Goal: Transaction & Acquisition: Purchase product/service

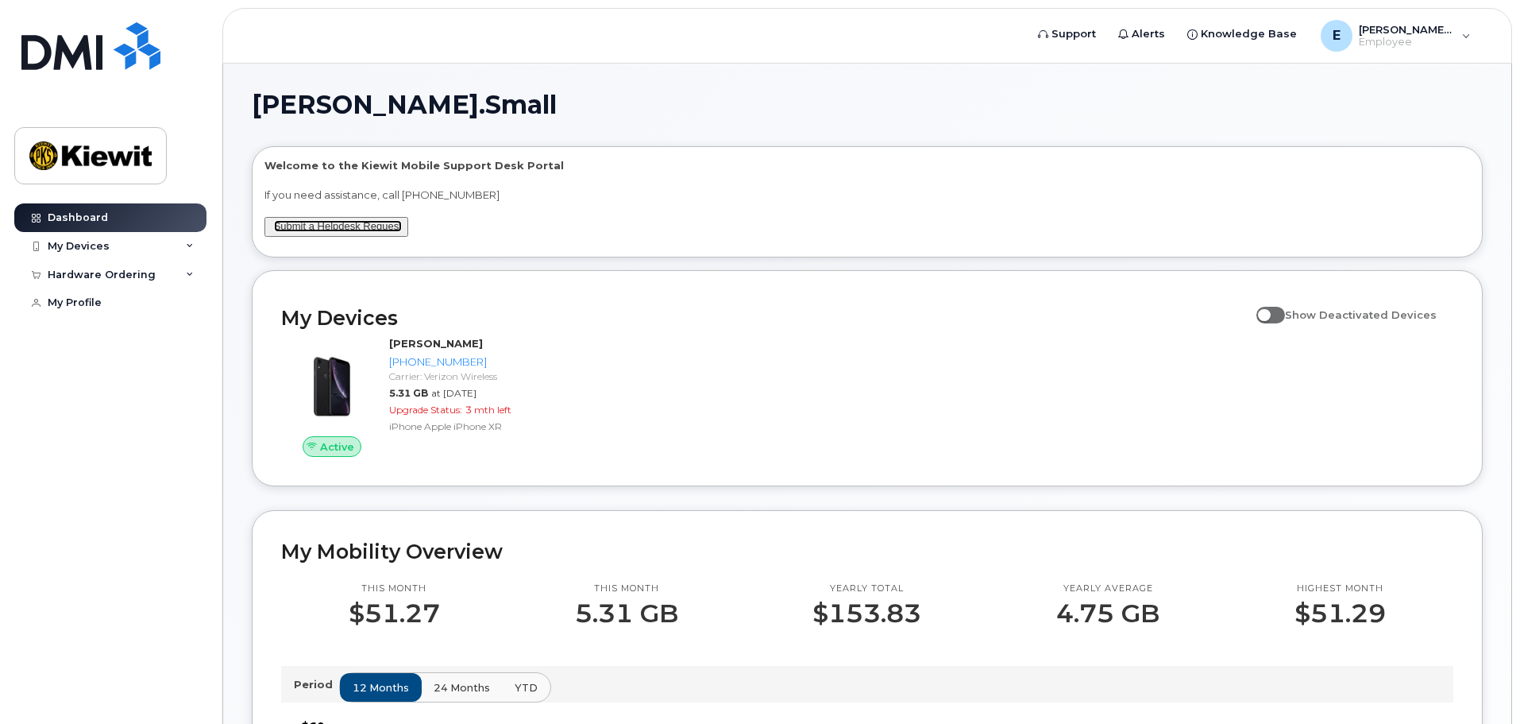
click at [326, 226] on link "Submit a Helpdesk Request" at bounding box center [338, 226] width 128 height 12
click at [137, 280] on div "Hardware Ordering" at bounding box center [102, 274] width 108 height 13
click at [104, 301] on div "New Order" at bounding box center [85, 303] width 60 height 14
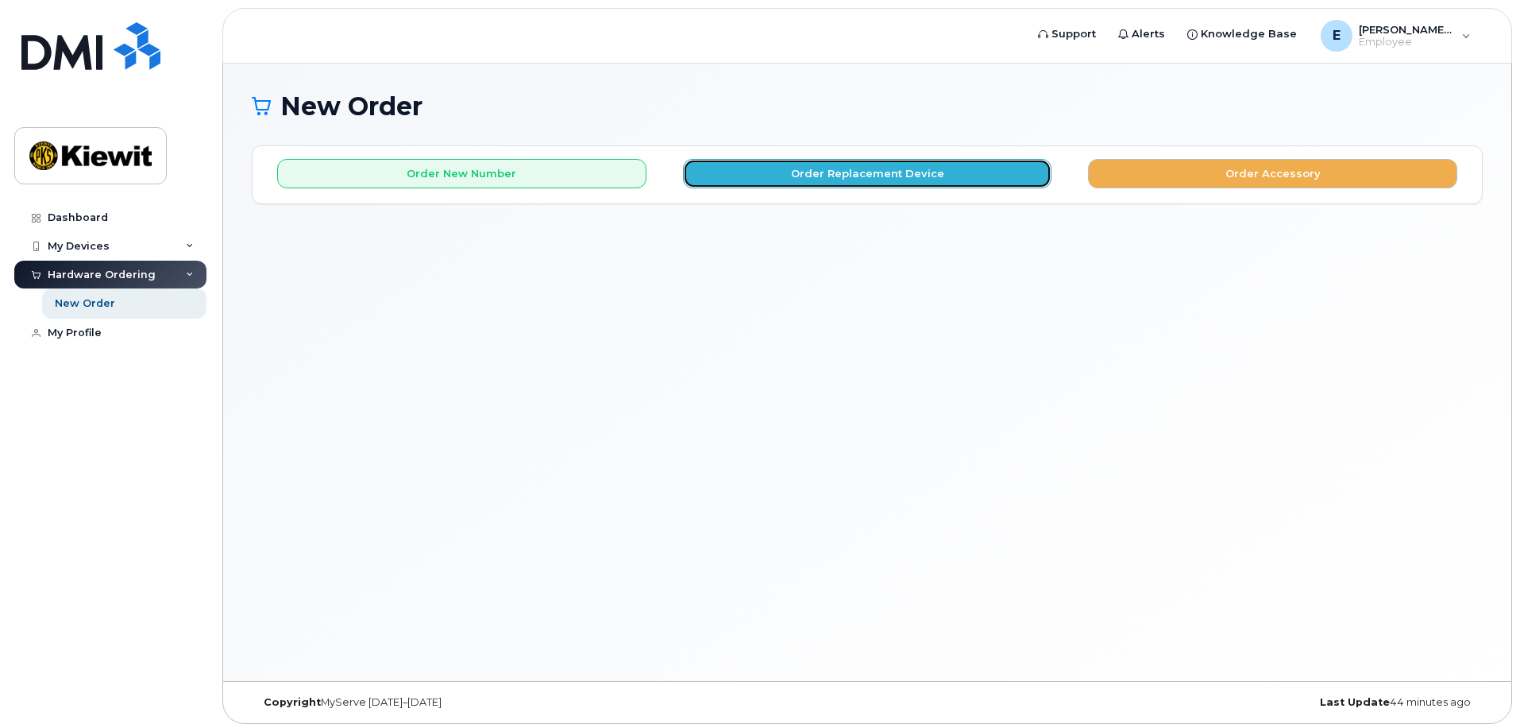
click at [857, 177] on button "Order Replacement Device" at bounding box center [867, 173] width 369 height 29
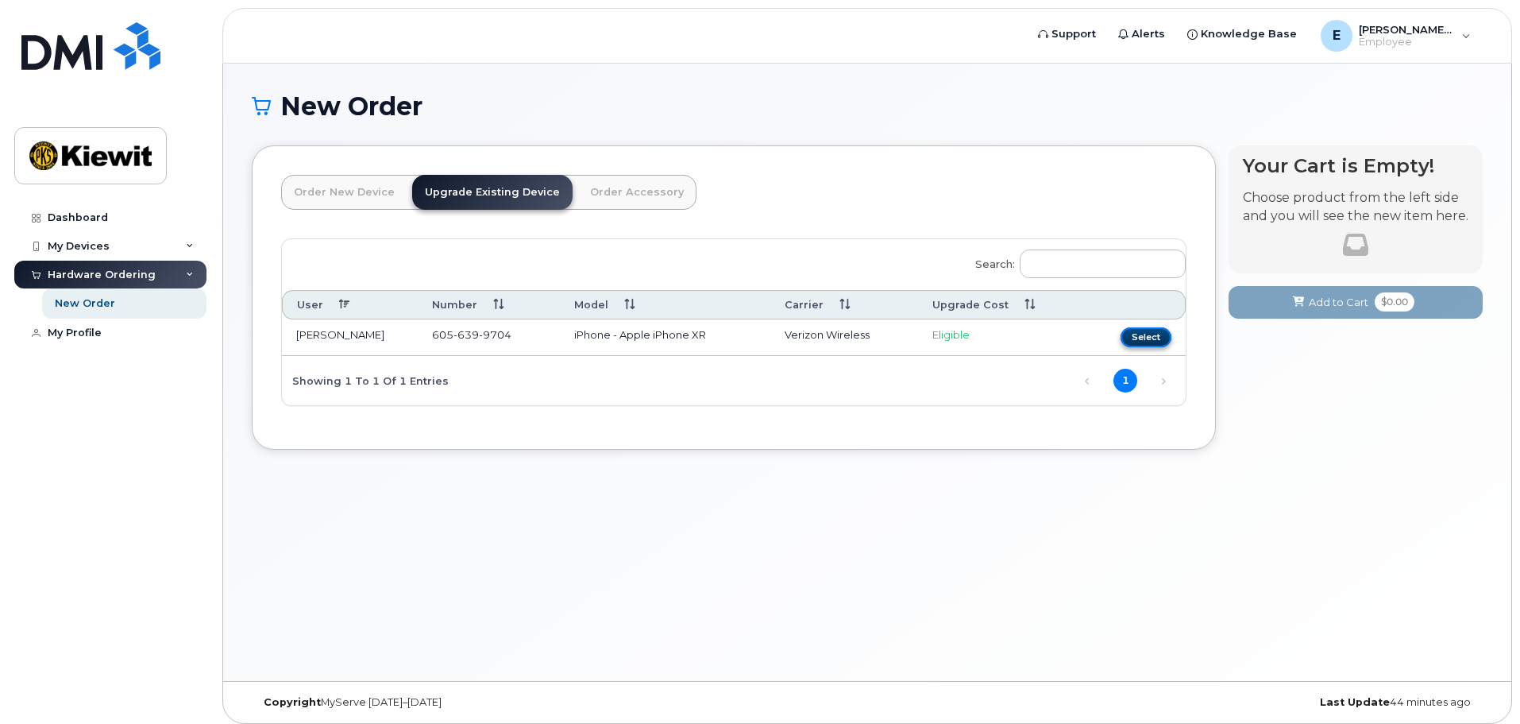
click at [1144, 334] on button "Select" at bounding box center [1146, 337] width 51 height 20
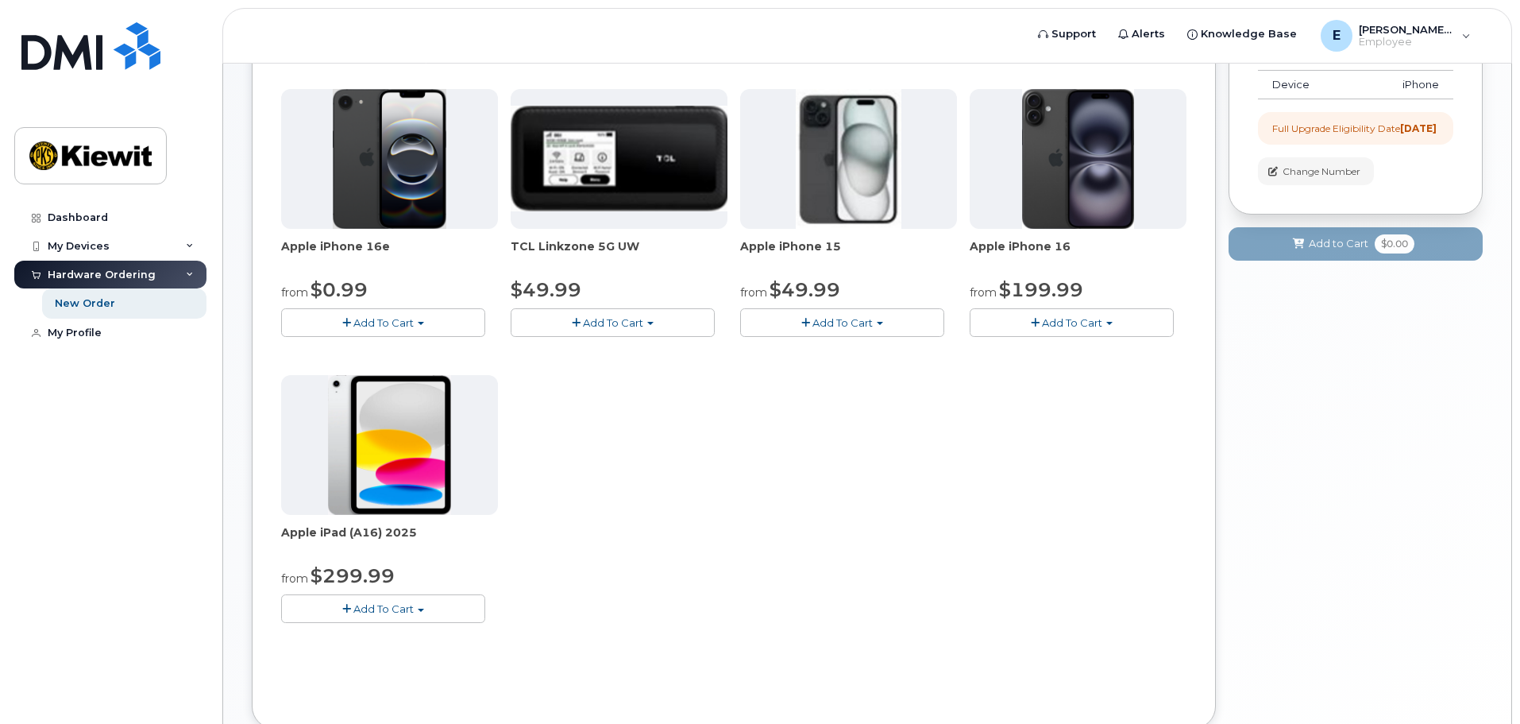
scroll to position [238, 0]
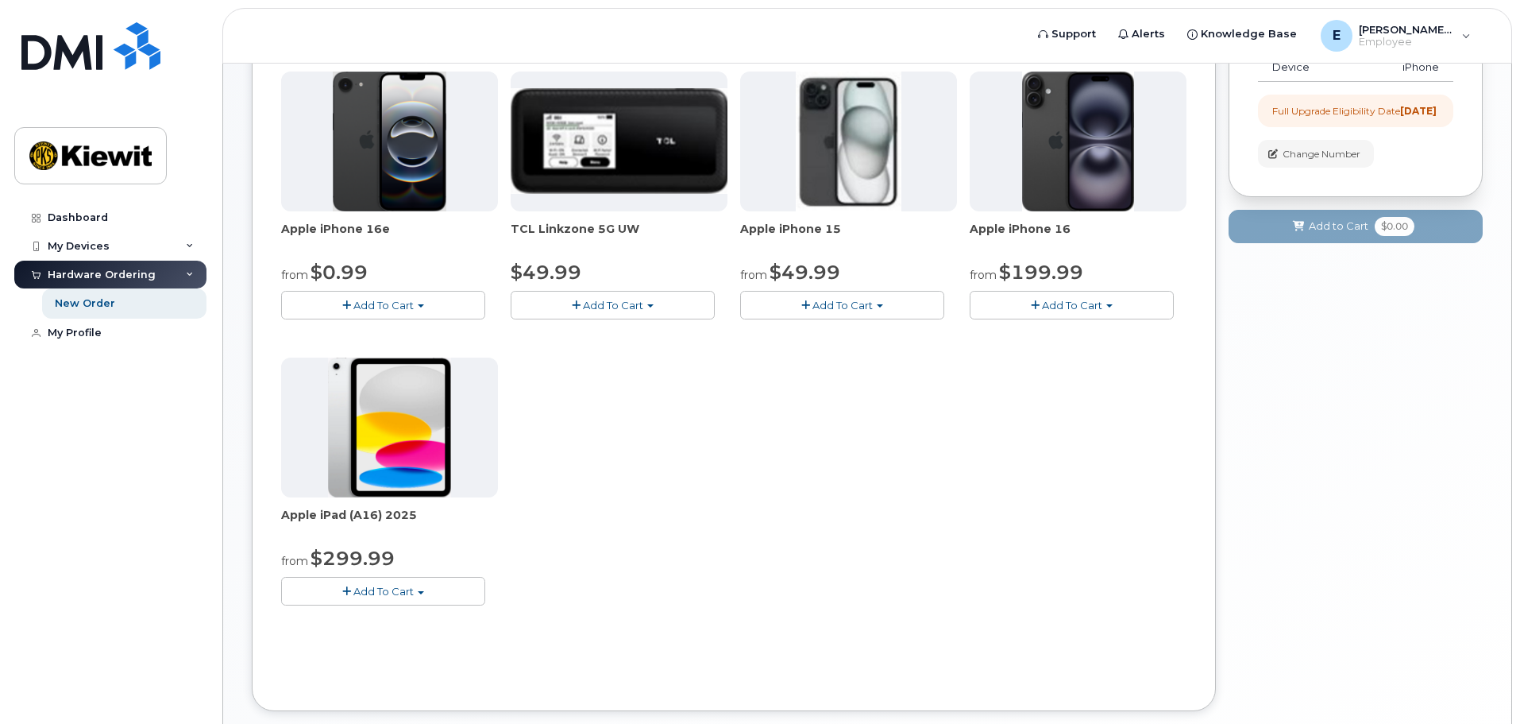
click at [1113, 306] on span "button" at bounding box center [1109, 305] width 6 height 3
click at [673, 516] on div "Apple iPhone 16e from $0.99 Add To Cart $0.99 - 2 Year Upgrade (128GB) $599.99 …" at bounding box center [733, 350] width 905 height 559
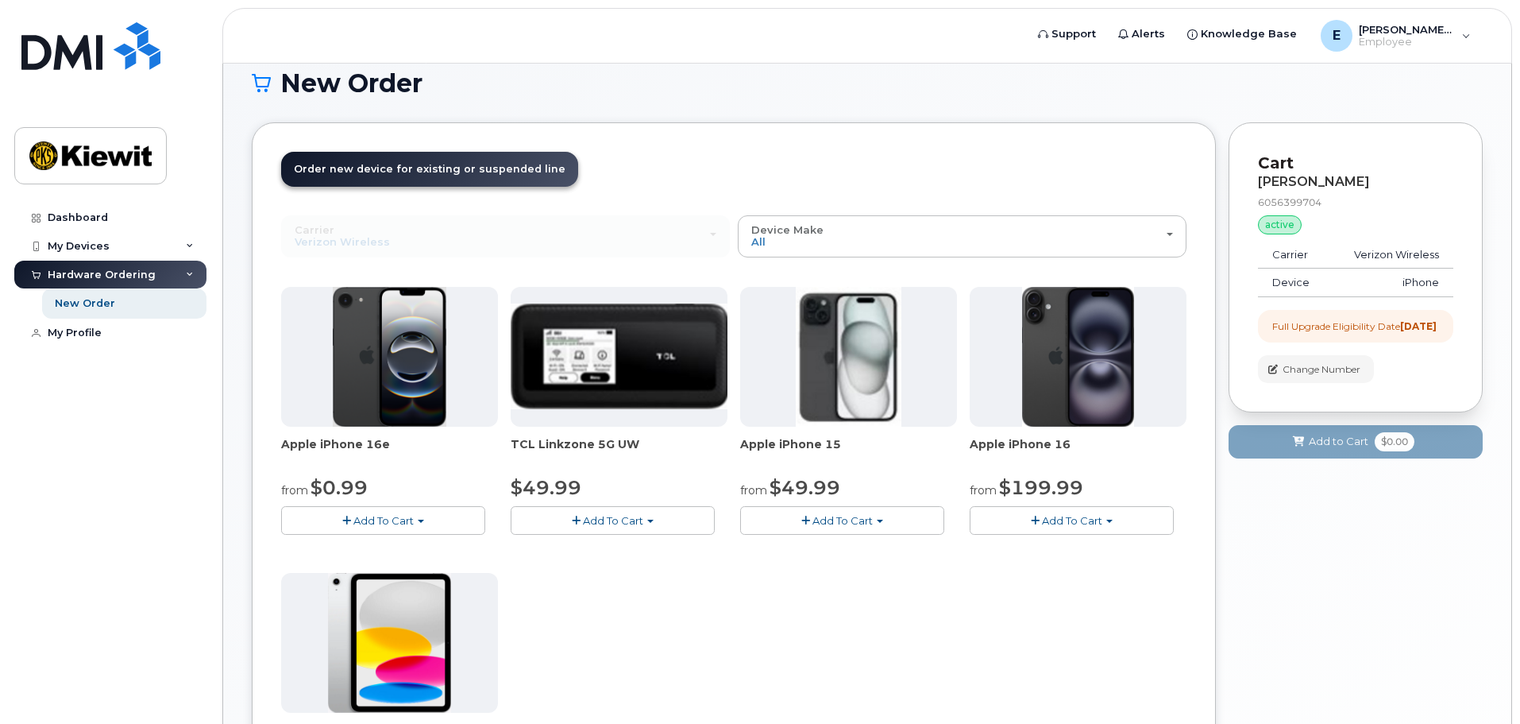
scroll to position [0, 0]
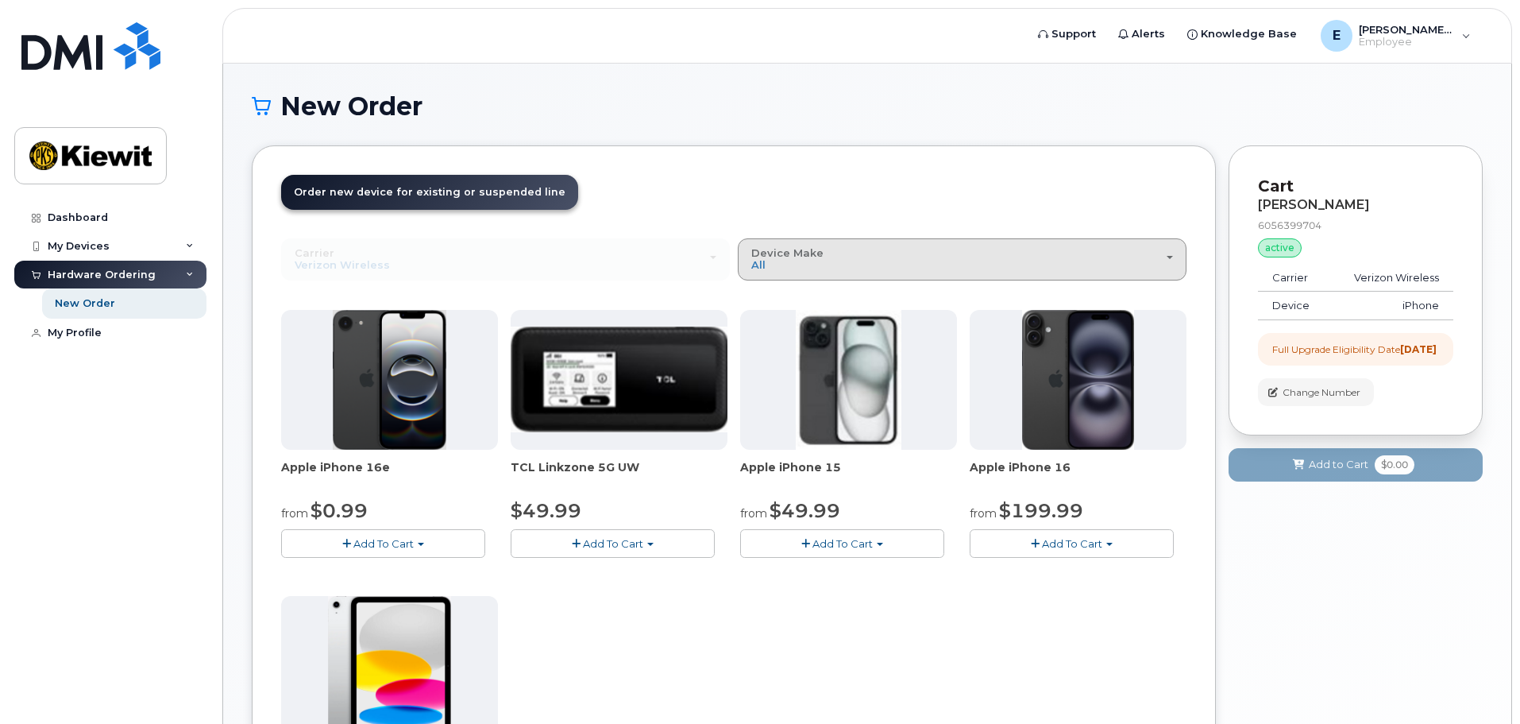
click at [860, 269] on div "Device Make All iPhone Modem Tablet" at bounding box center [962, 259] width 422 height 25
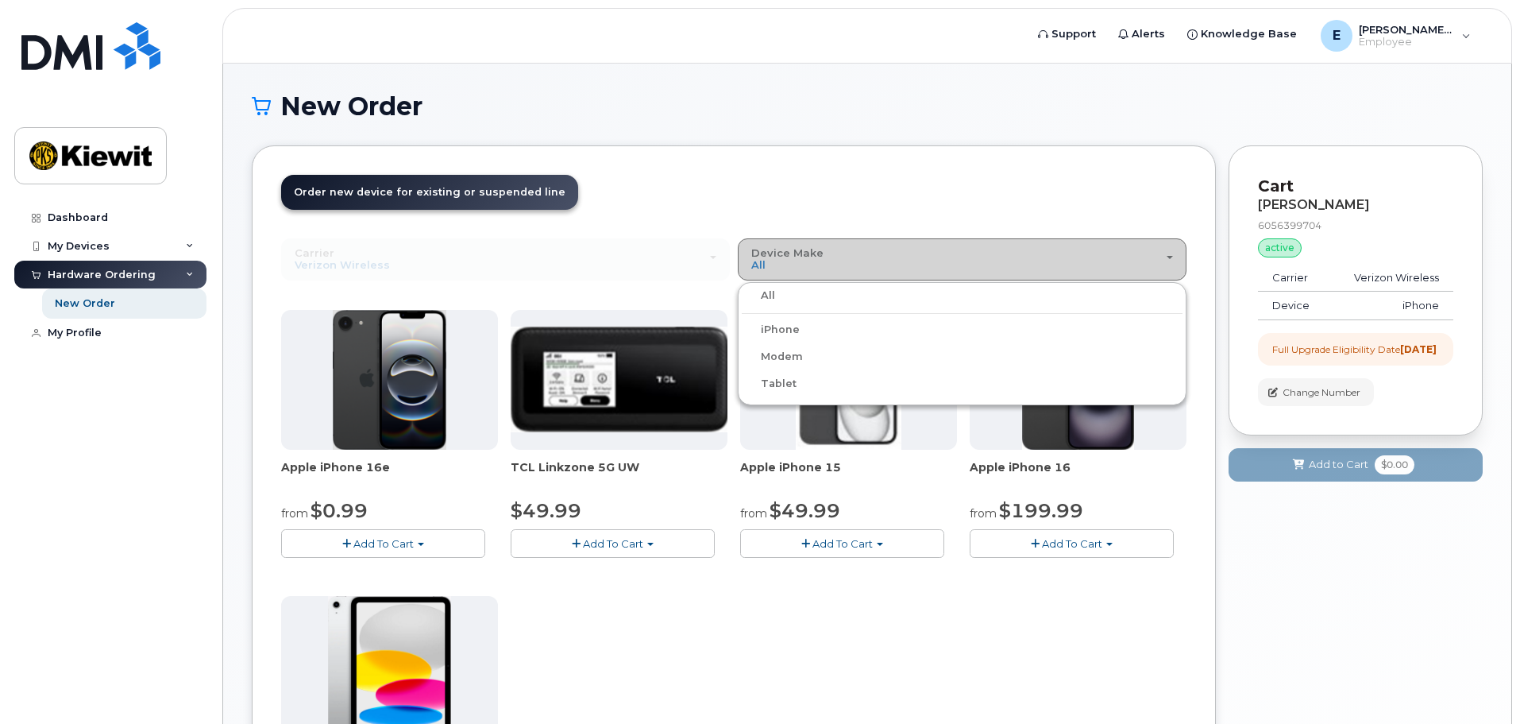
click at [861, 260] on div "Device Make All iPhone Modem Tablet" at bounding box center [962, 259] width 422 height 25
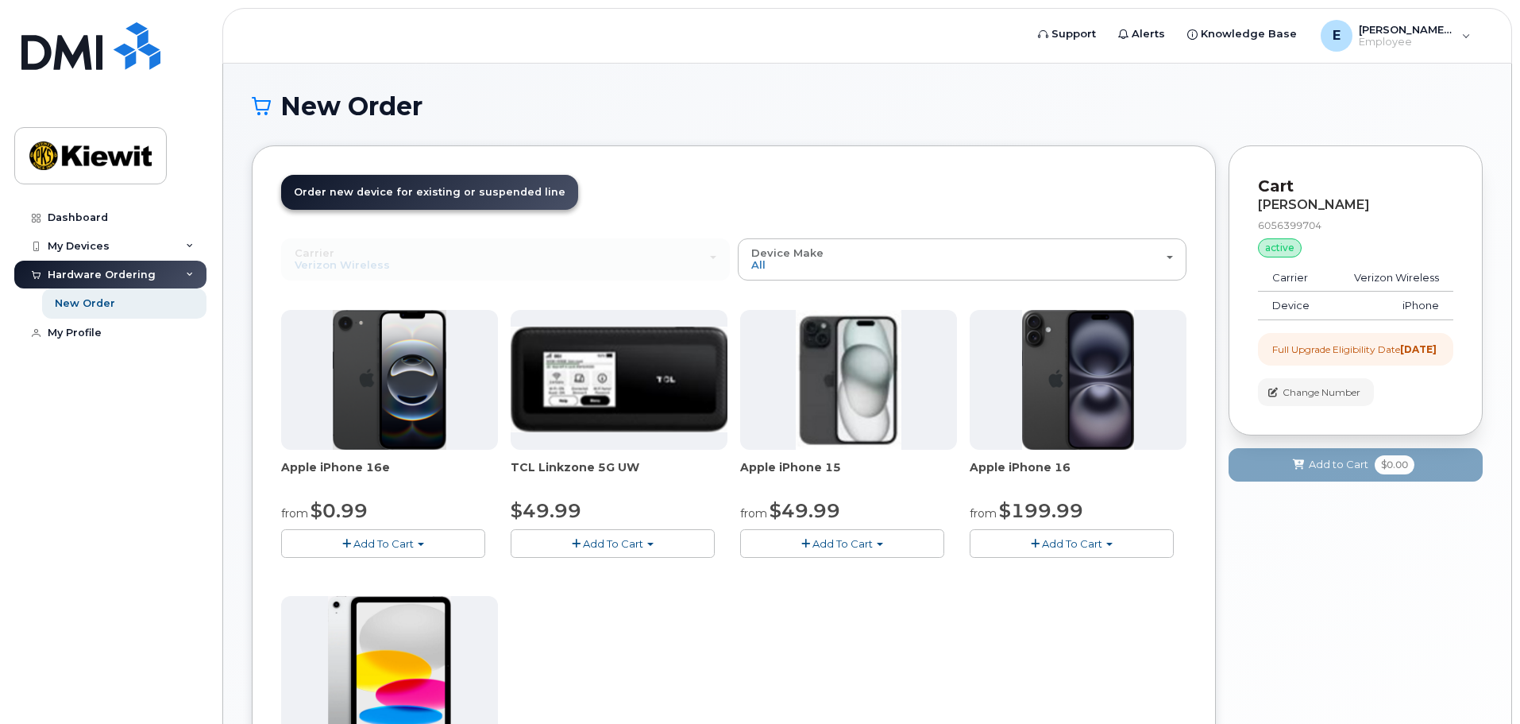
click at [1075, 546] on span "Add To Cart" at bounding box center [1072, 543] width 60 height 13
click at [712, 611] on div "Apple iPhone 16e from $0.99 Add To Cart $0.99 - 2 Year Upgrade (128GB) $599.99 …" at bounding box center [733, 589] width 905 height 559
click at [1040, 543] on button "Add To Cart" at bounding box center [1072, 543] width 204 height 28
click at [1044, 605] on link "$829.99 - Full Retail" at bounding box center [1081, 612] width 214 height 20
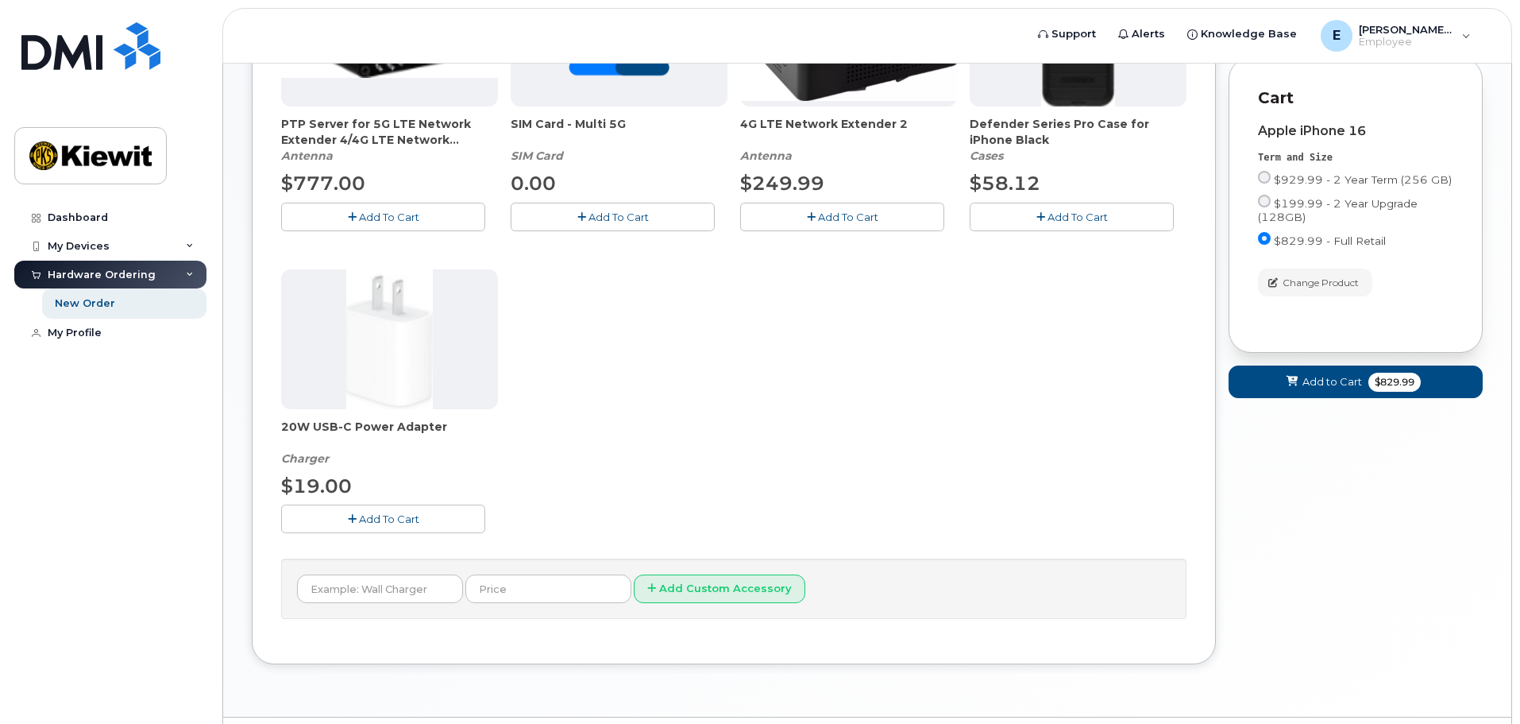
scroll to position [397, 0]
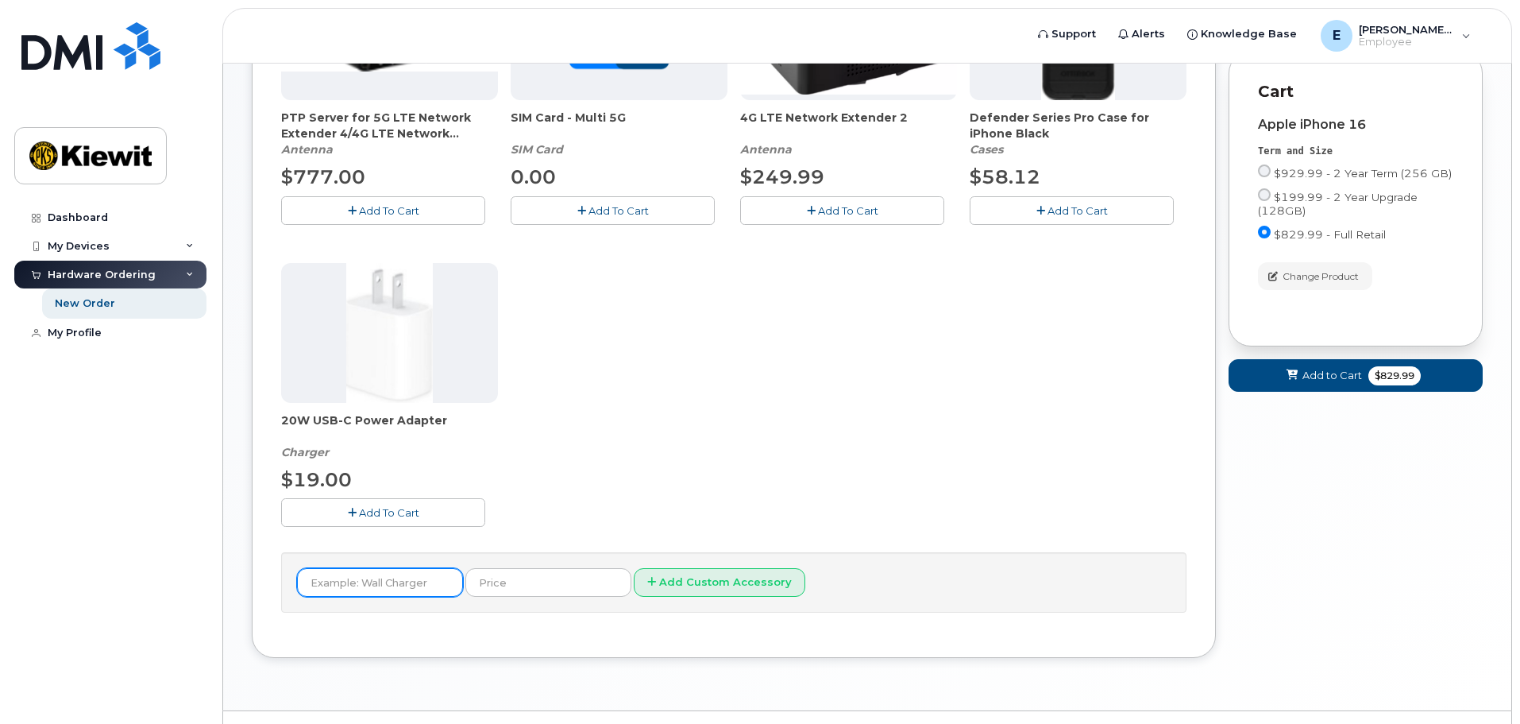
click at [385, 588] on input "text" at bounding box center [380, 582] width 166 height 29
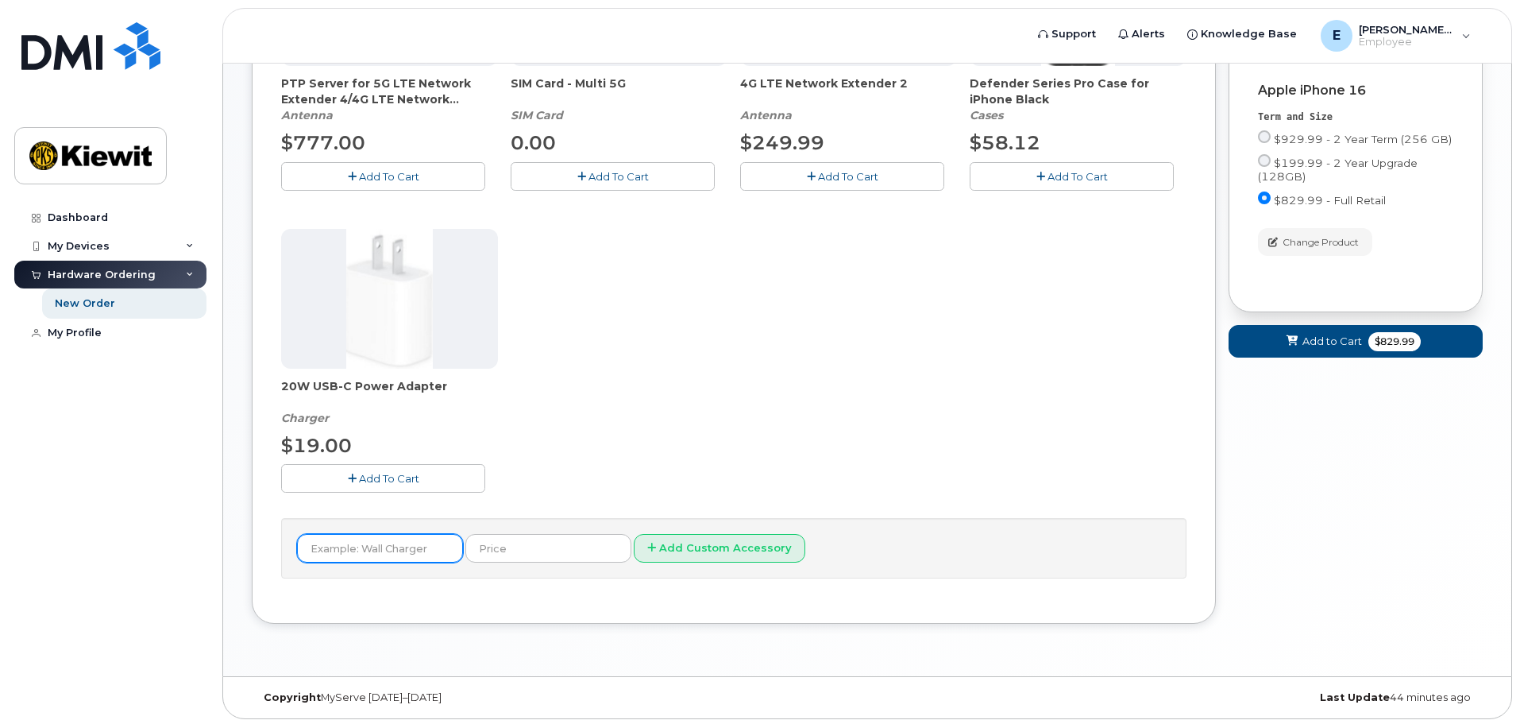
scroll to position [434, 0]
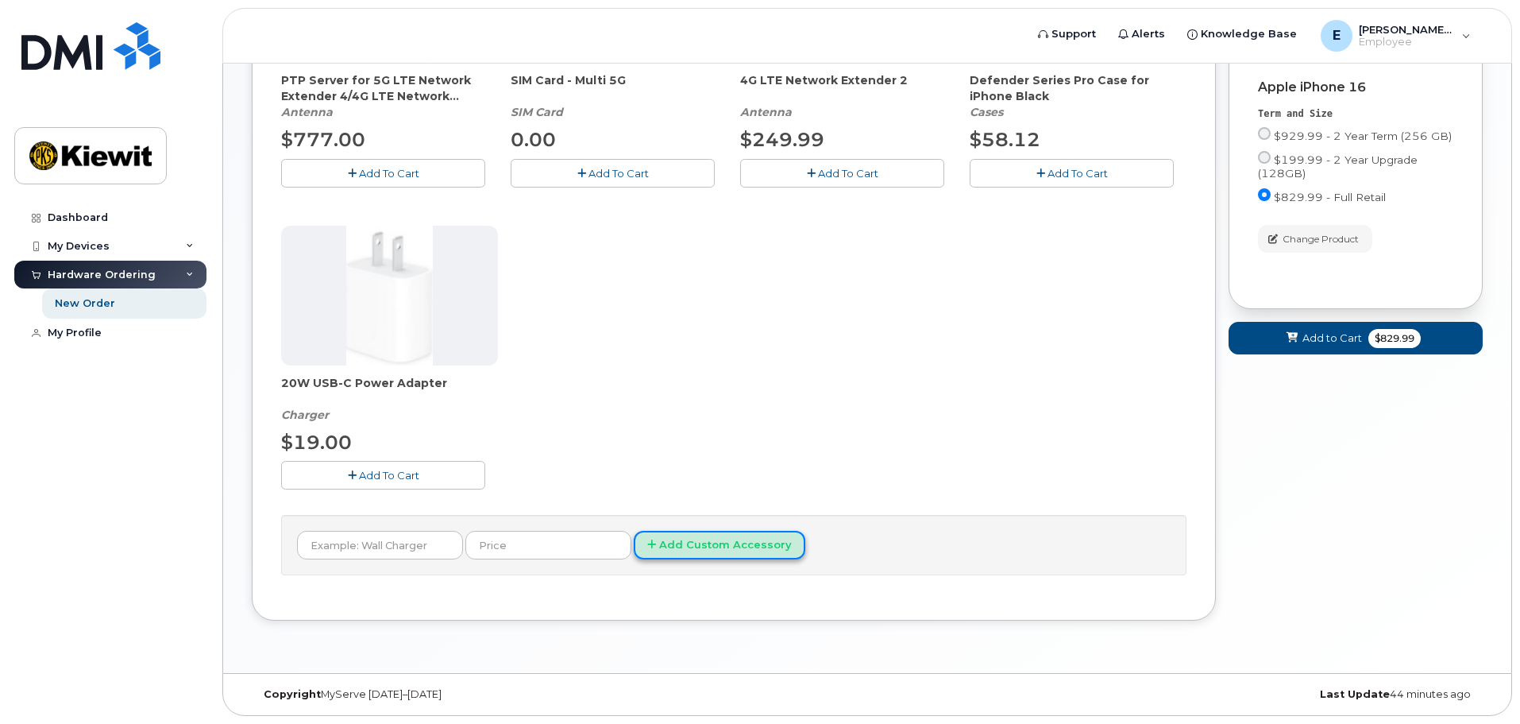
click at [648, 549] on button "Add Custom Accessory" at bounding box center [720, 545] width 172 height 29
click at [326, 541] on input "text" at bounding box center [380, 545] width 166 height 29
type input "charger"
click at [634, 531] on button "Add Custom Accessory" at bounding box center [720, 545] width 172 height 29
click at [597, 463] on div "PTP Server for 5G LTE Network Extender 4/4G LTE Network Extender 3 Antenna $777…" at bounding box center [733, 218] width 905 height 591
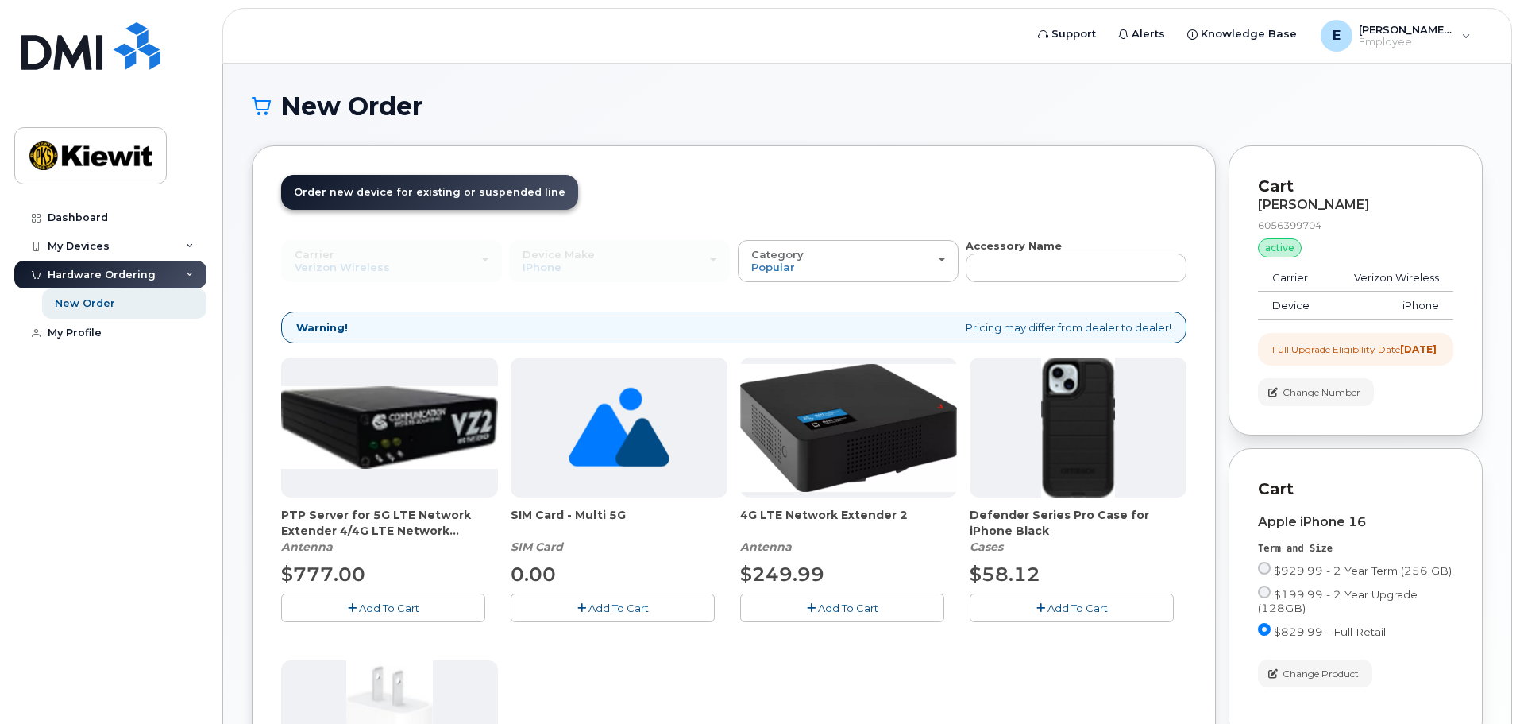
scroll to position [318, 0]
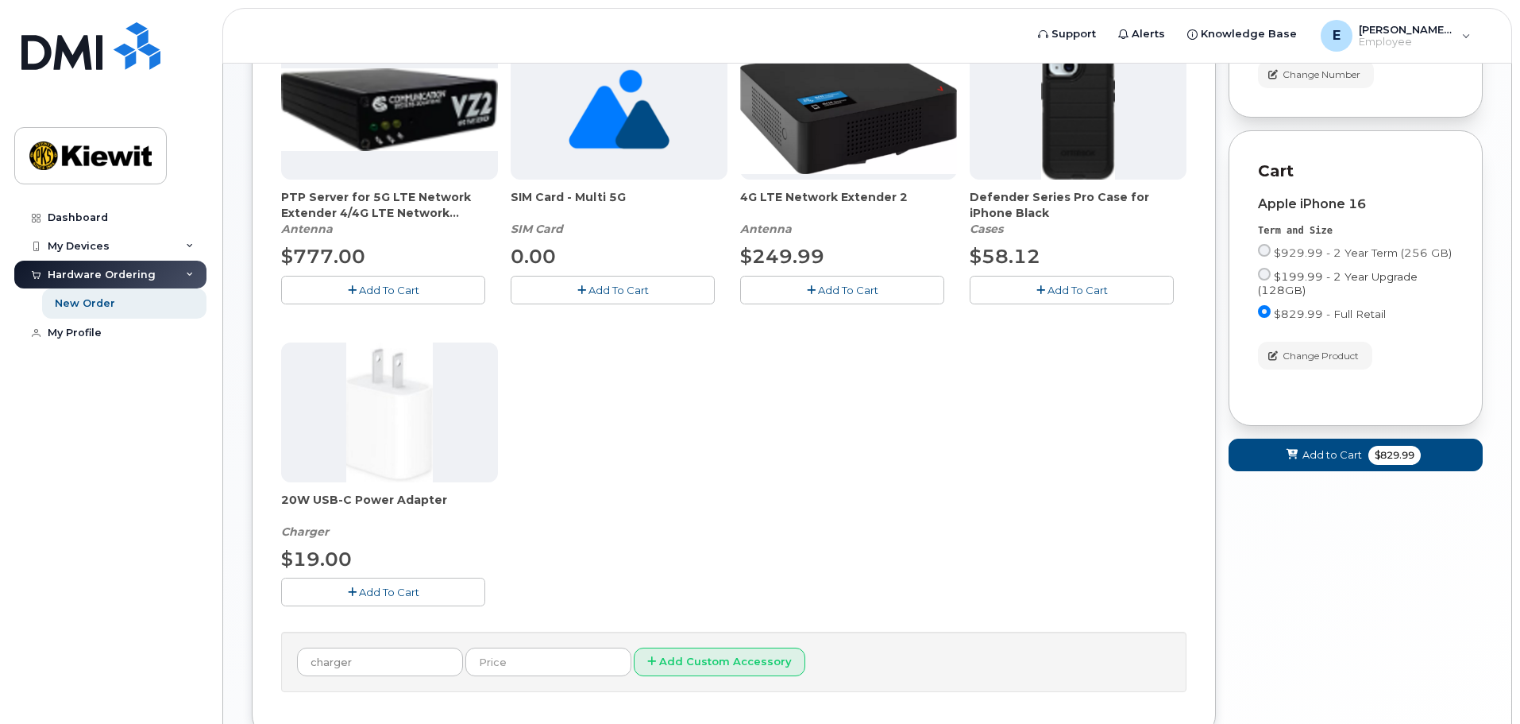
click at [1324, 289] on span "$199.99 - 2 Year Upgrade (128GB)" at bounding box center [1338, 283] width 160 height 26
click at [1271, 280] on input "$199.99 - 2 Year Upgrade (128GB)" at bounding box center [1264, 274] width 13 height 13
radio input "true"
click at [1268, 280] on input "$199.99 - 2 Year Upgrade (128GB)" at bounding box center [1264, 274] width 13 height 13
click at [1264, 280] on input "$199.99 - 2 Year Upgrade (128GB)" at bounding box center [1264, 274] width 13 height 13
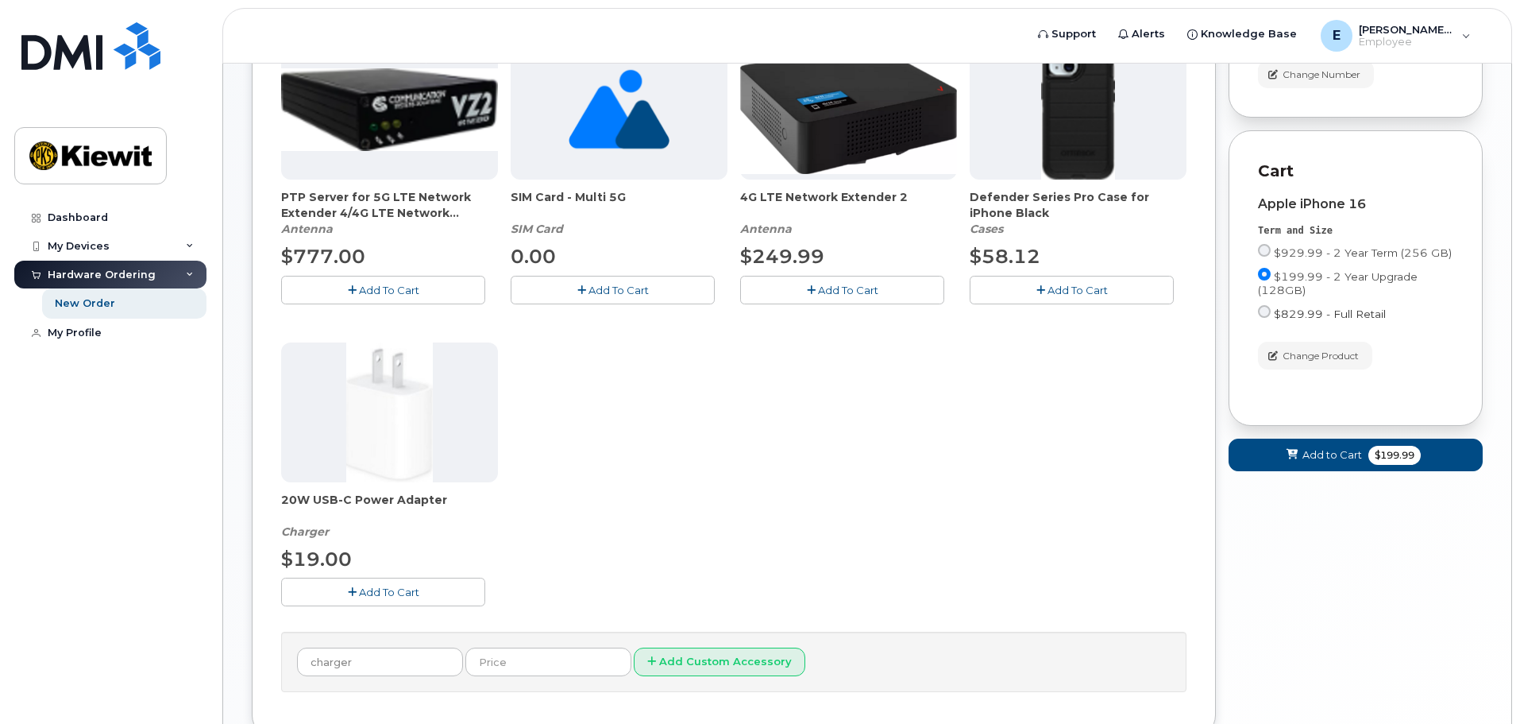
click at [1260, 318] on input "$829.99 - Full Retail" at bounding box center [1264, 311] width 13 height 13
radio input "true"
click at [1267, 280] on input "$199.99 - 2 Year Upgrade (128GB)" at bounding box center [1264, 274] width 13 height 13
radio input "true"
click at [1266, 280] on input "$199.99 - 2 Year Upgrade (128GB)" at bounding box center [1264, 274] width 13 height 13
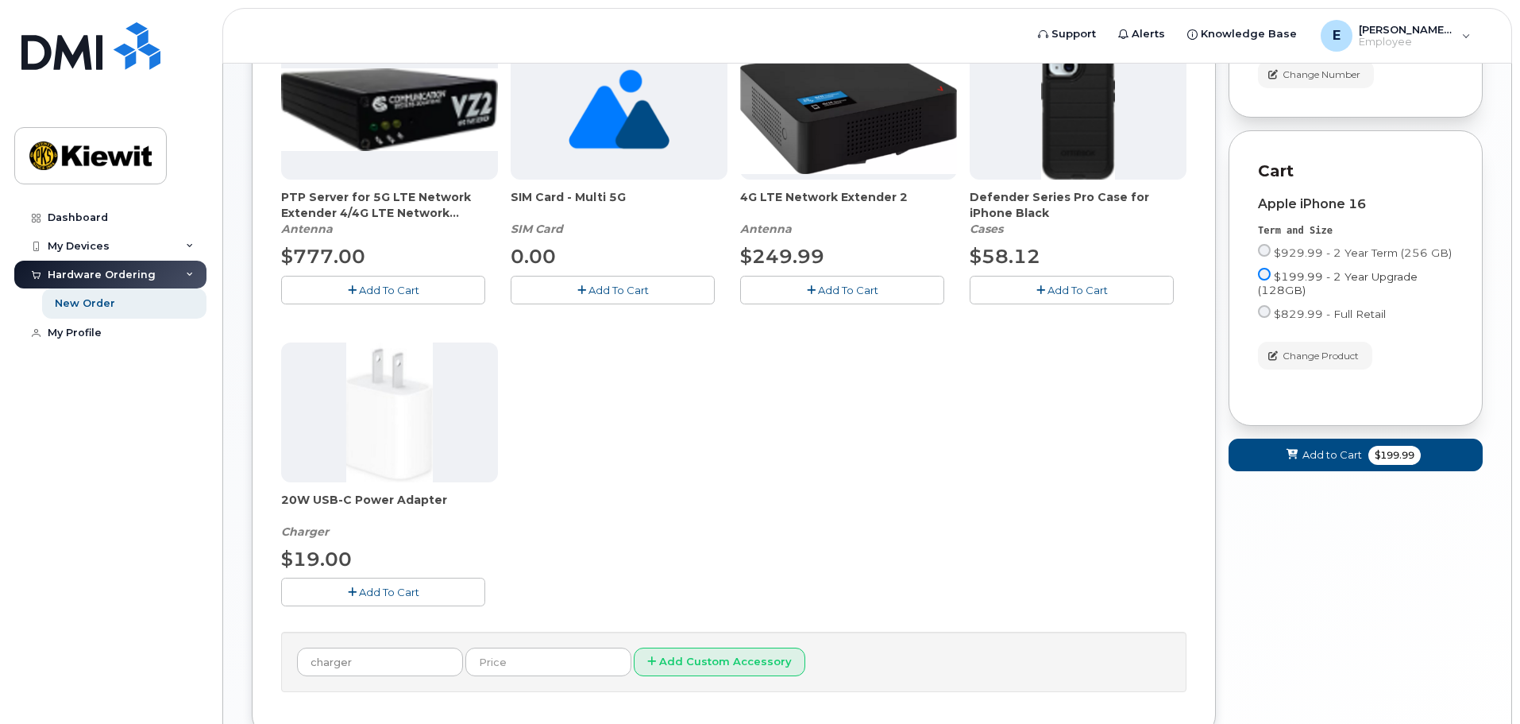
click at [1264, 280] on input "$199.99 - 2 Year Upgrade (128GB)" at bounding box center [1264, 274] width 13 height 13
click at [1264, 257] on input "$929.99 - 2 Year Term (256 GB)" at bounding box center [1264, 250] width 13 height 13
radio input "true"
click at [1261, 280] on input "$199.99 - 2 Year Upgrade (128GB)" at bounding box center [1264, 274] width 13 height 13
radio input "true"
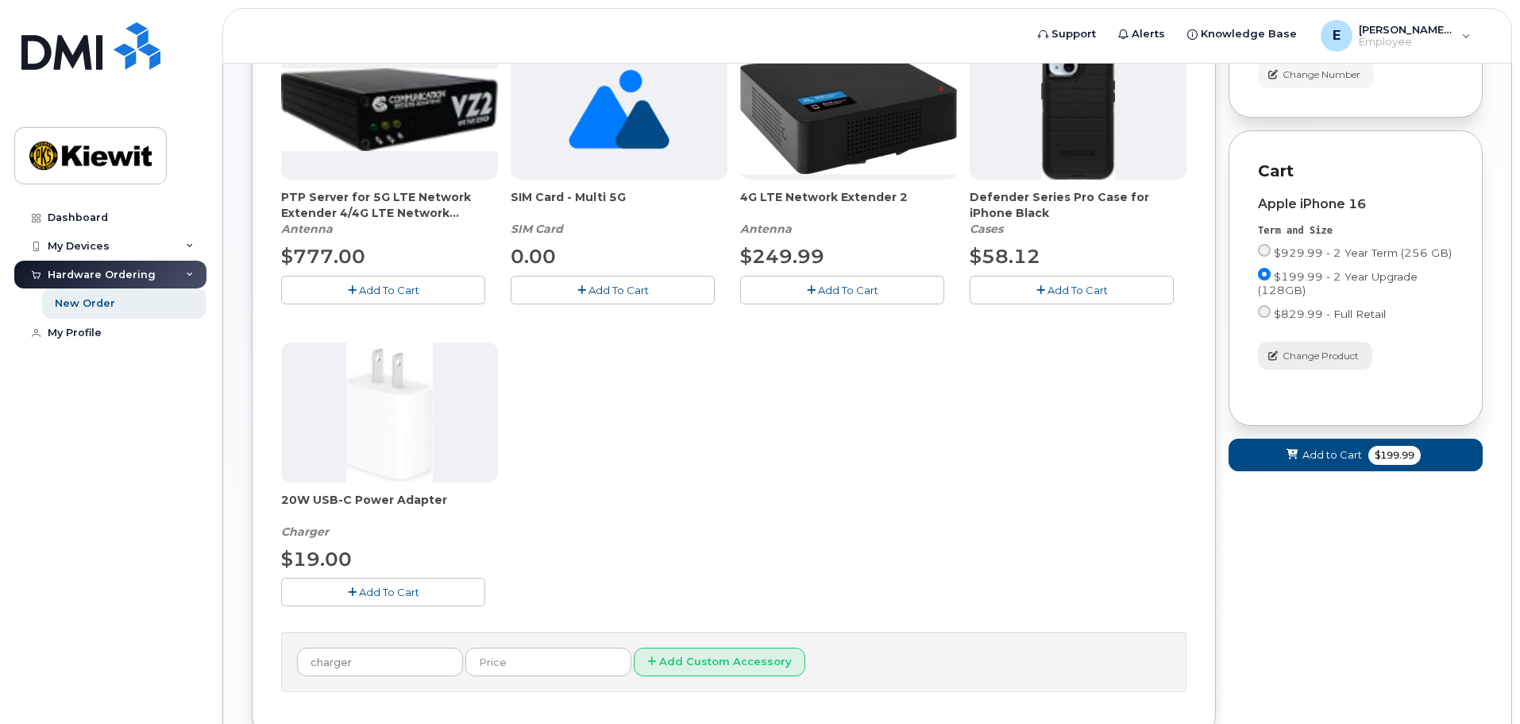
click at [1314, 363] on span "Change Product" at bounding box center [1321, 356] width 76 height 14
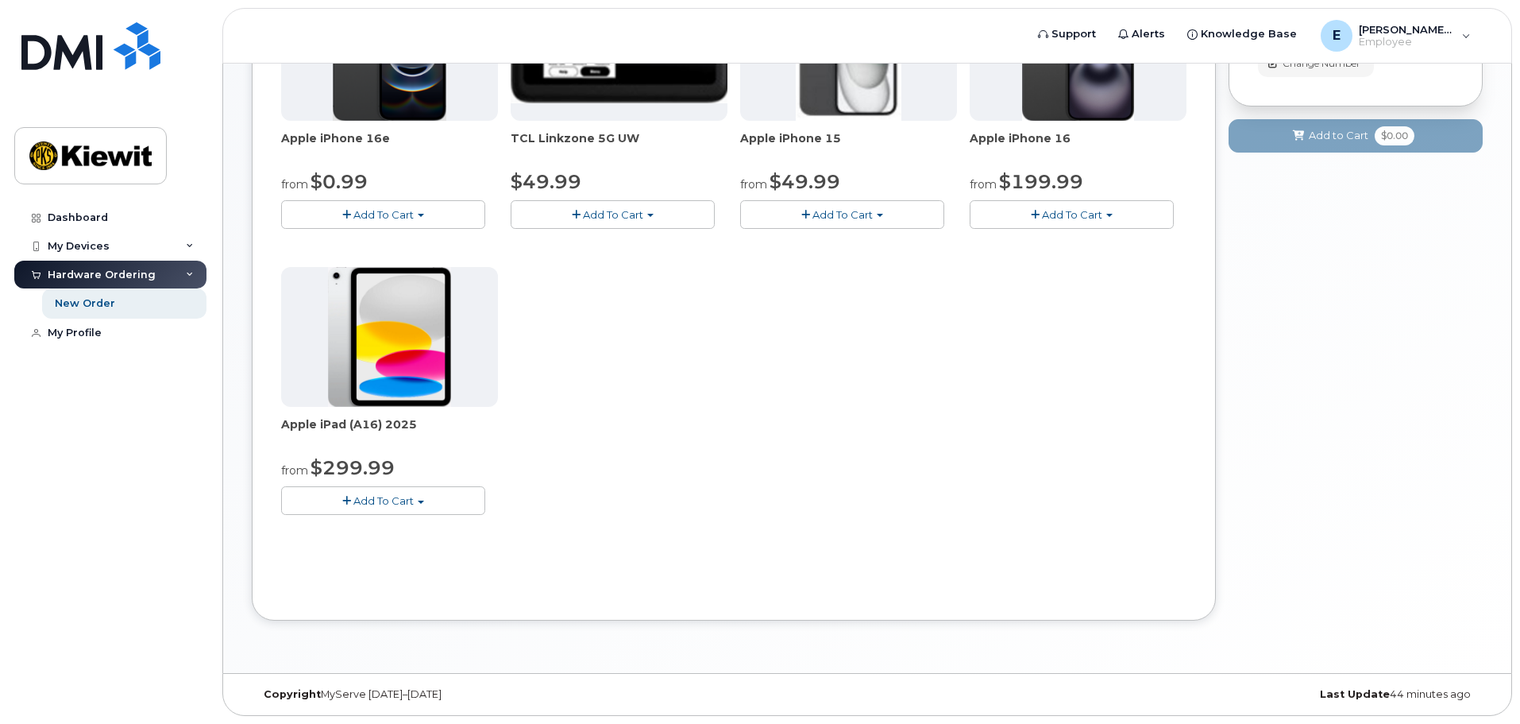
scroll to position [91, 0]
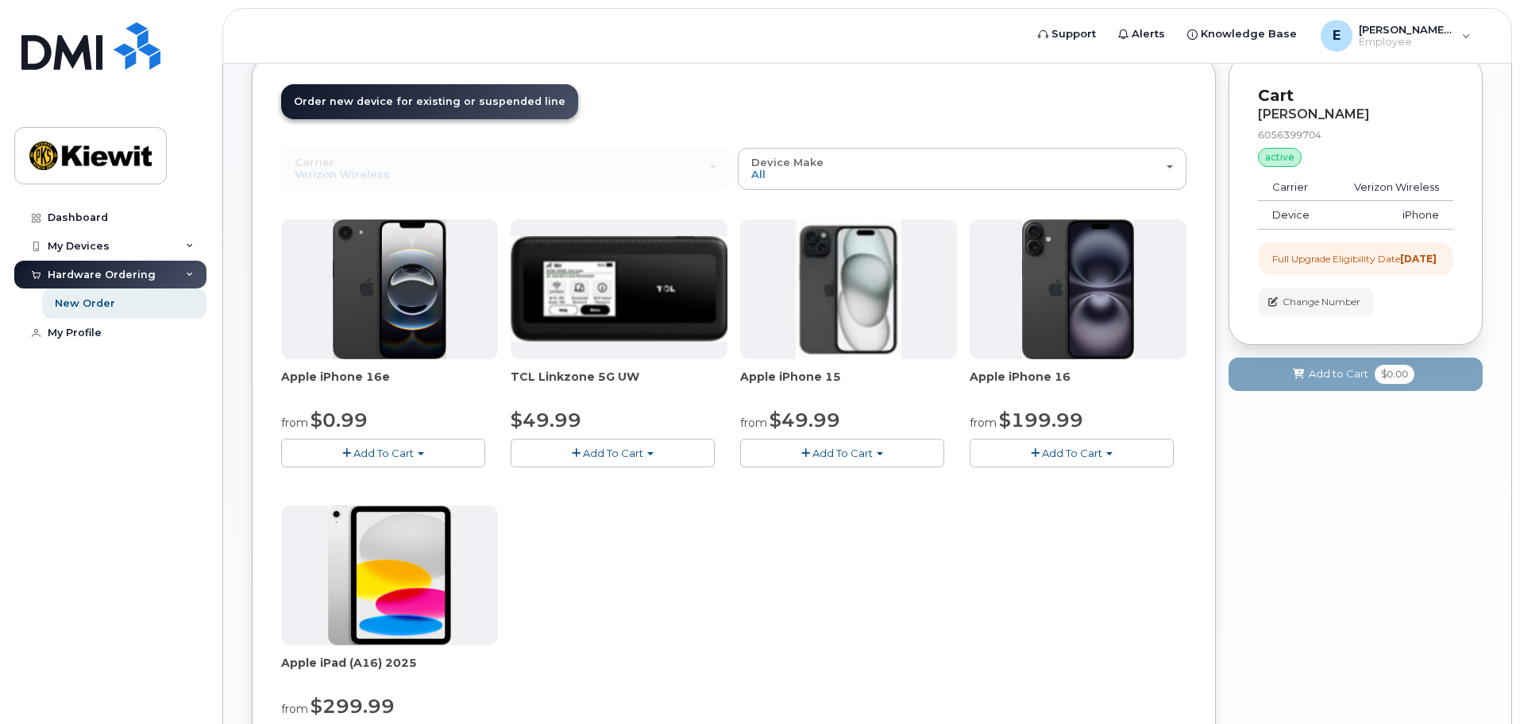
click at [1102, 451] on span "Add To Cart" at bounding box center [1072, 452] width 60 height 13
click at [1098, 500] on link "$199.99 - 2 Year Upgrade (128GB)" at bounding box center [1081, 502] width 214 height 20
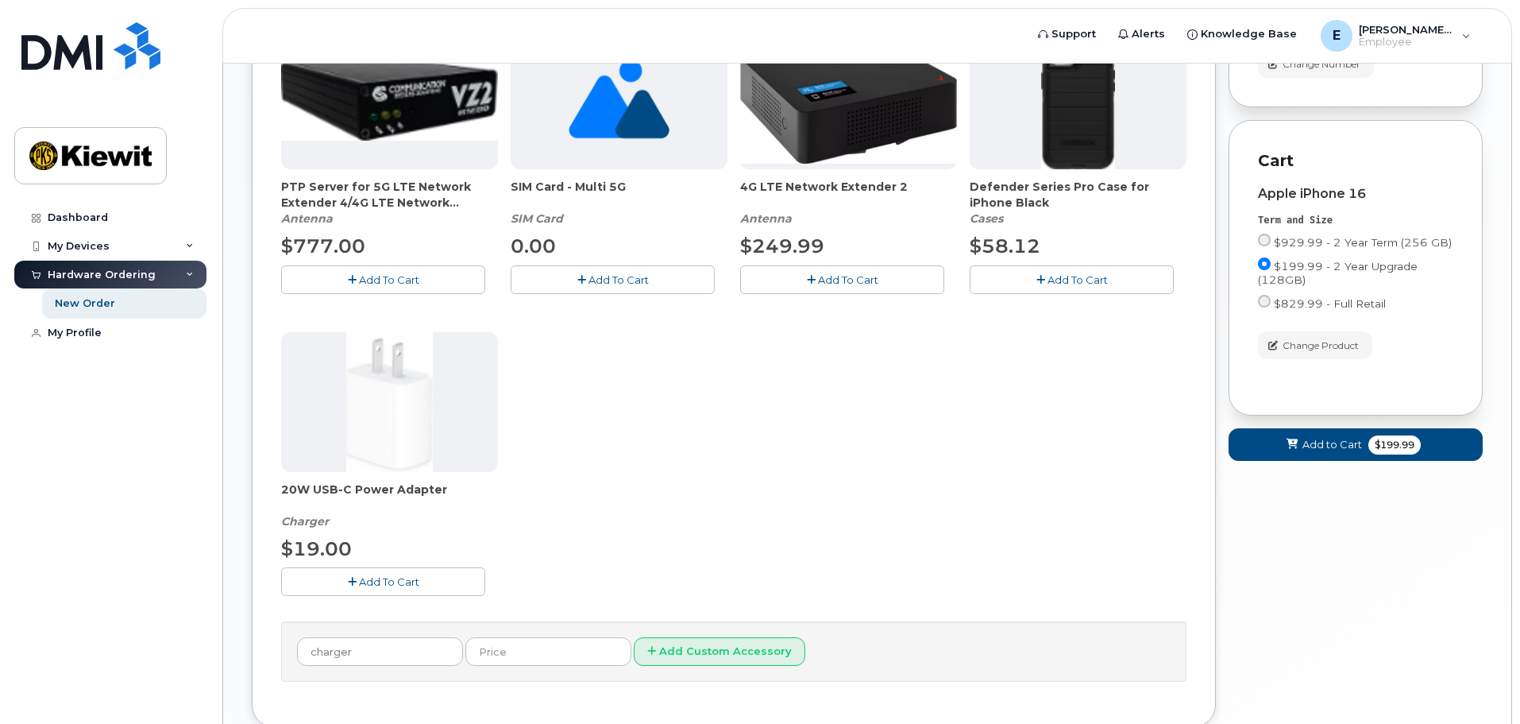
scroll to position [329, 0]
click at [359, 583] on span "Add To Cart" at bounding box center [389, 580] width 60 height 13
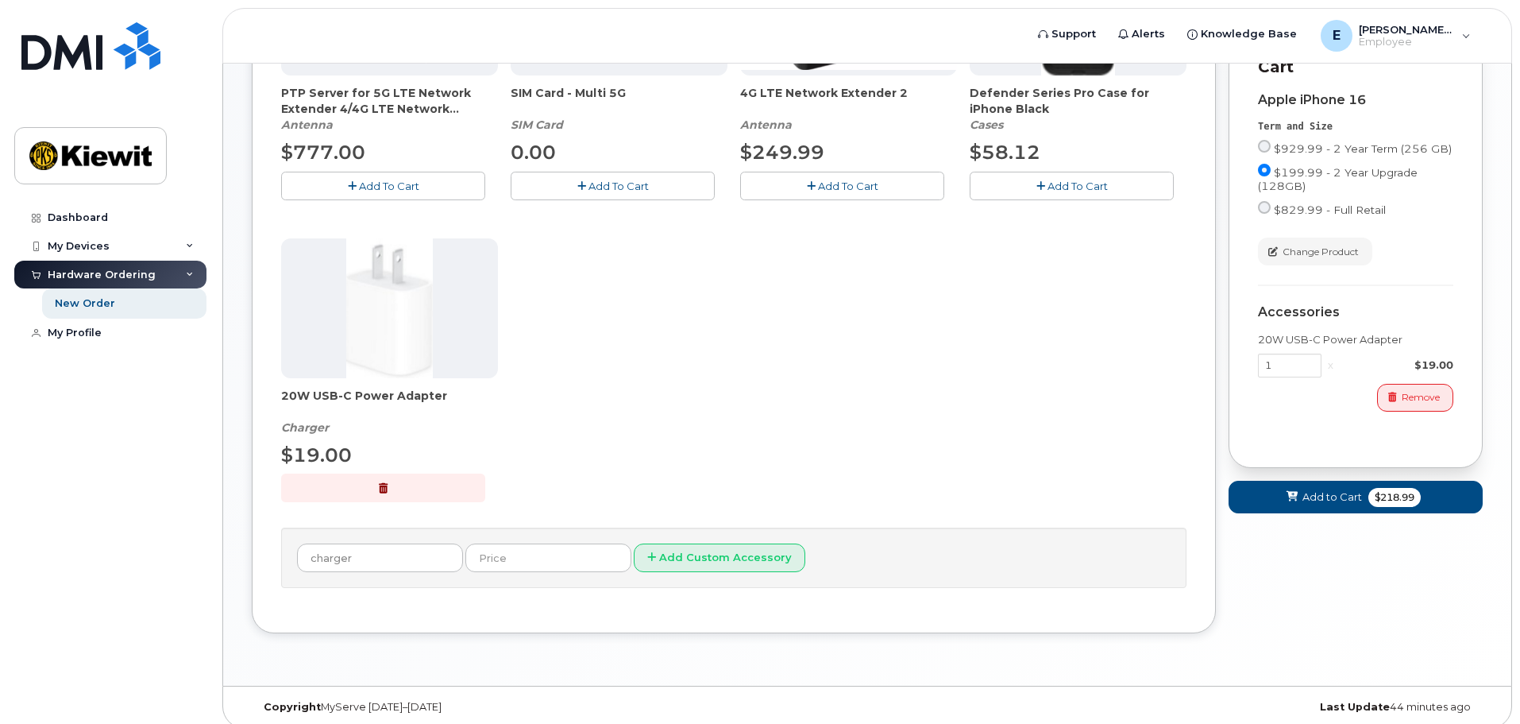
scroll to position [434, 0]
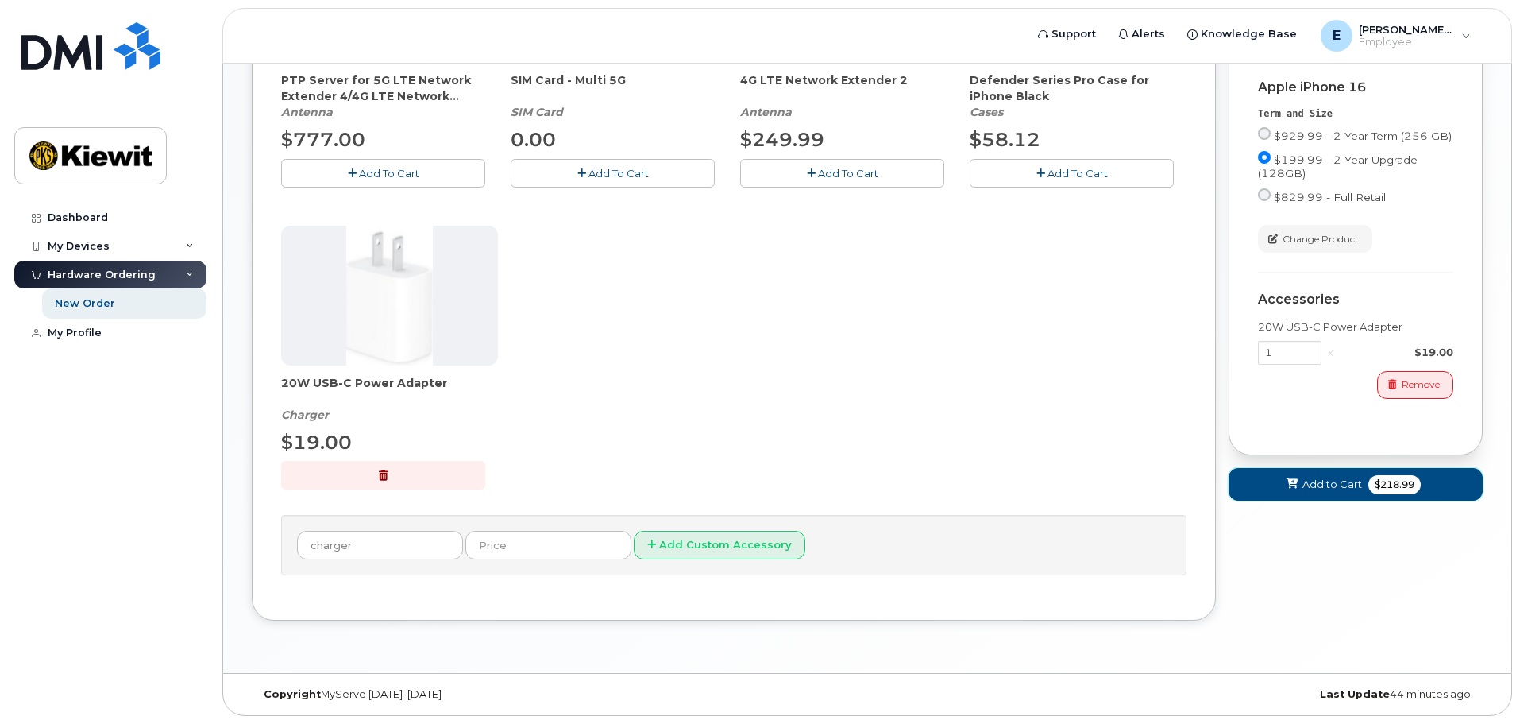
click at [1270, 500] on button "Add to Cart $218.99" at bounding box center [1356, 484] width 254 height 33
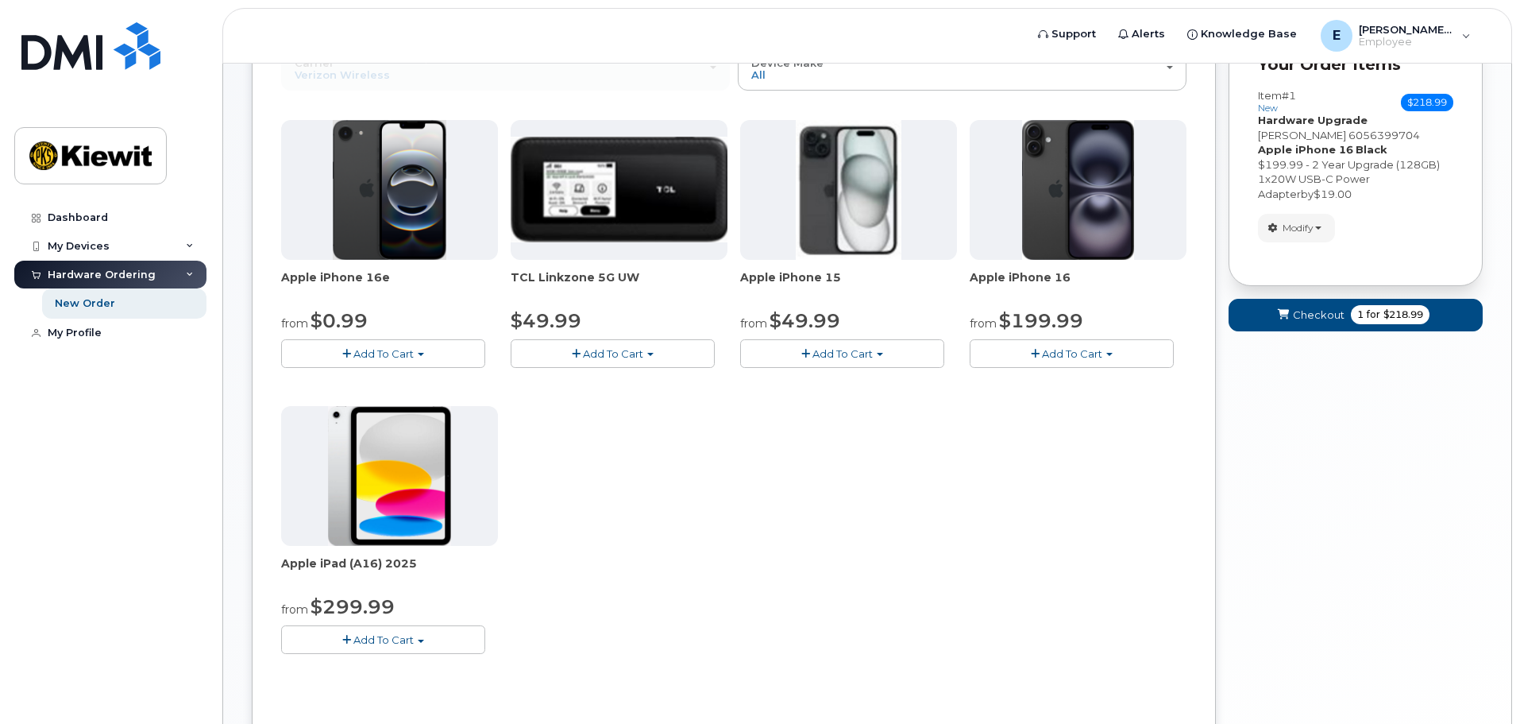
scroll to position [0, 0]
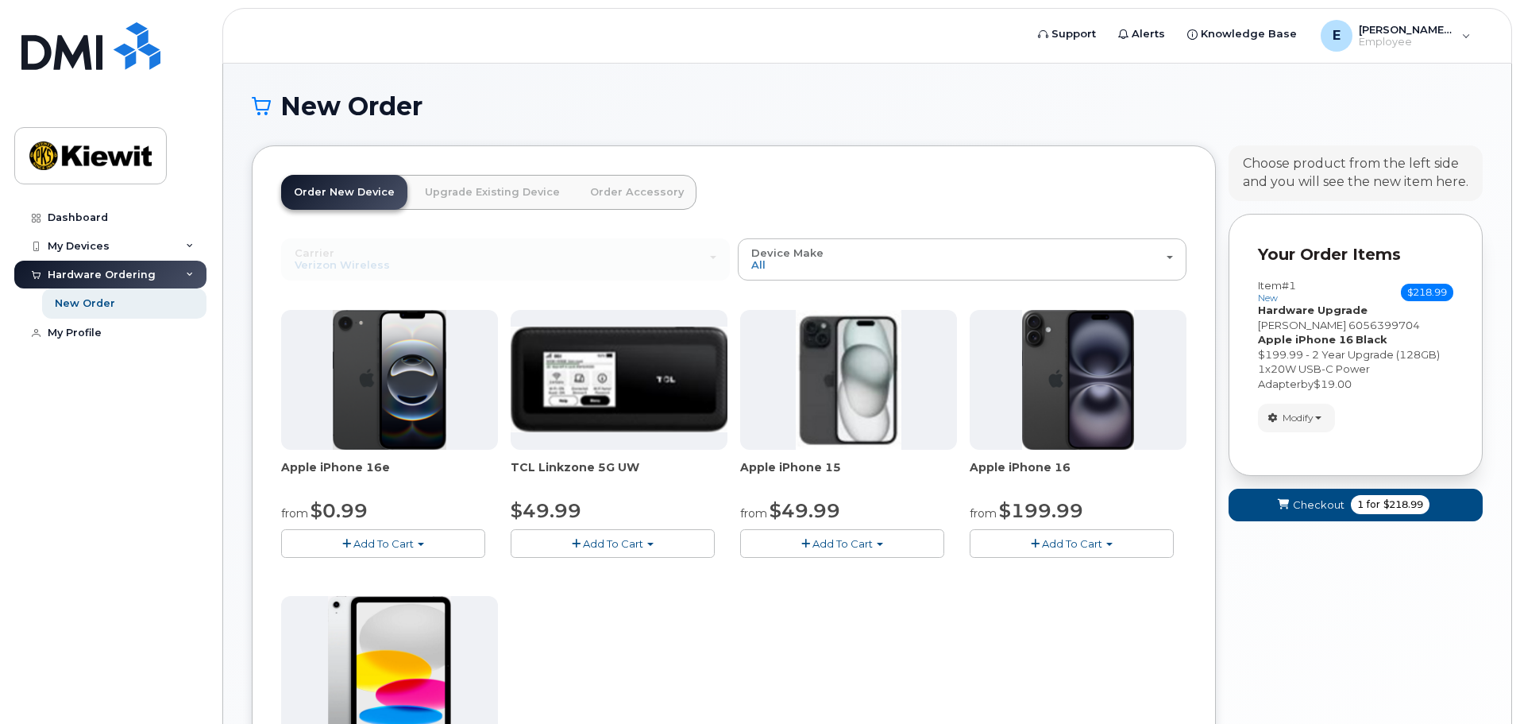
click at [454, 190] on link "Upgrade Existing Device" at bounding box center [492, 192] width 160 height 35
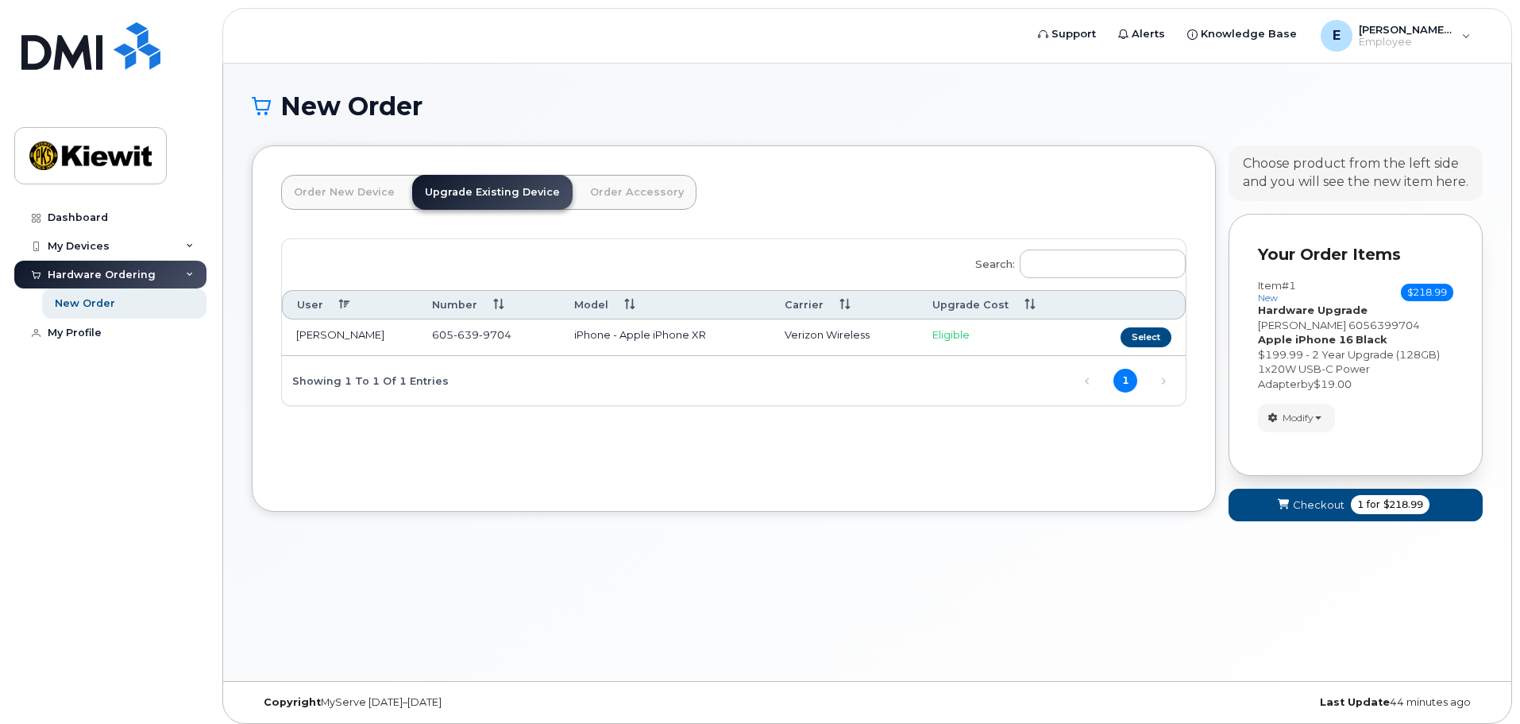
click at [392, 184] on link "Order New Device" at bounding box center [344, 192] width 126 height 35
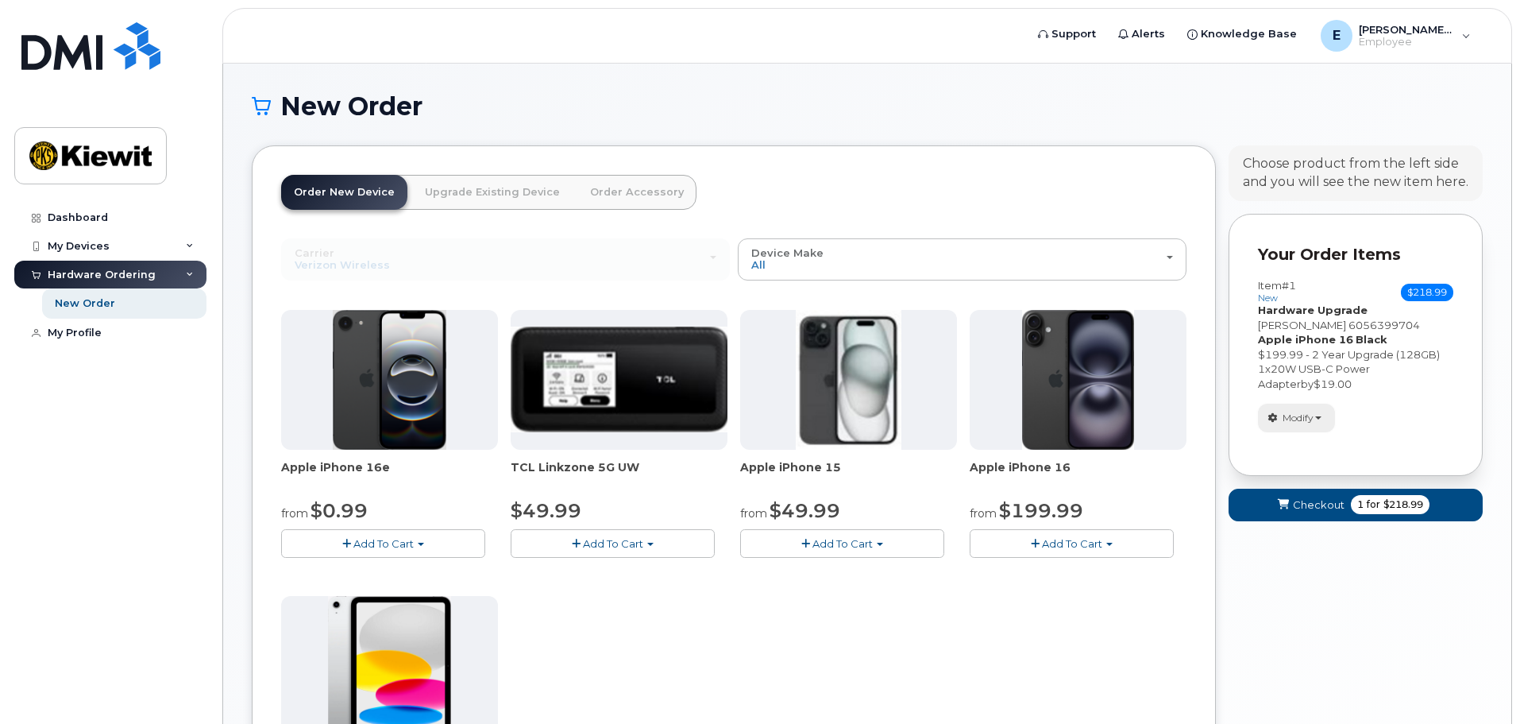
click at [1322, 419] on span "button" at bounding box center [1318, 417] width 6 height 3
click at [1290, 480] on span "Remove" at bounding box center [1301, 475] width 53 height 12
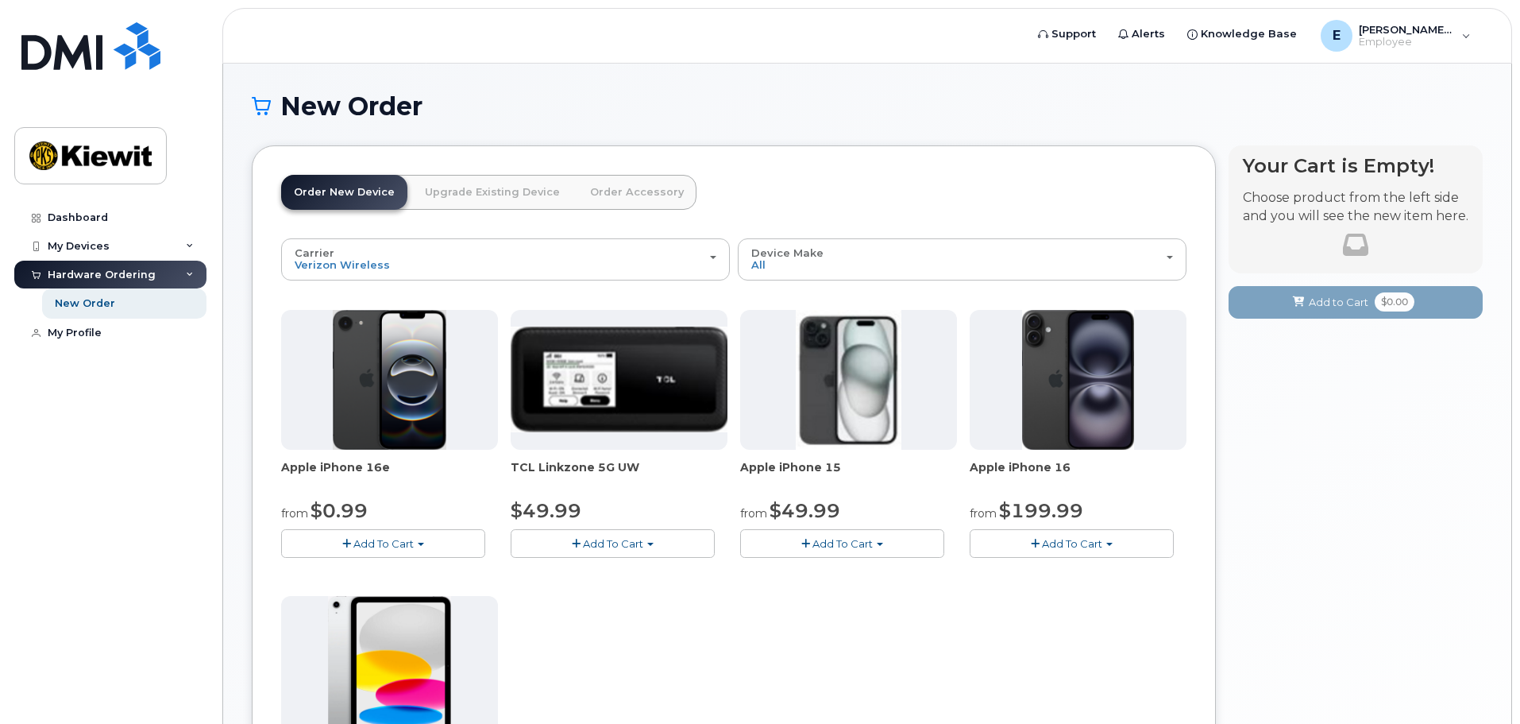
click at [459, 185] on link "Upgrade Existing Device" at bounding box center [492, 192] width 160 height 35
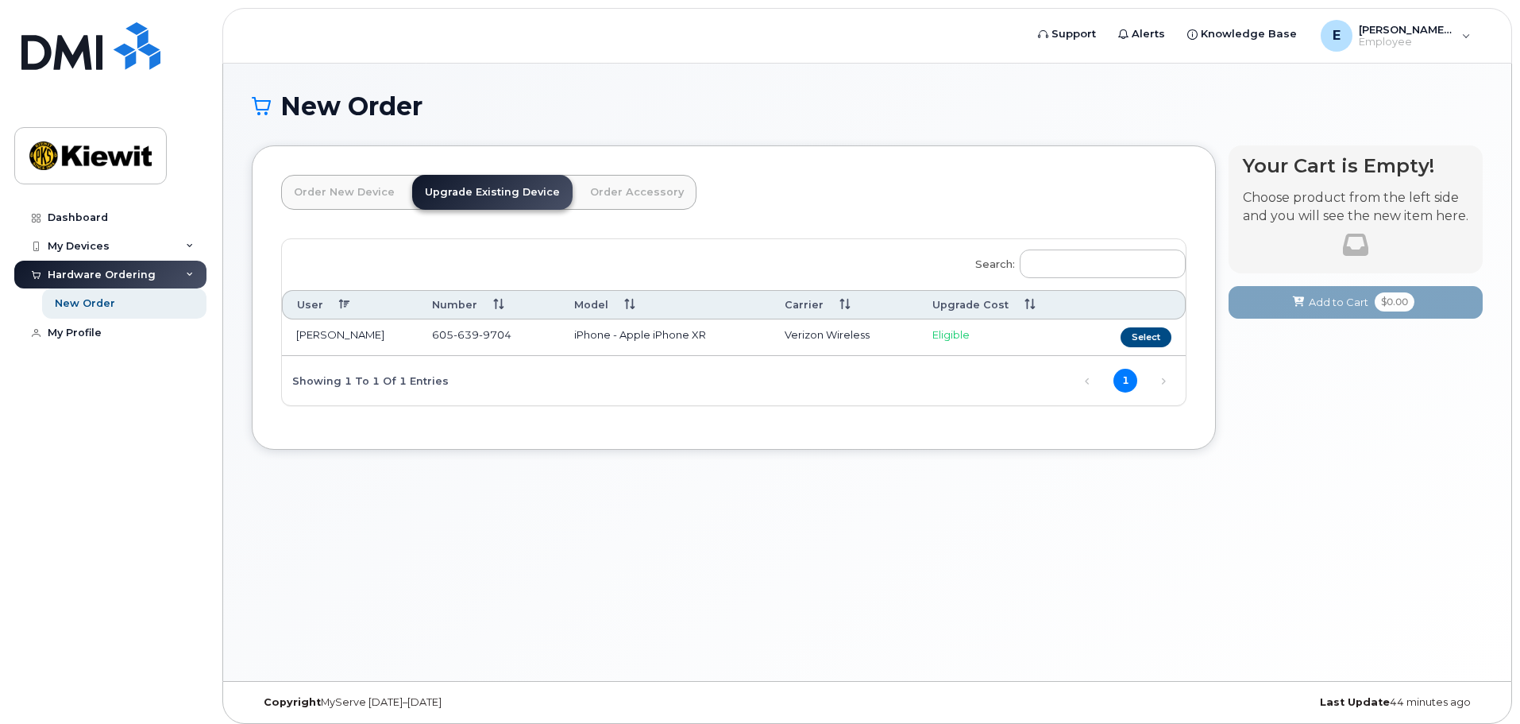
click at [380, 184] on link "Order New Device" at bounding box center [344, 192] width 126 height 35
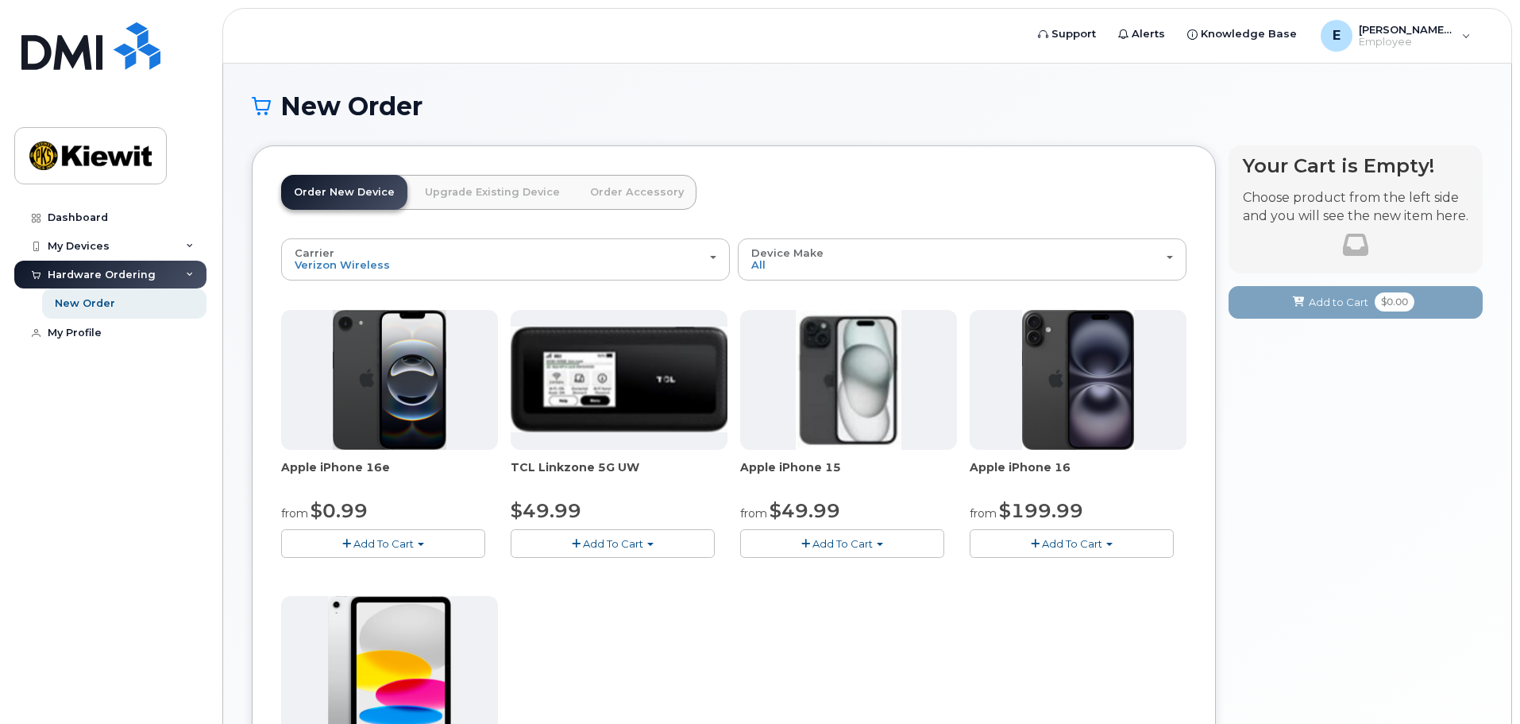
click at [454, 195] on link "Upgrade Existing Device" at bounding box center [492, 192] width 160 height 35
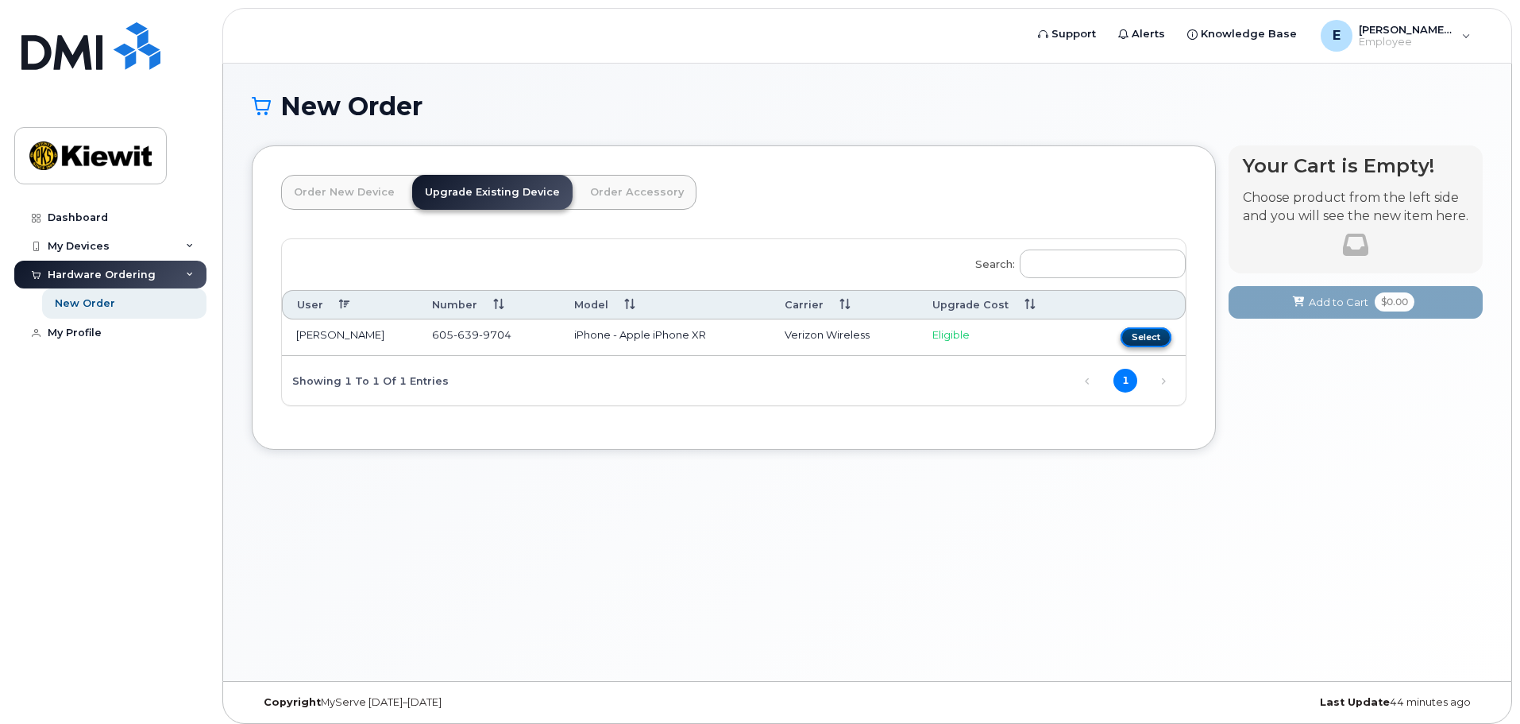
click at [1140, 340] on button "Select" at bounding box center [1146, 337] width 51 height 20
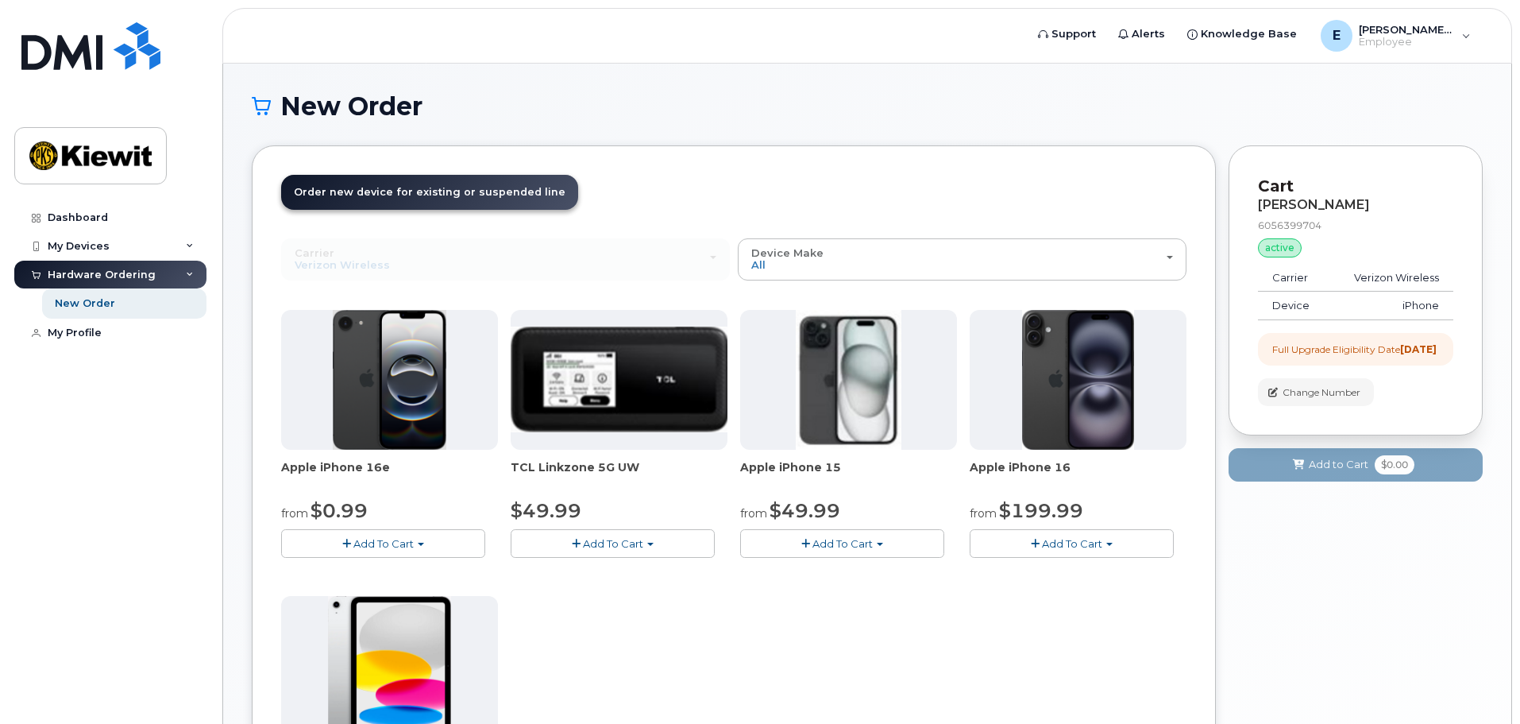
click at [1099, 543] on span "Add To Cart" at bounding box center [1072, 543] width 60 height 13
click at [1091, 594] on link "$199.99 - 2 Year Upgrade (128GB)" at bounding box center [1081, 592] width 214 height 20
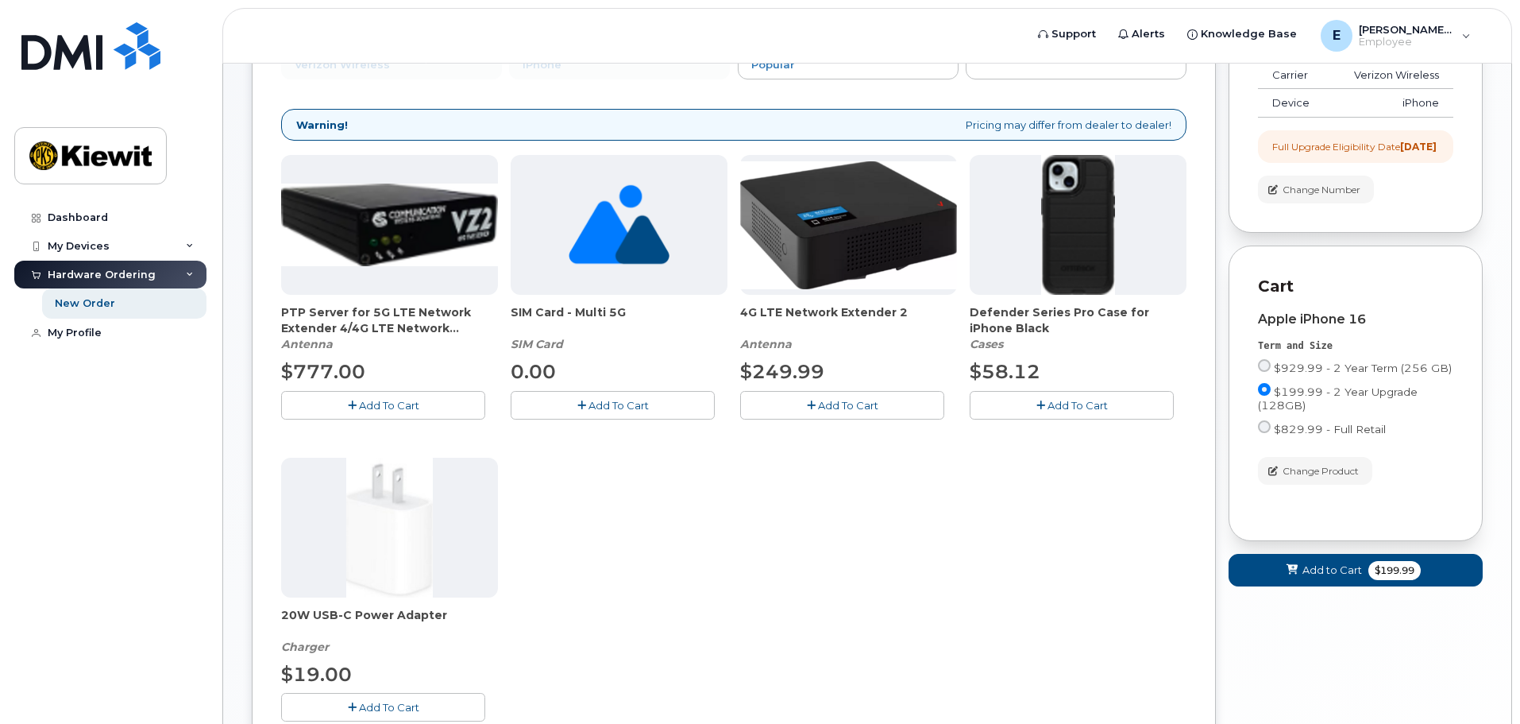
scroll to position [318, 0]
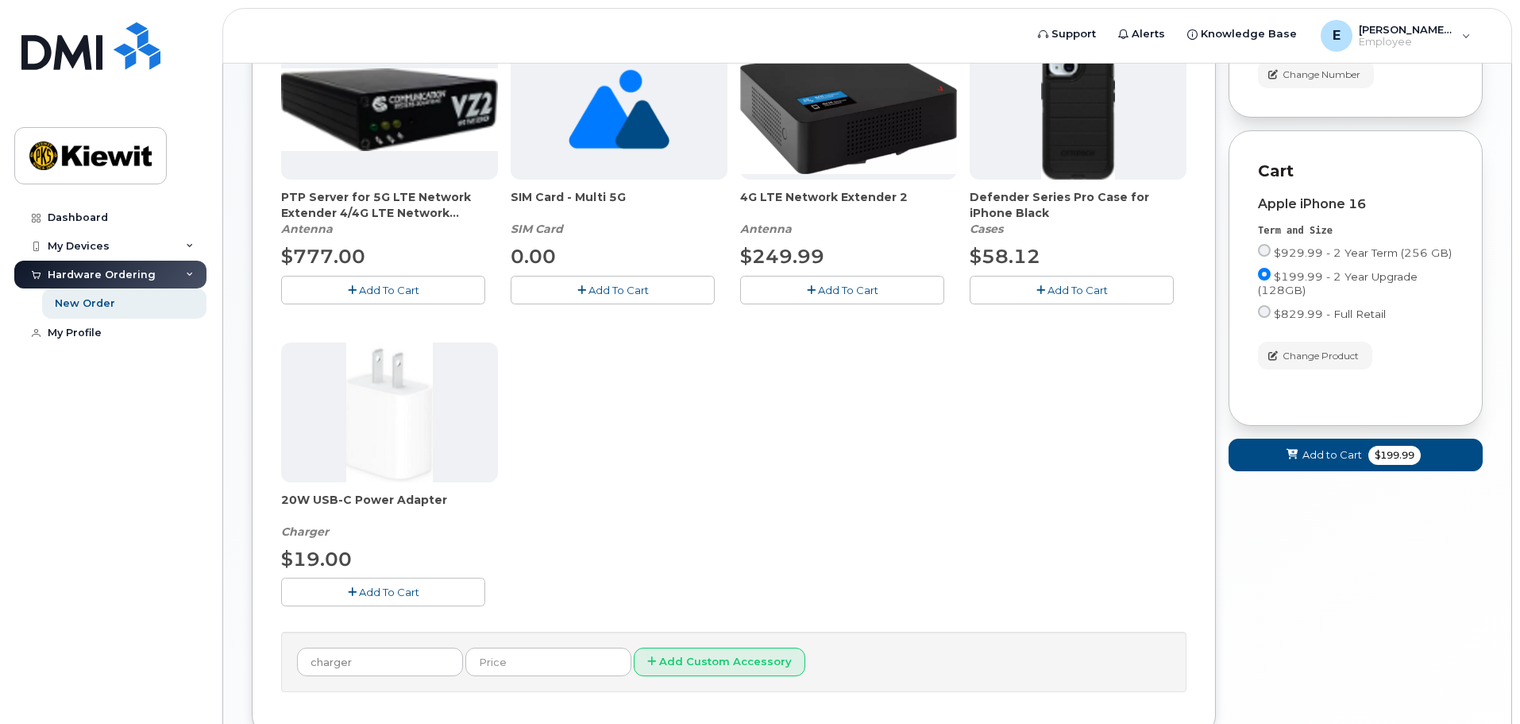
click at [388, 592] on span "Add To Cart" at bounding box center [389, 591] width 60 height 13
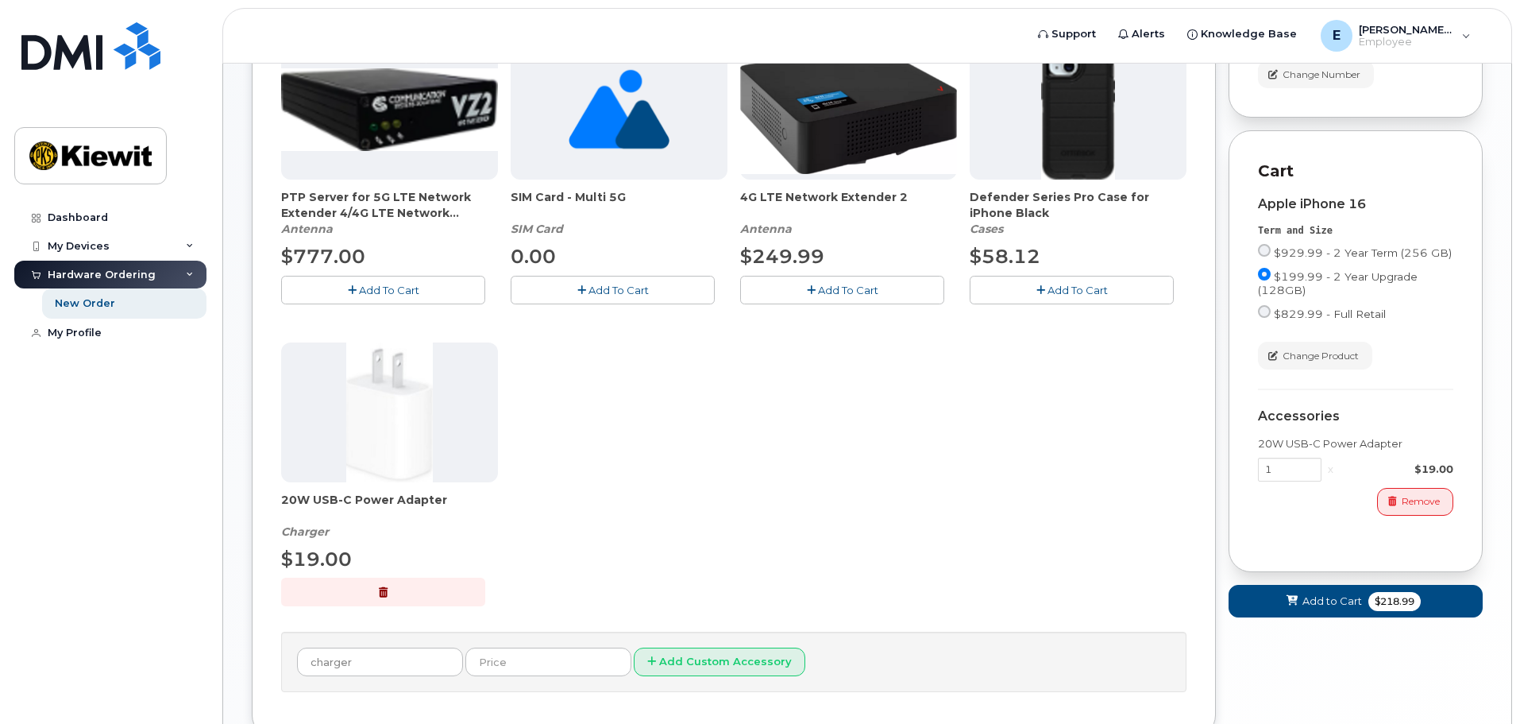
click at [1329, 572] on div "Cart Apple iPhone 16 Term and Size $929.99 - 2 Year Term (256 GB) $199.99 - 2 Y…" at bounding box center [1356, 351] width 254 height 442
click at [1310, 608] on span "Add to Cart" at bounding box center [1332, 600] width 60 height 15
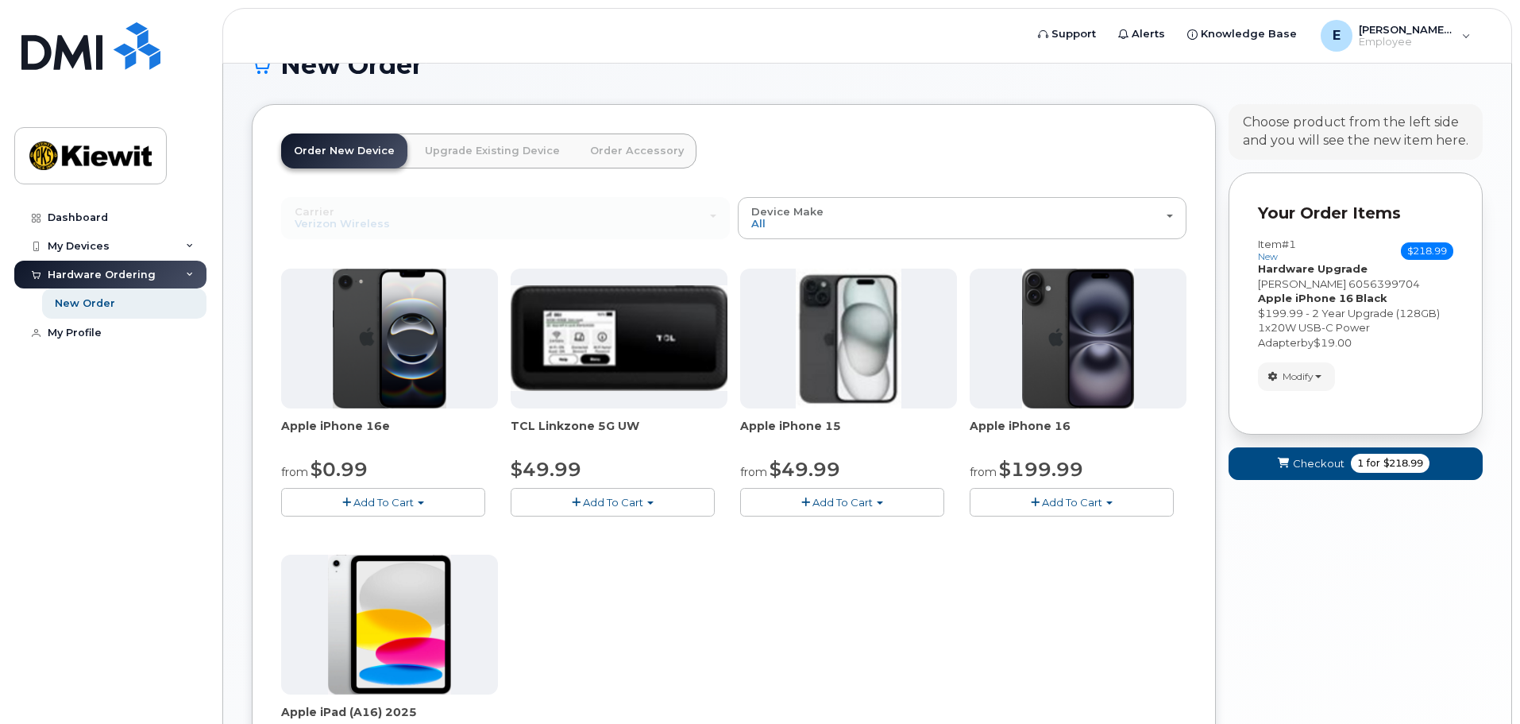
scroll to position [0, 0]
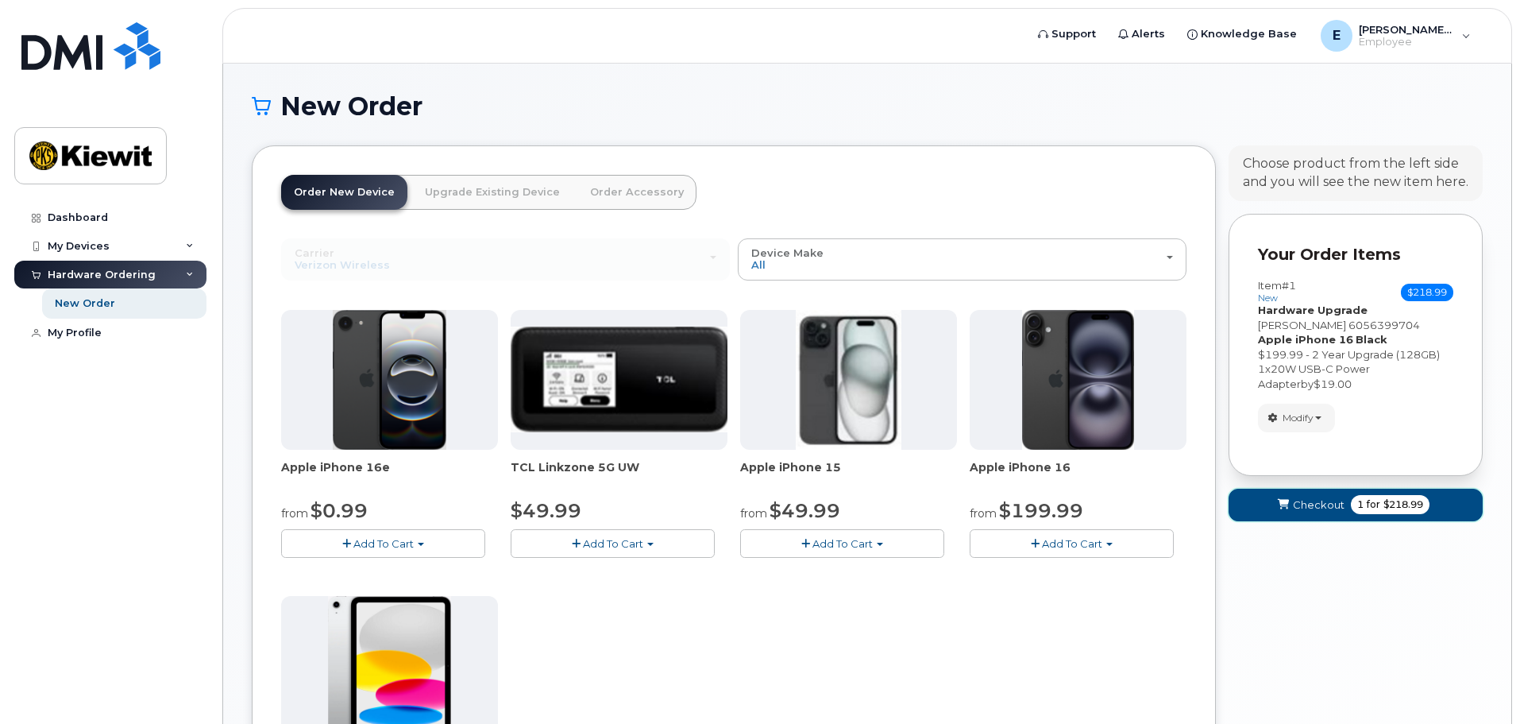
click at [1313, 505] on span "Checkout" at bounding box center [1319, 504] width 52 height 15
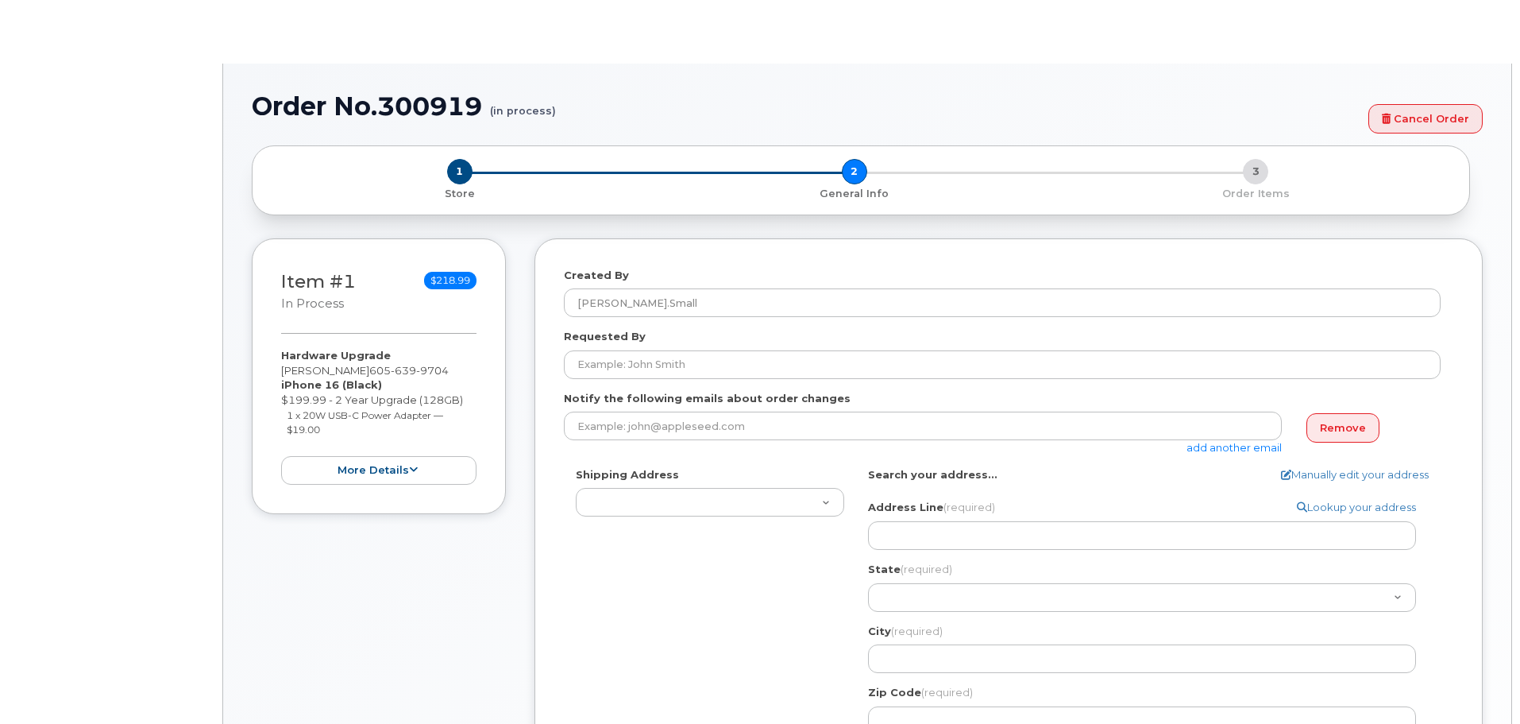
select select
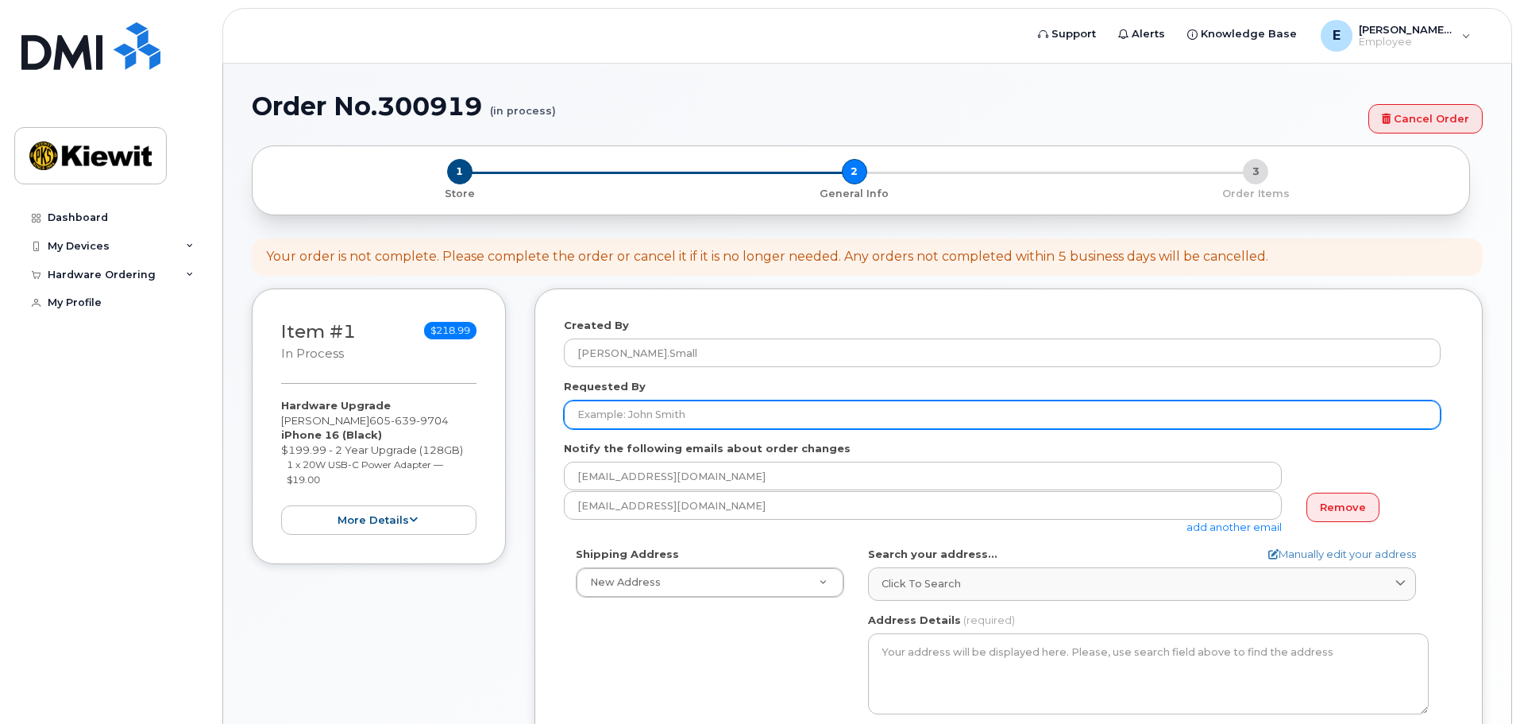
click at [619, 417] on input "Requested By" at bounding box center [1002, 414] width 877 height 29
type input "[PERSON_NAME]"
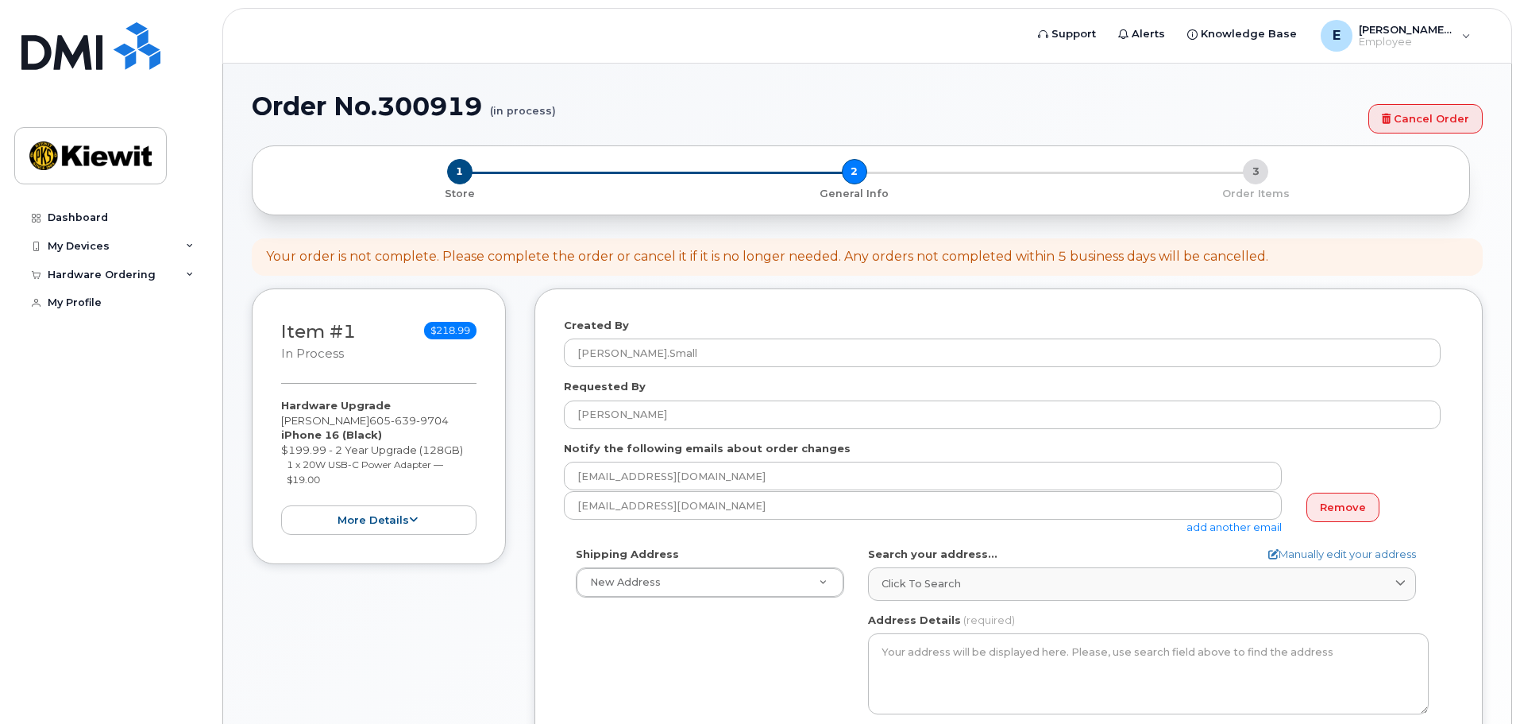
click at [550, 469] on div "Created By Ethan.Small Requested By Ethan Small Notify the following emails abo…" at bounding box center [1008, 634] width 948 height 693
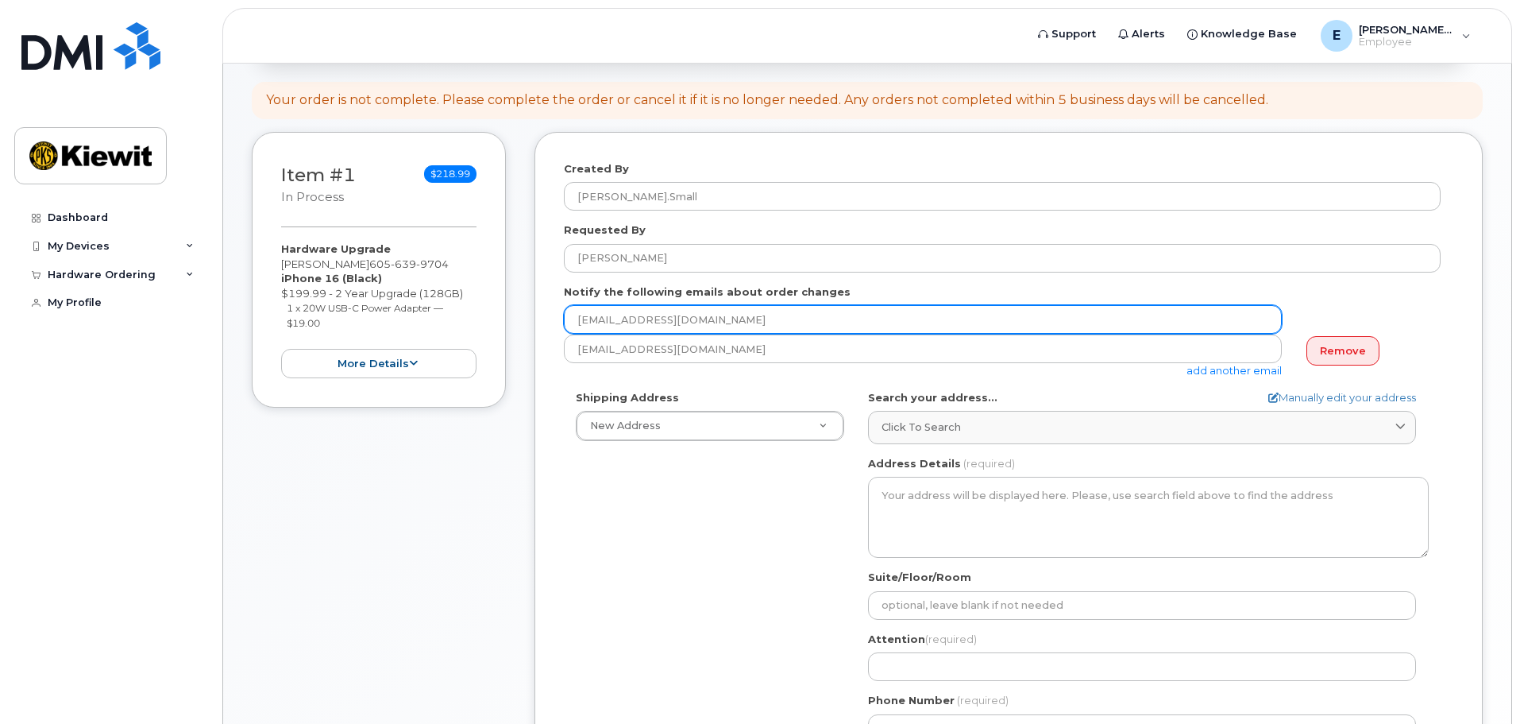
scroll to position [159, 0]
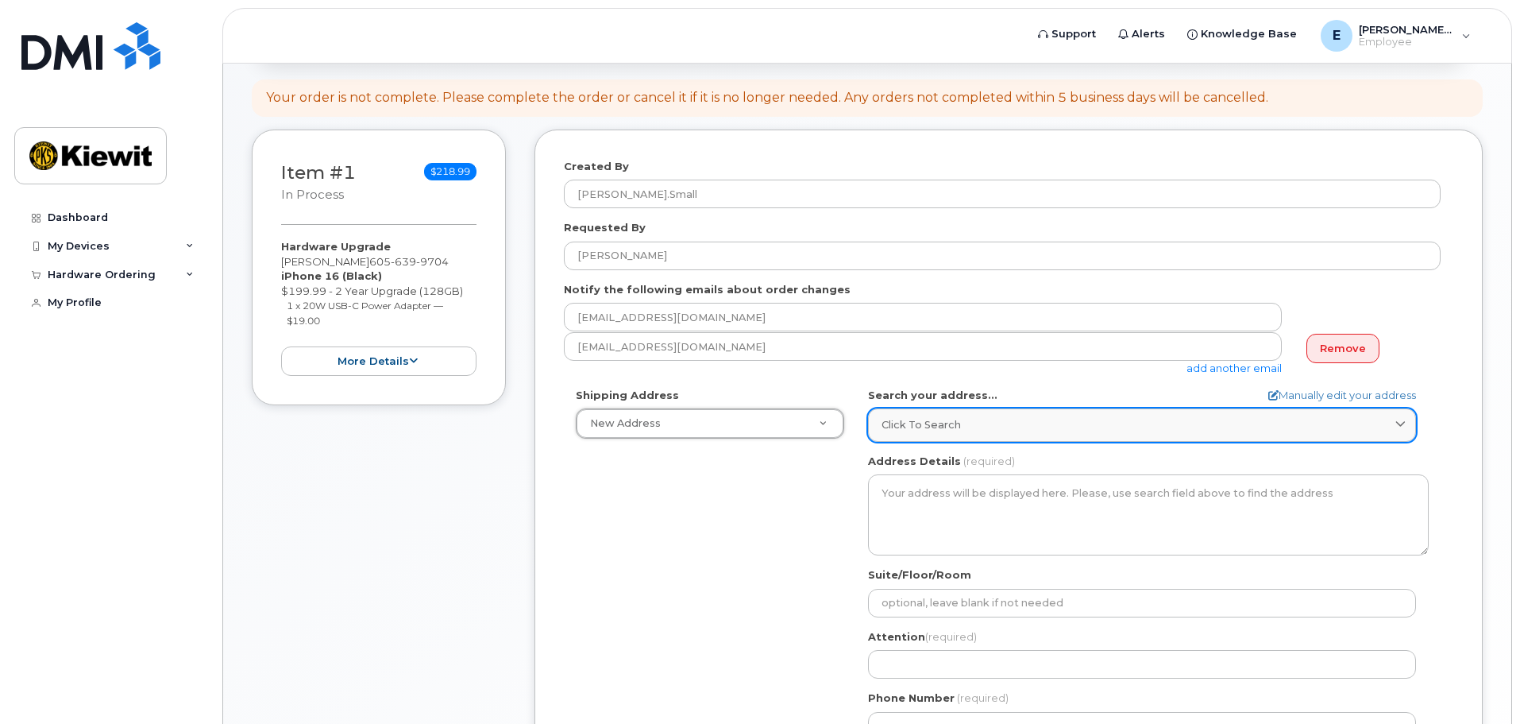
click at [968, 426] on div "Click to search" at bounding box center [1142, 424] width 521 height 15
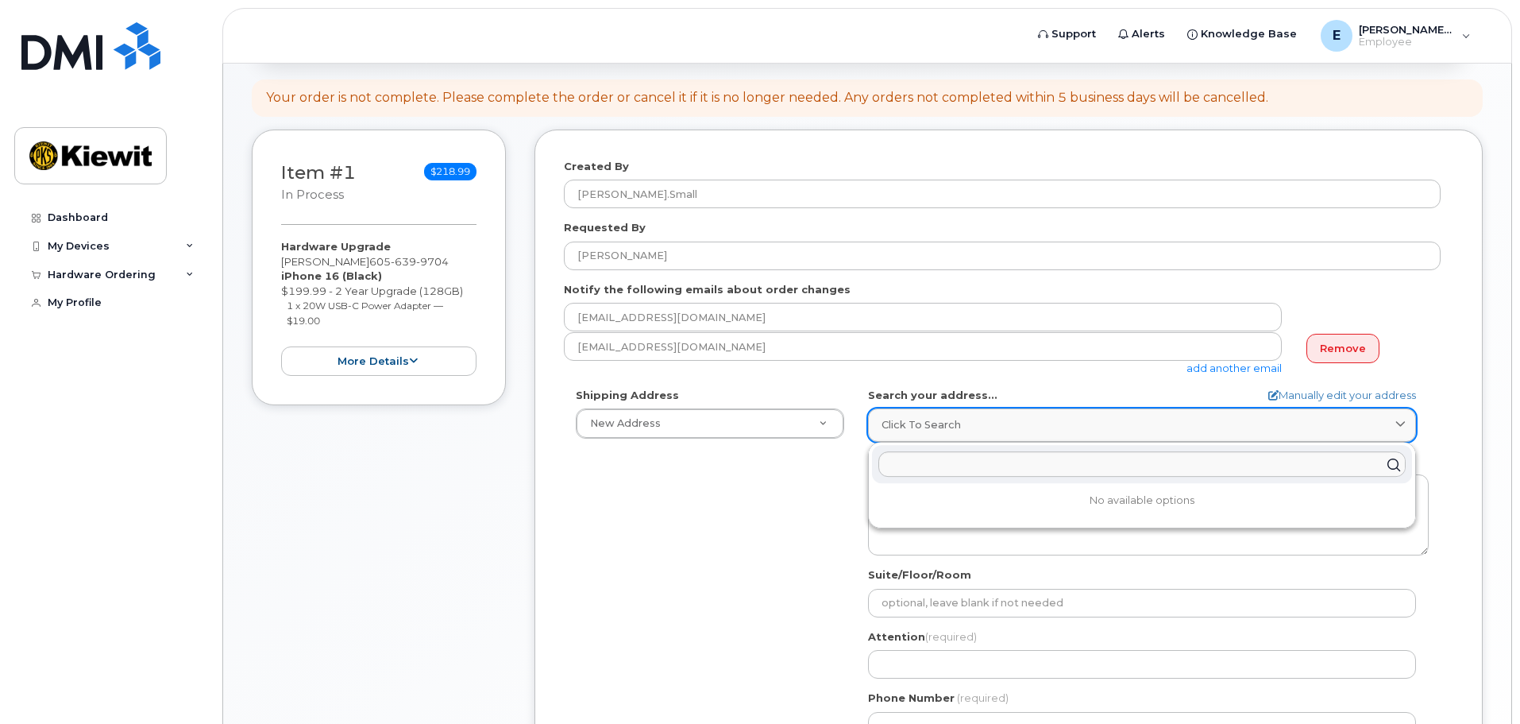
click at [974, 432] on div "Click to search" at bounding box center [1142, 424] width 521 height 15
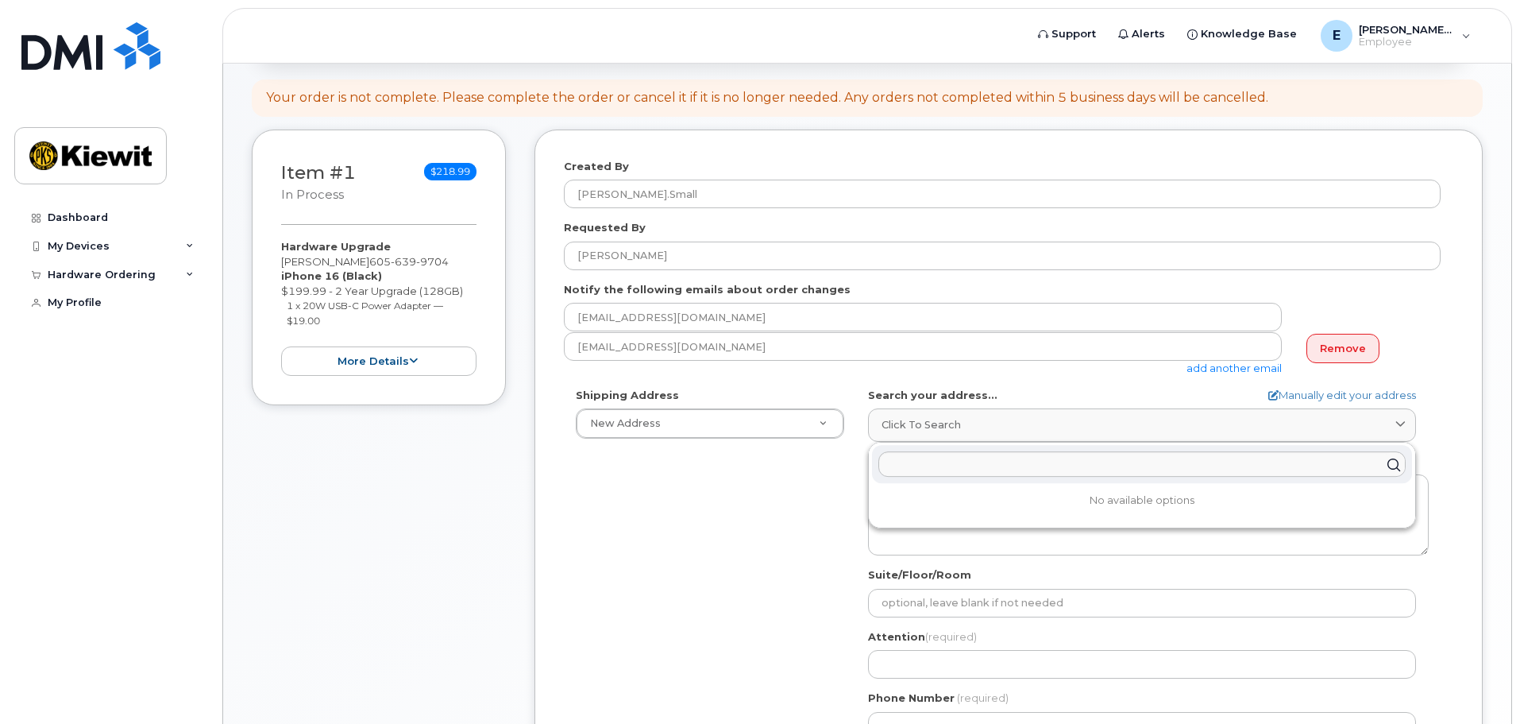
click at [853, 469] on div "Shipping Address New Address New Address AB Search your address... Manually edi…" at bounding box center [1002, 570] width 877 height 365
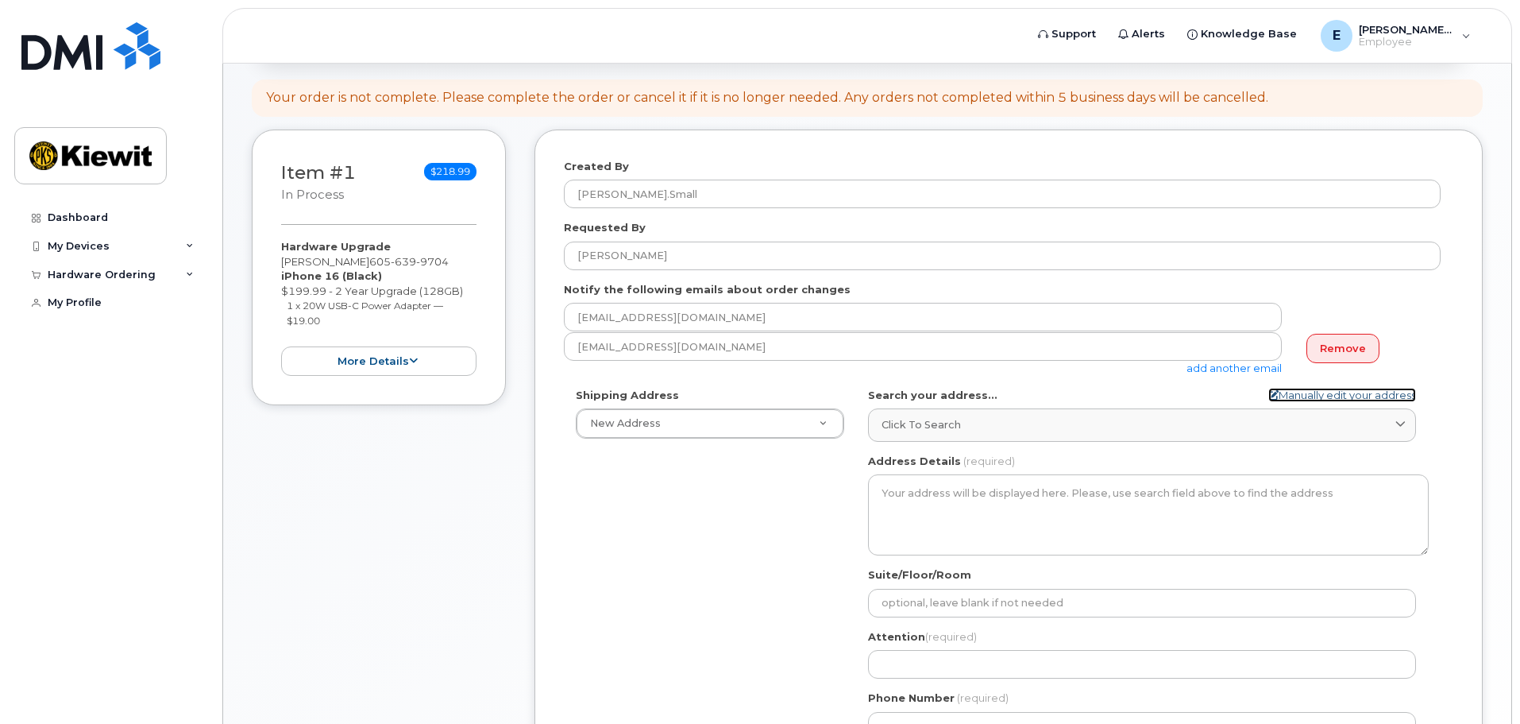
click at [1323, 393] on link "Manually edit your address" at bounding box center [1342, 395] width 148 height 15
select select
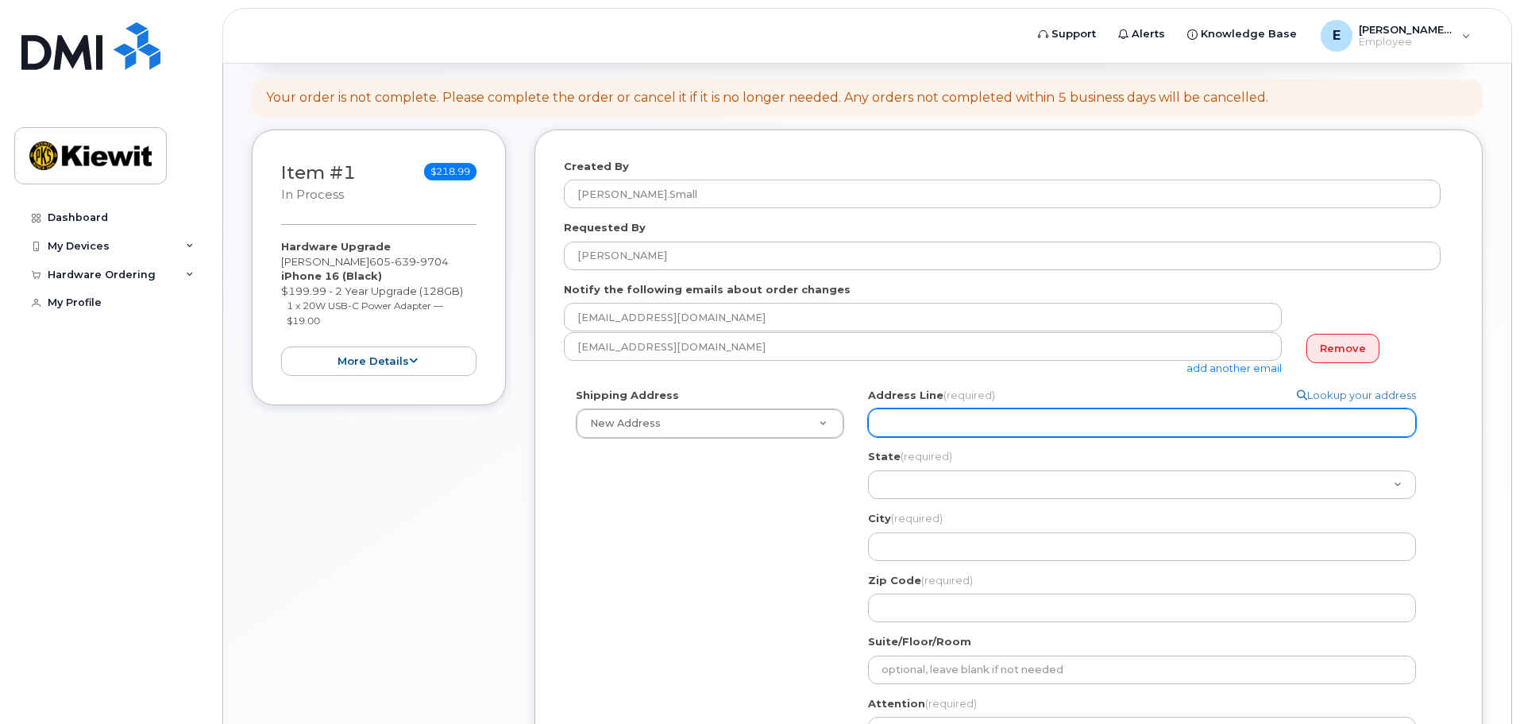
click at [951, 420] on input "Address Line (required)" at bounding box center [1142, 422] width 548 height 29
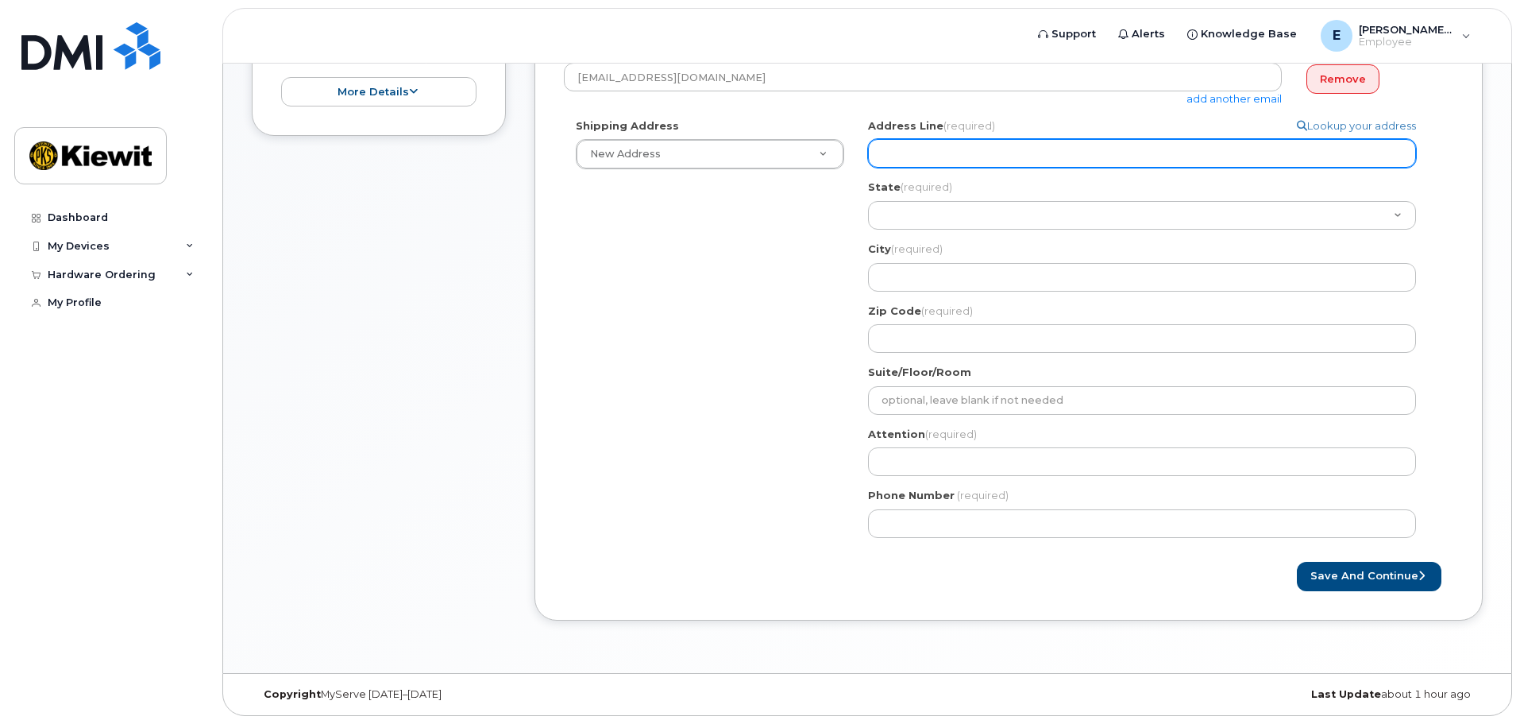
scroll to position [0, 0]
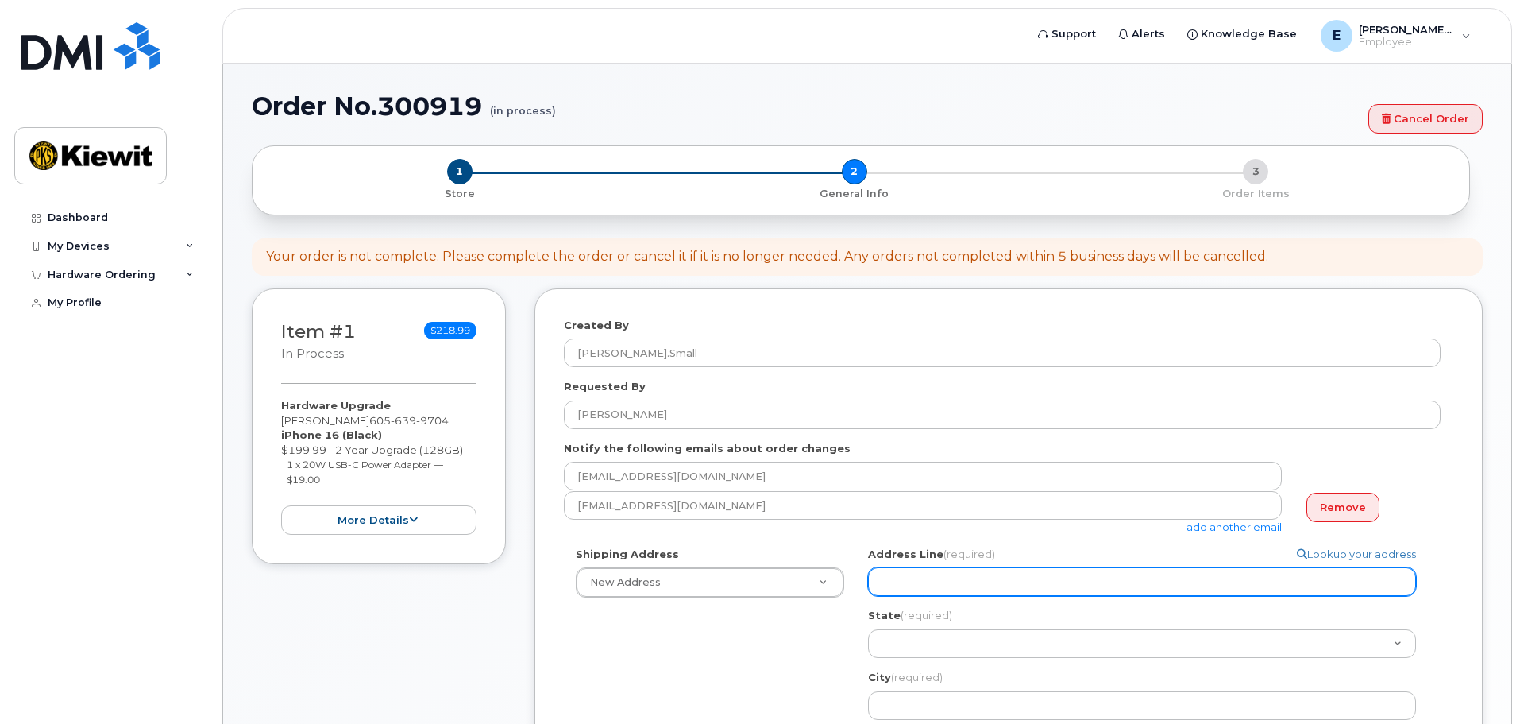
click at [1016, 588] on input "Address Line (required)" at bounding box center [1142, 581] width 548 height 29
select select
type input "4"
select select
type input "47"
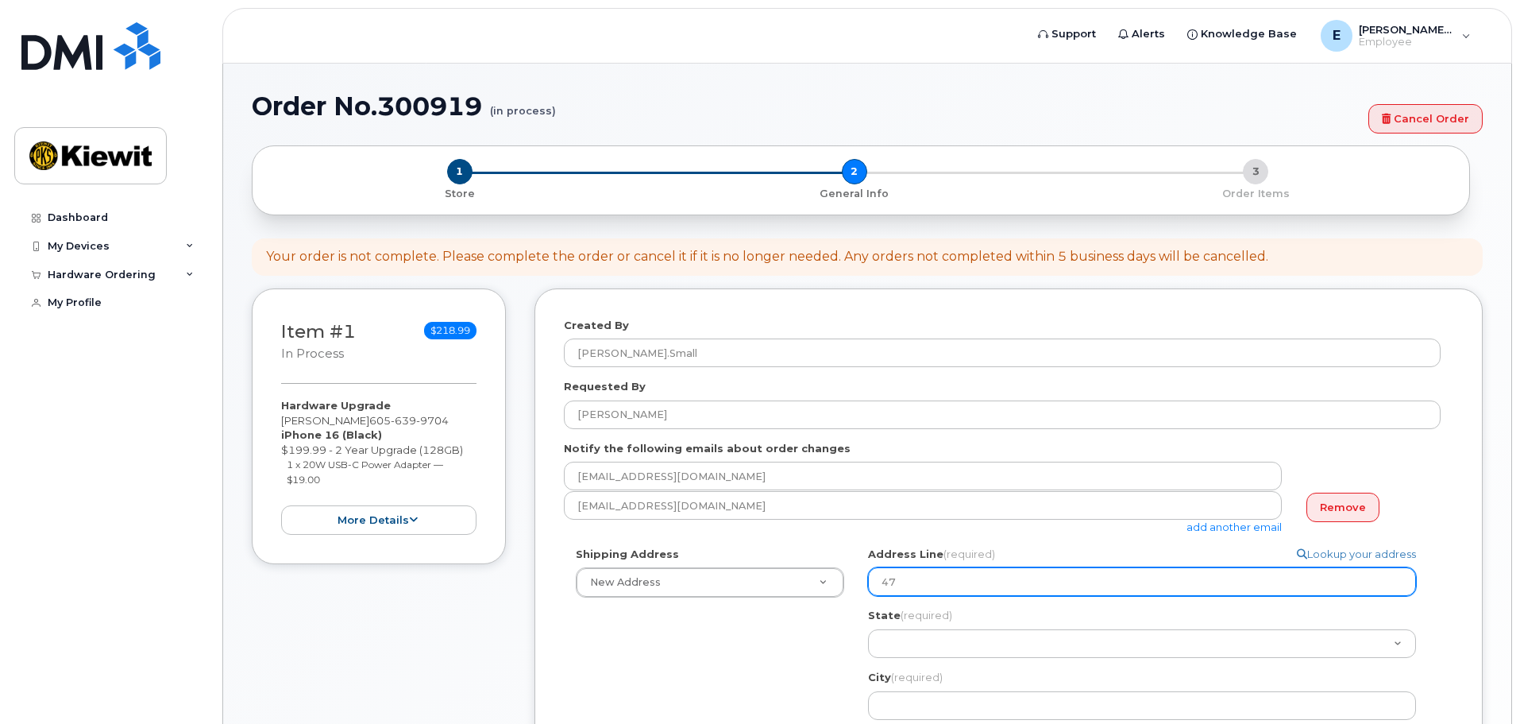
select select
type input "477"
select select
type input "4775"
select select
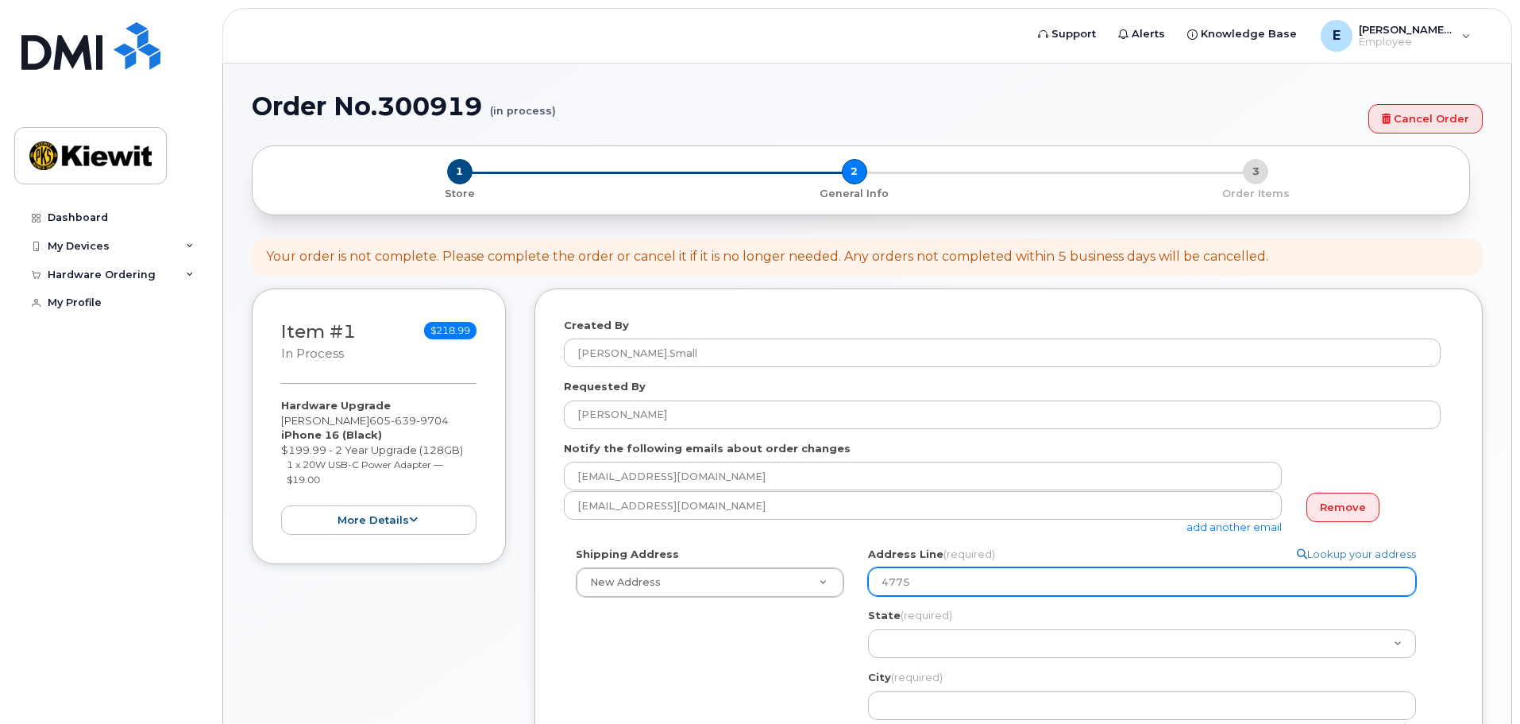
type input "4775 2"
select select
type input "4775 26"
select select
type input "4775 260"
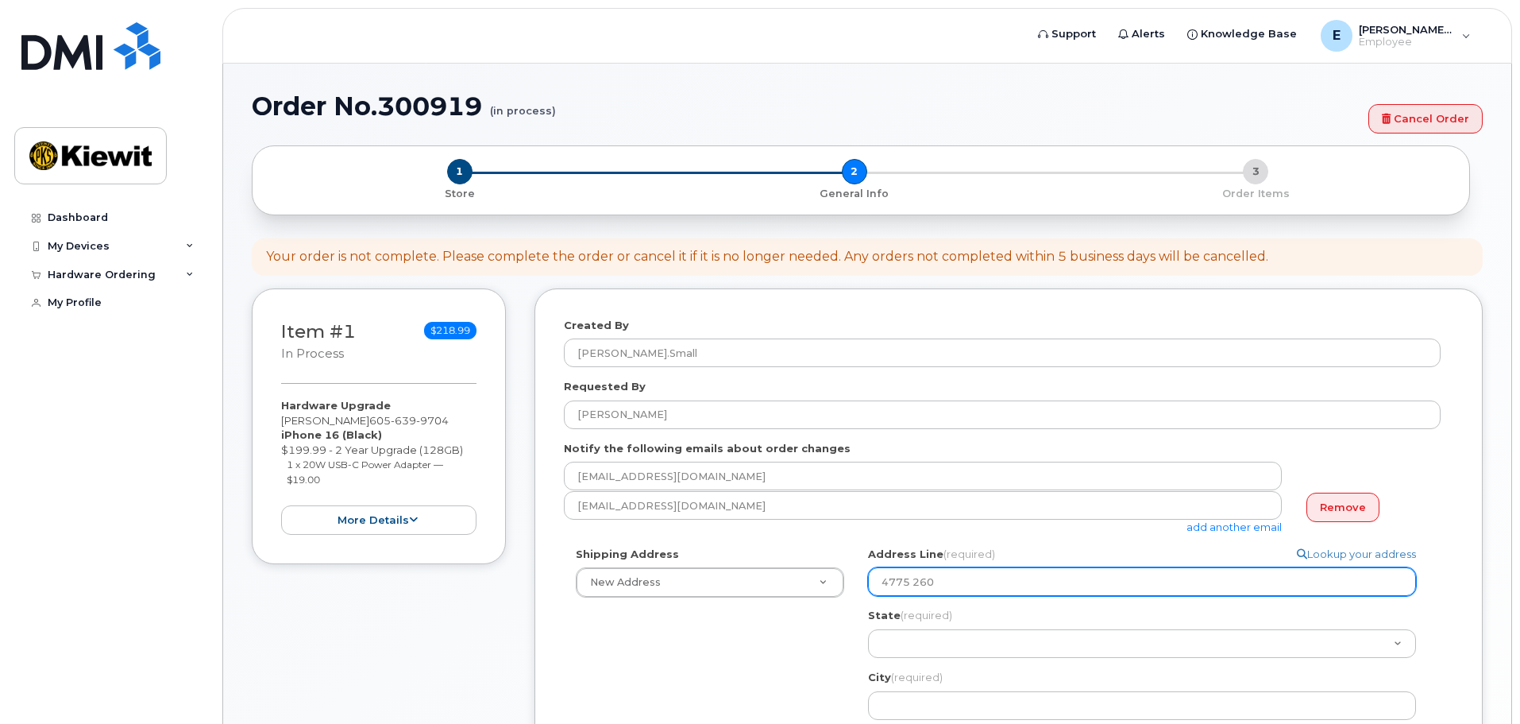
select select
type input "4775 2600"
select select
type input "4775 2600 N"
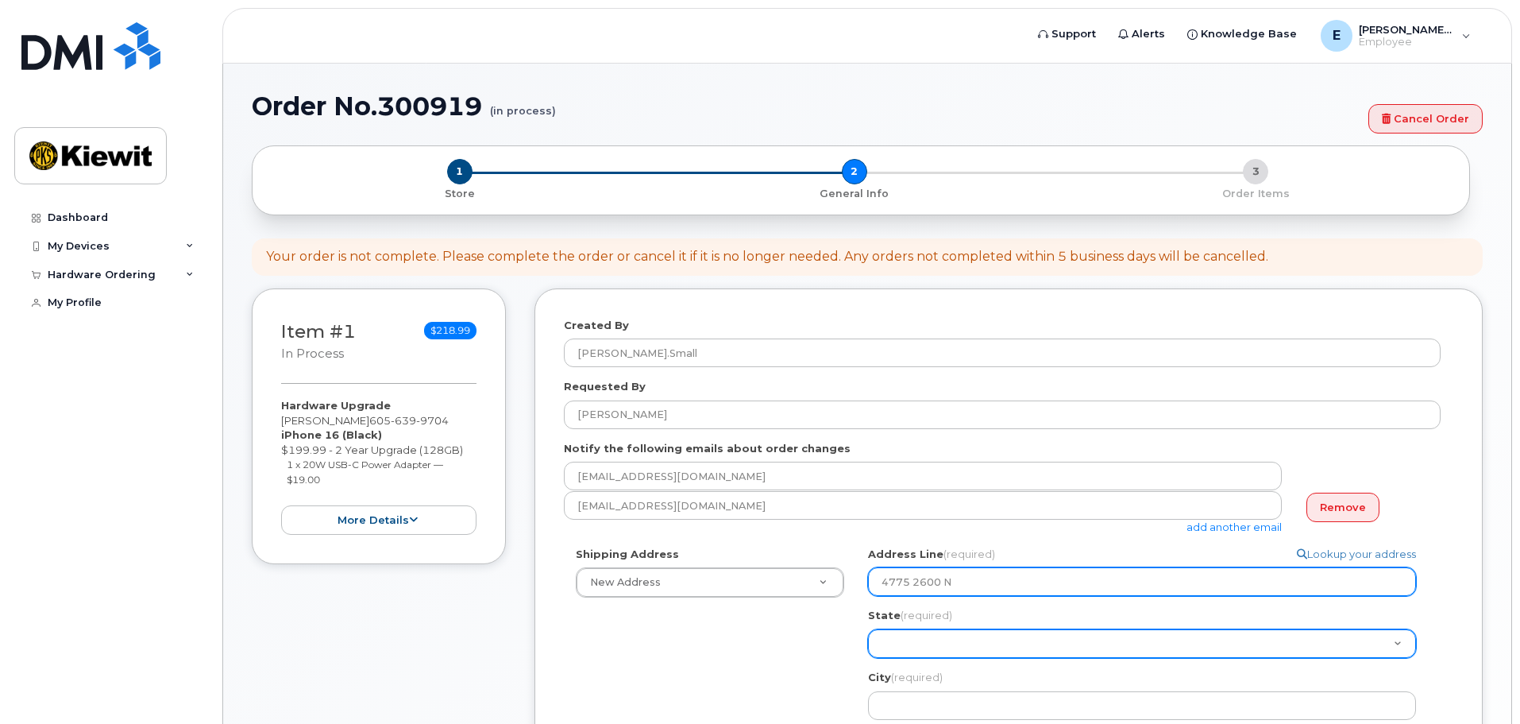
select select "UT"
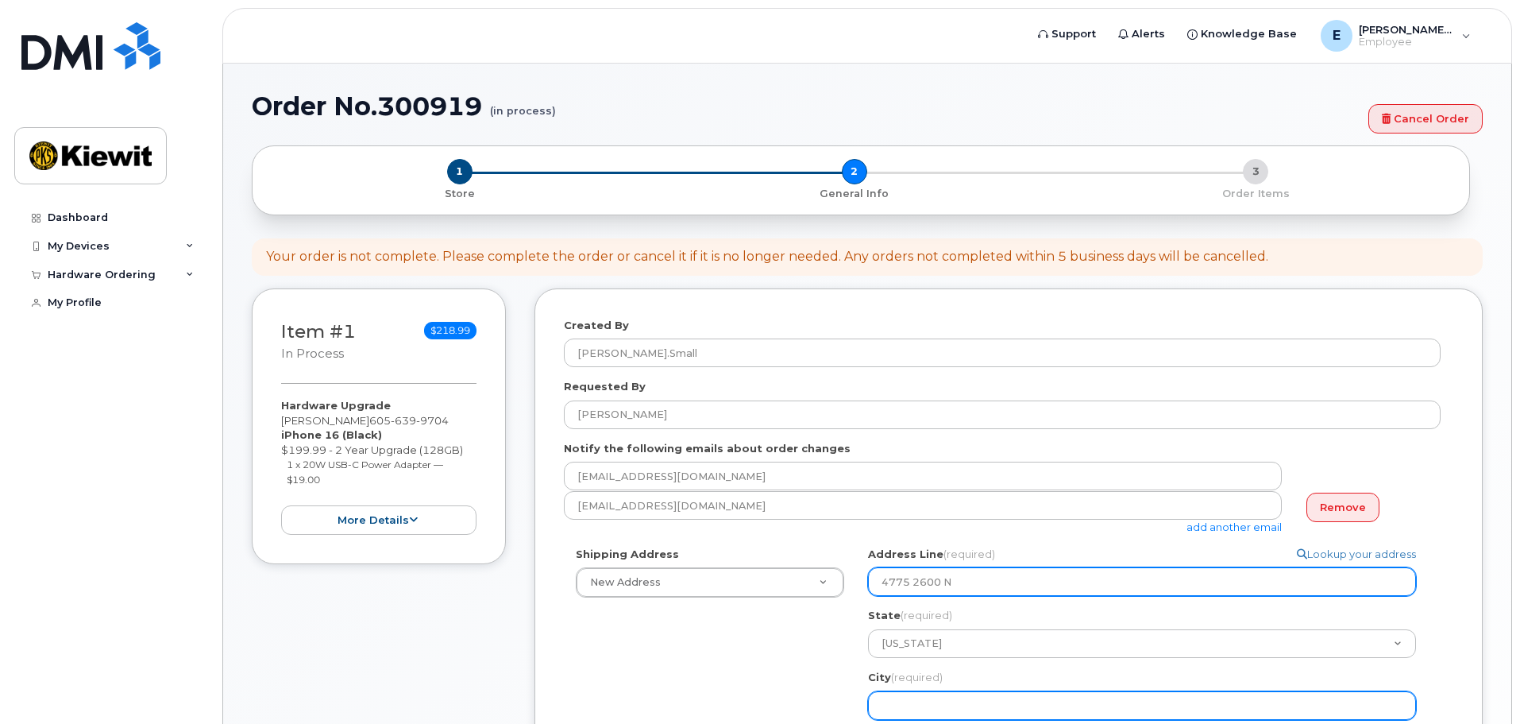
select select
type input "L"
select select
type input "Li"
select select
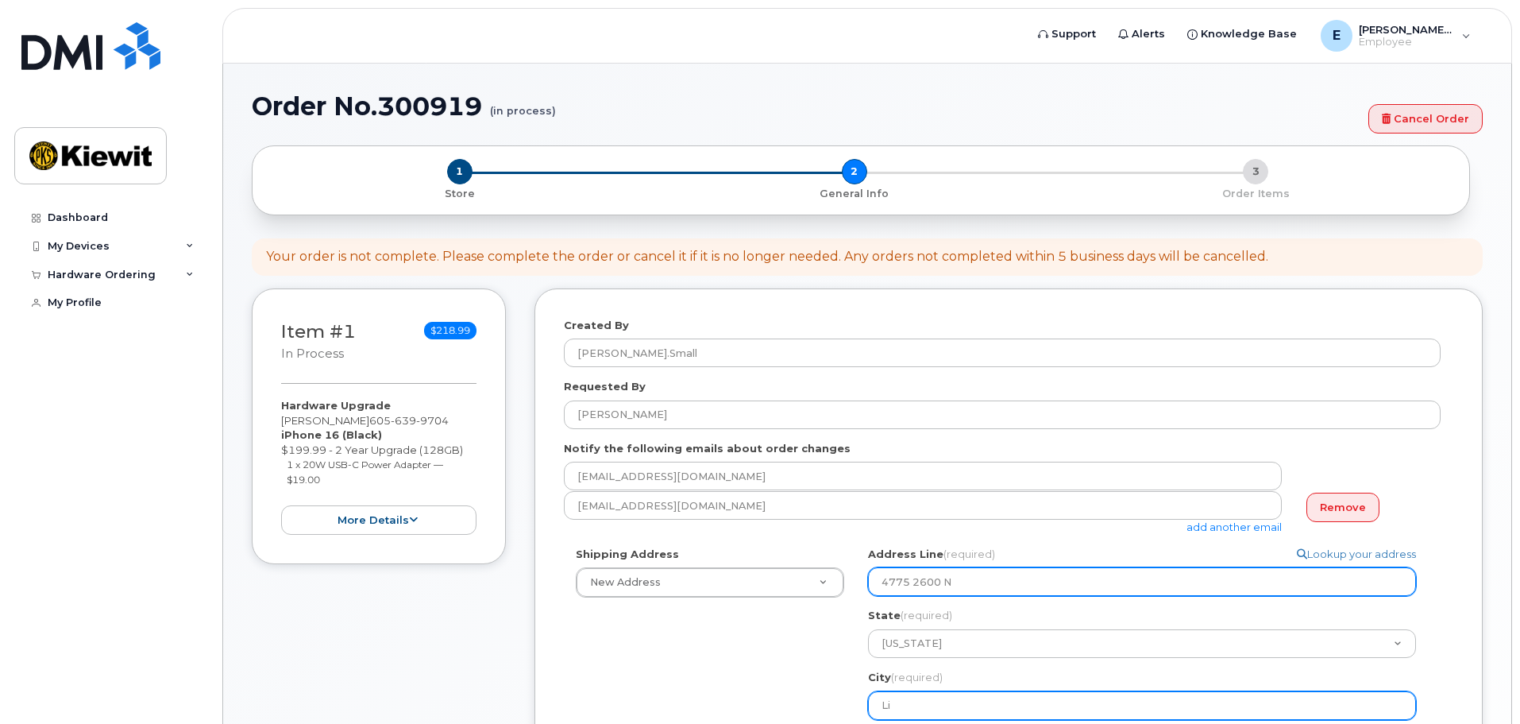
type input "Lib"
select select
type input "Libe"
select select
type input "Liber"
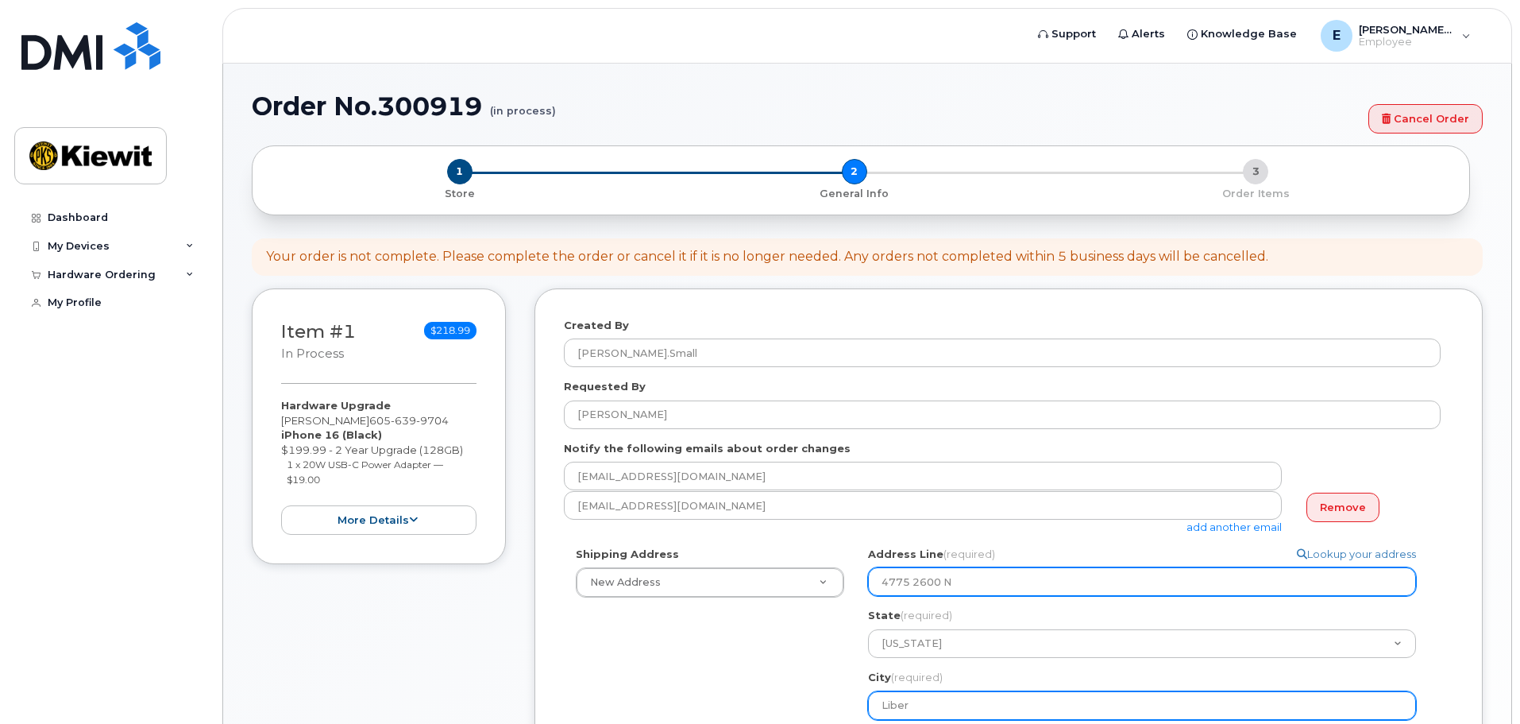
select select
type input "Libert"
select select
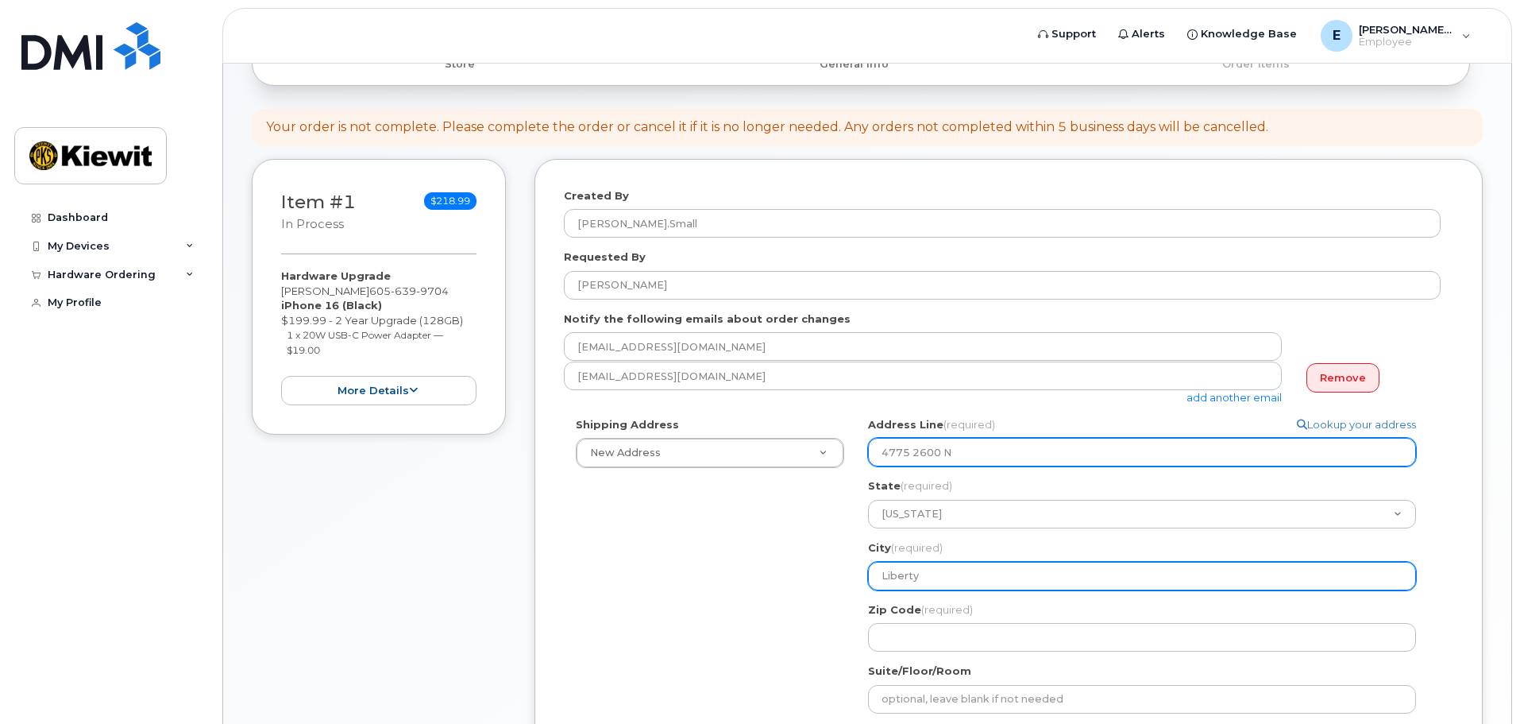
scroll to position [130, 0]
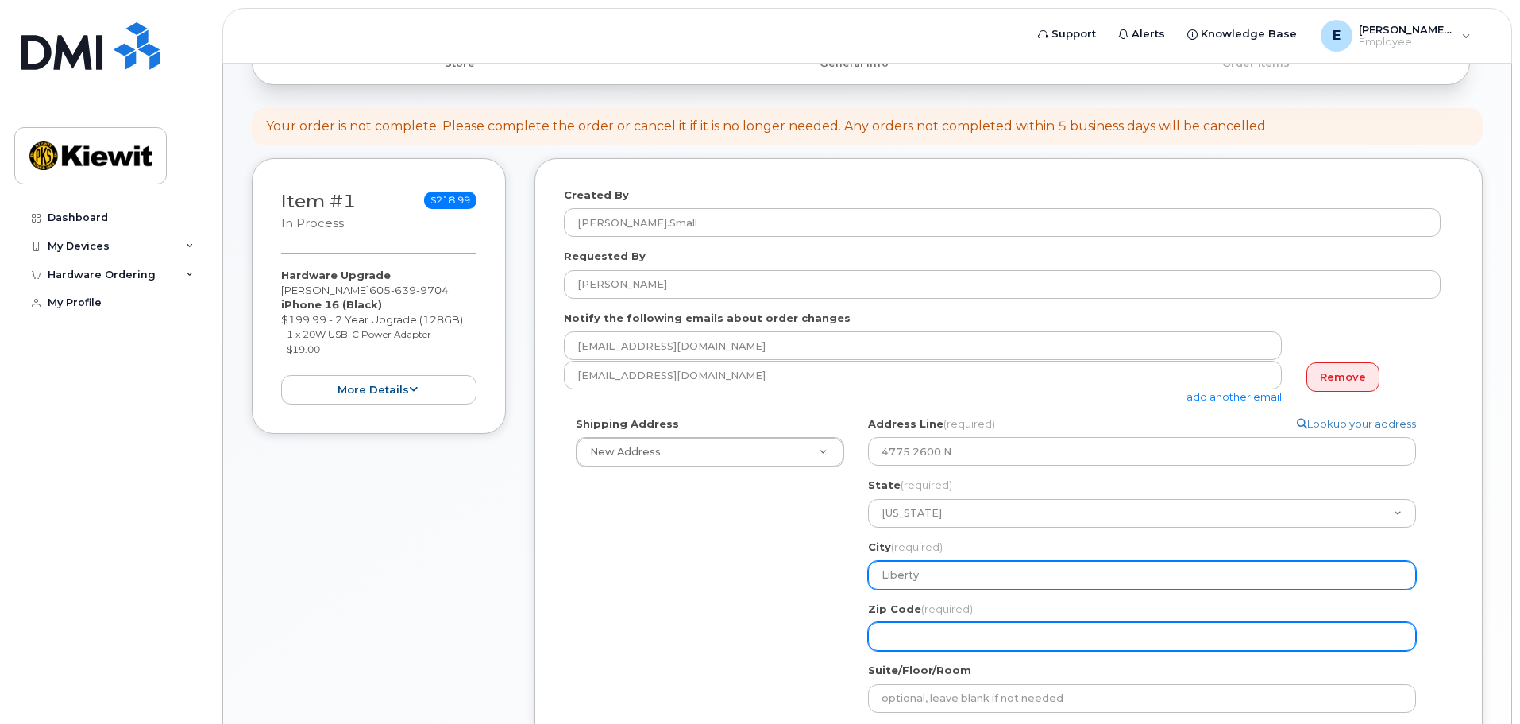
type input "Liberty"
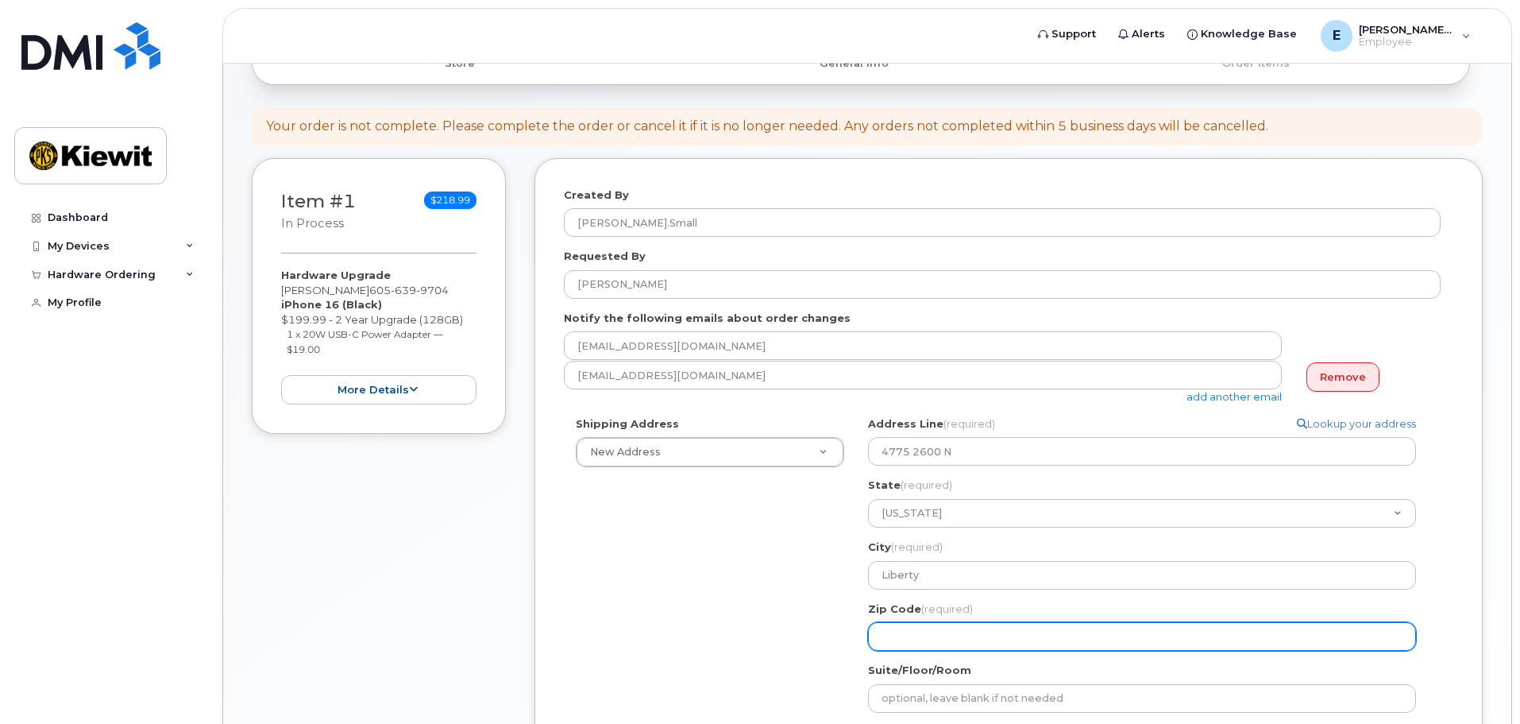
click at [918, 638] on input "Zip Code (required)" at bounding box center [1142, 636] width 548 height 29
select select
type input "8"
select select
type input "84"
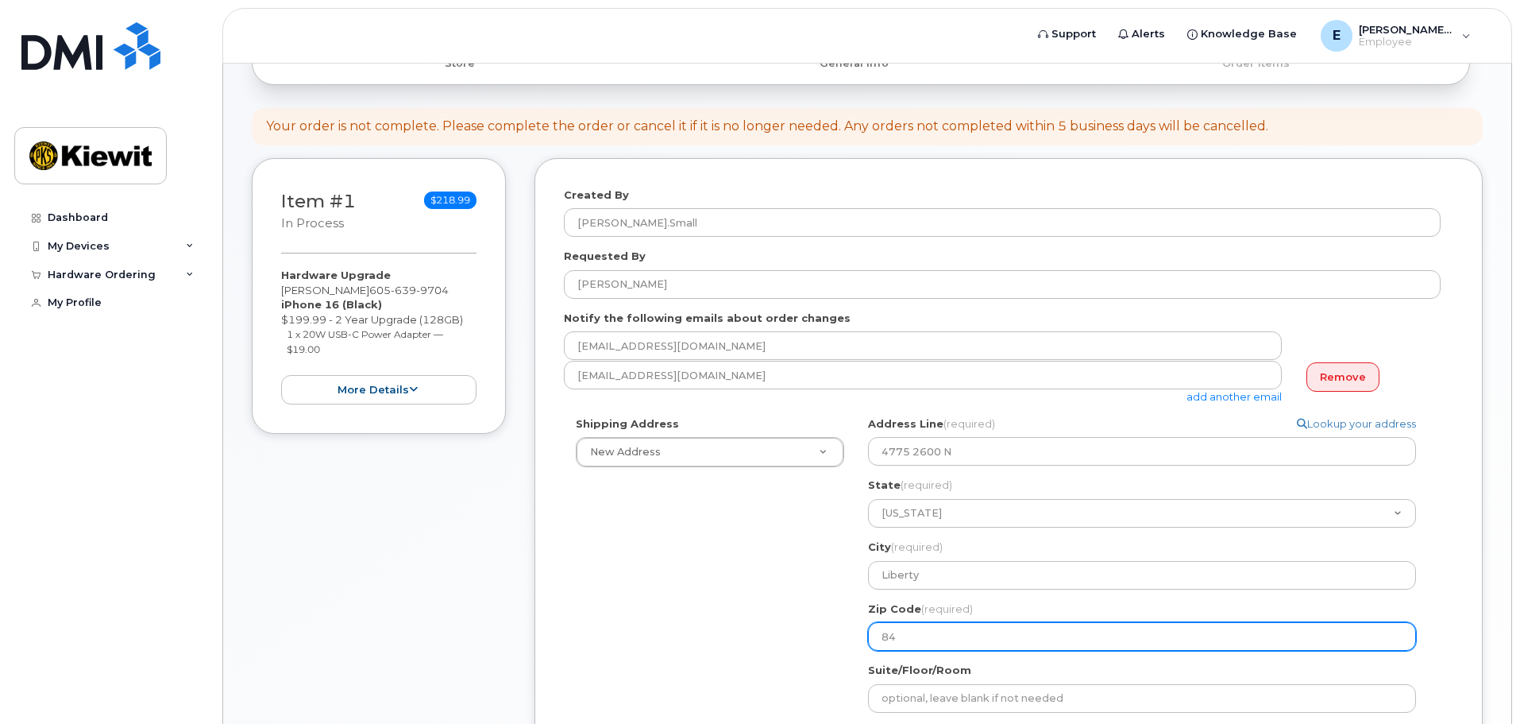
select select
type input "843"
select select
type input "8431"
select select
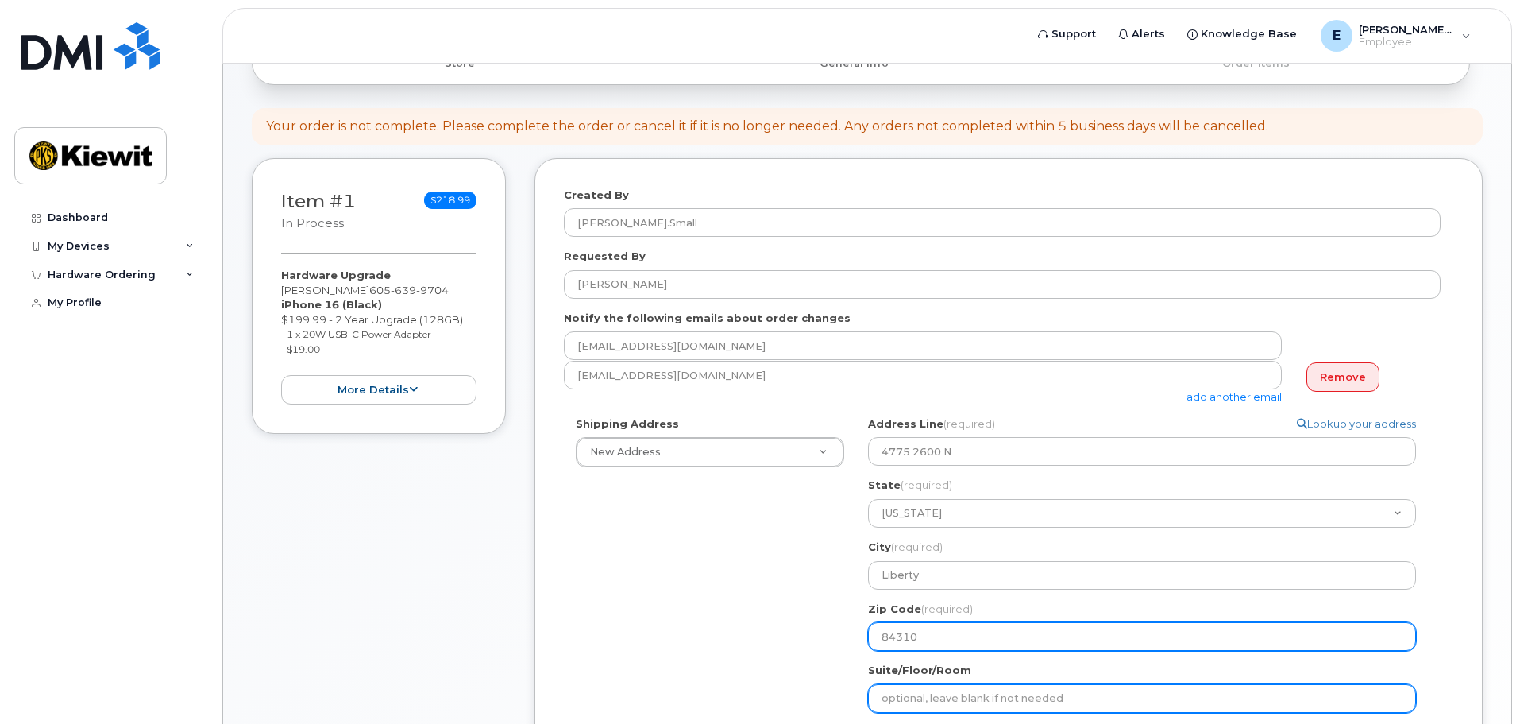
type input "84310"
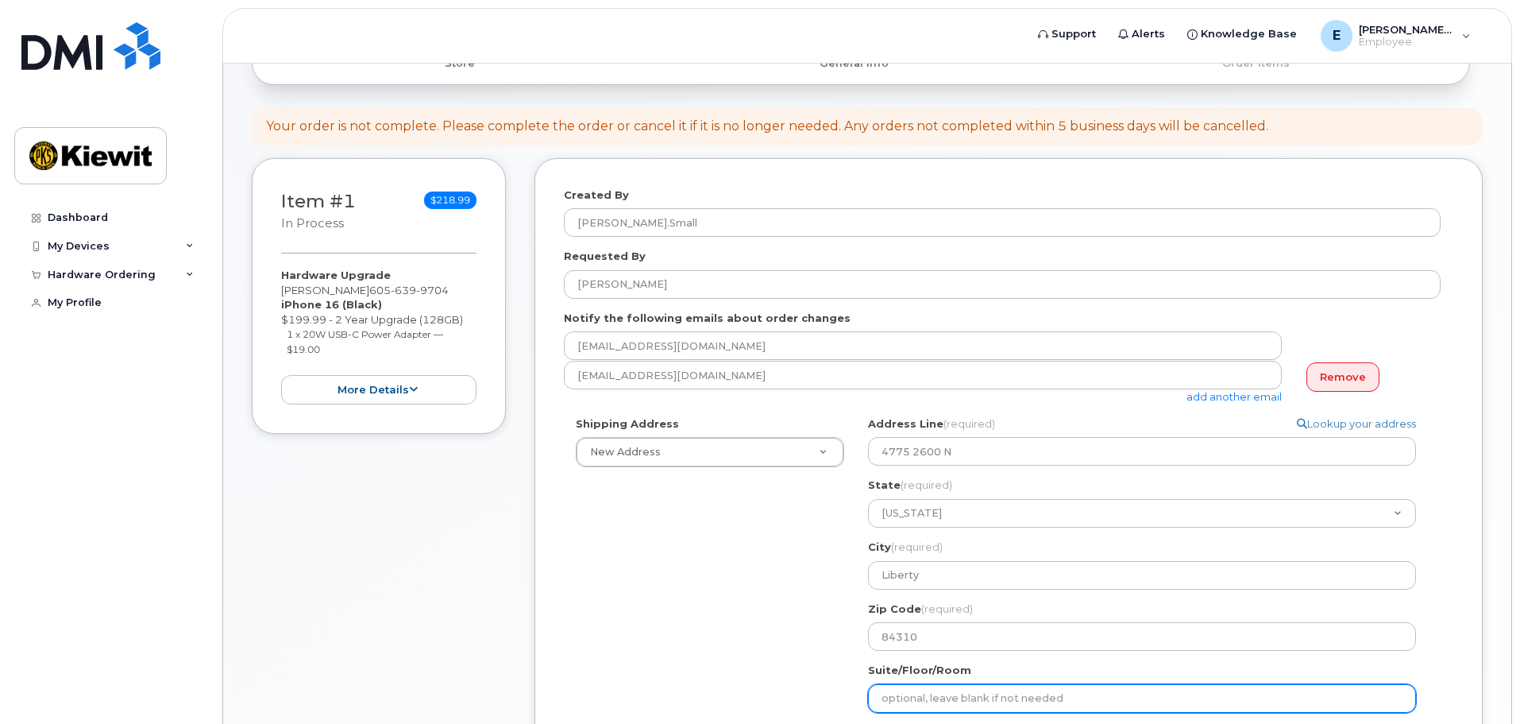
click at [912, 696] on input "Suite/Floor/Room" at bounding box center [1142, 698] width 548 height 29
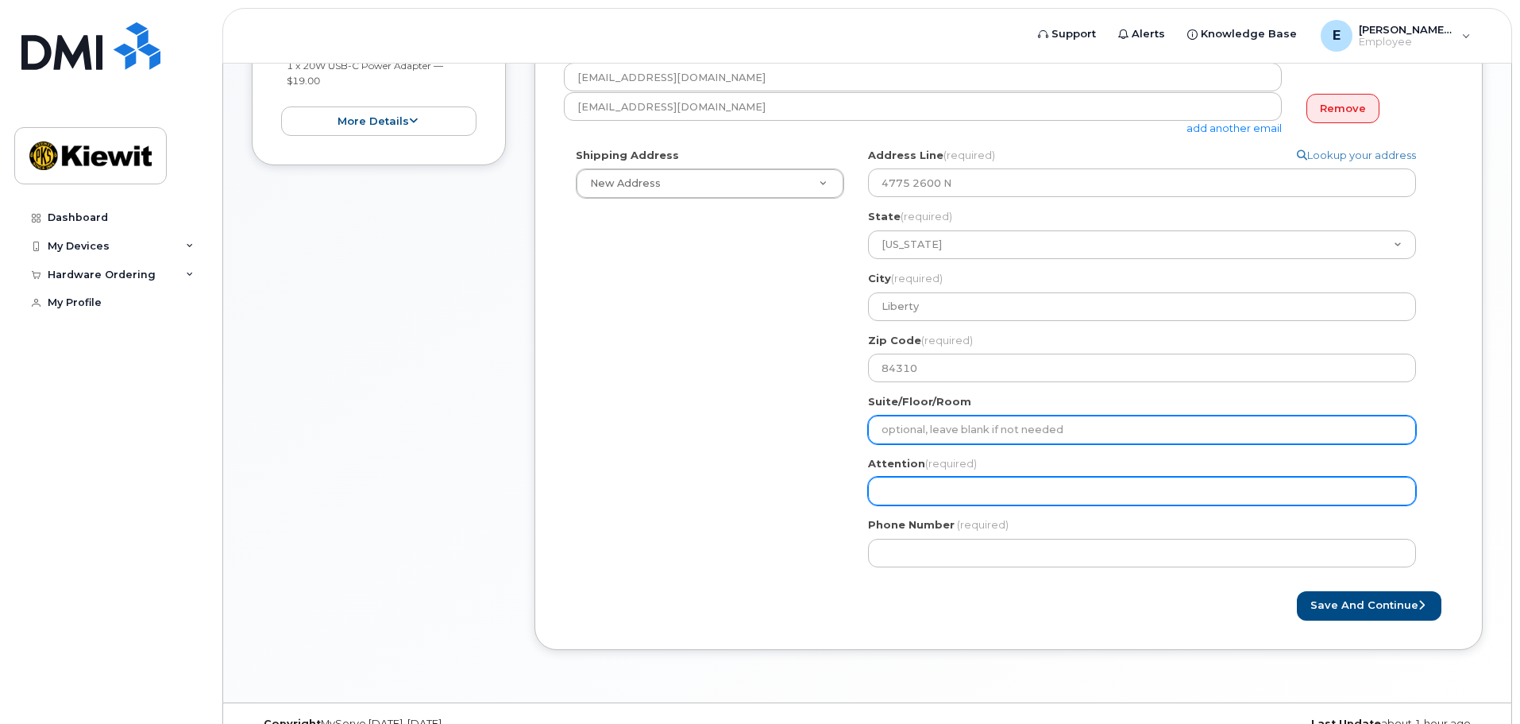
scroll to position [402, 0]
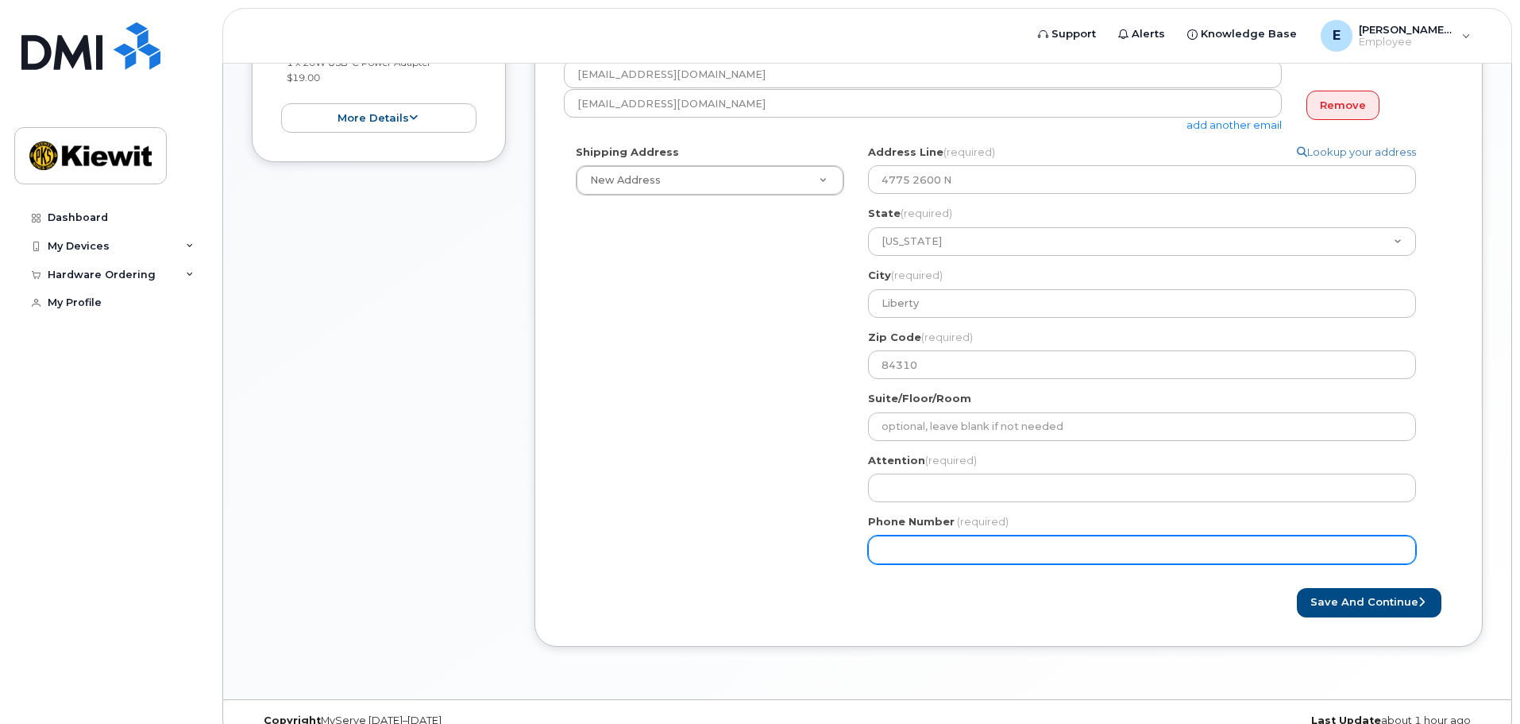
click at [938, 538] on input "Phone Number" at bounding box center [1142, 549] width 548 height 29
type input "605639970"
select select
type input "6056399704"
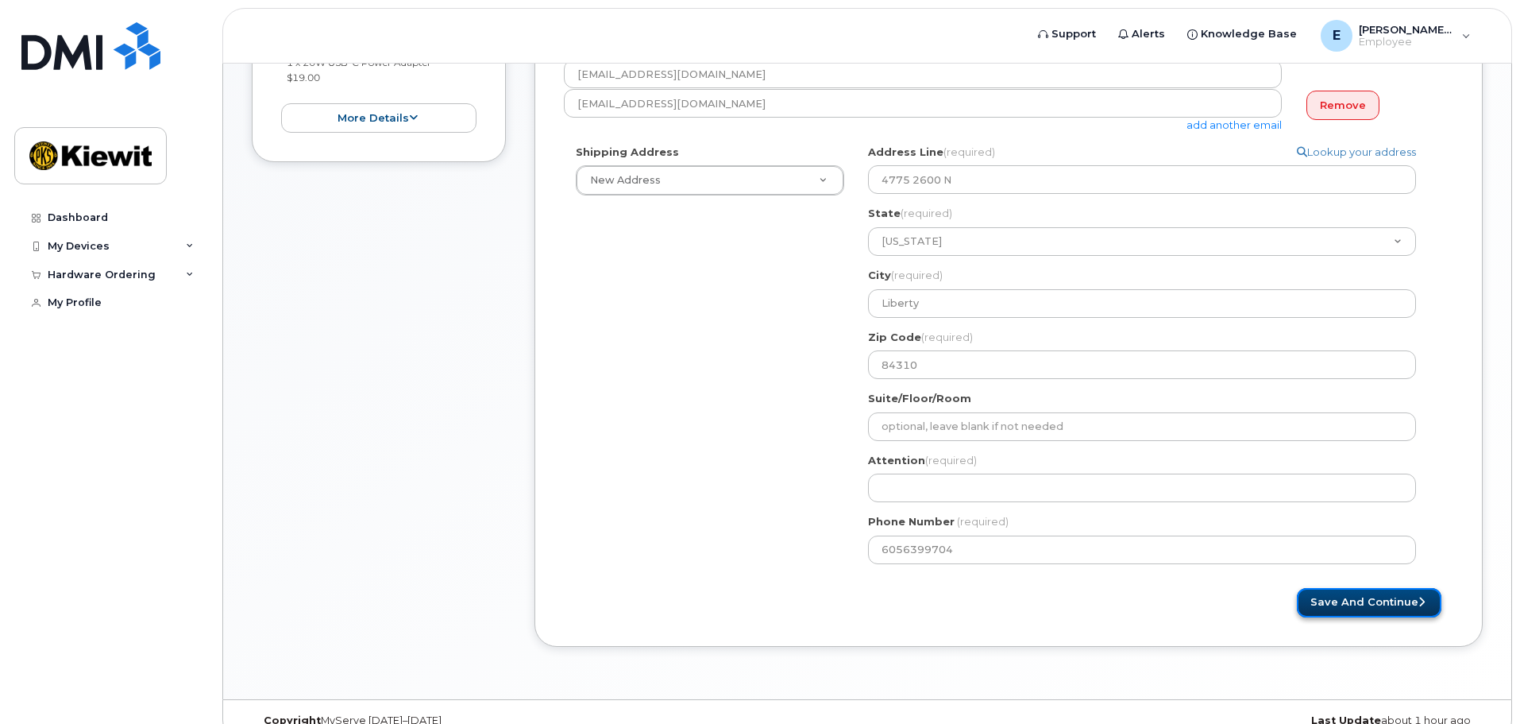
click at [1314, 589] on button "Save and Continue" at bounding box center [1369, 602] width 145 height 29
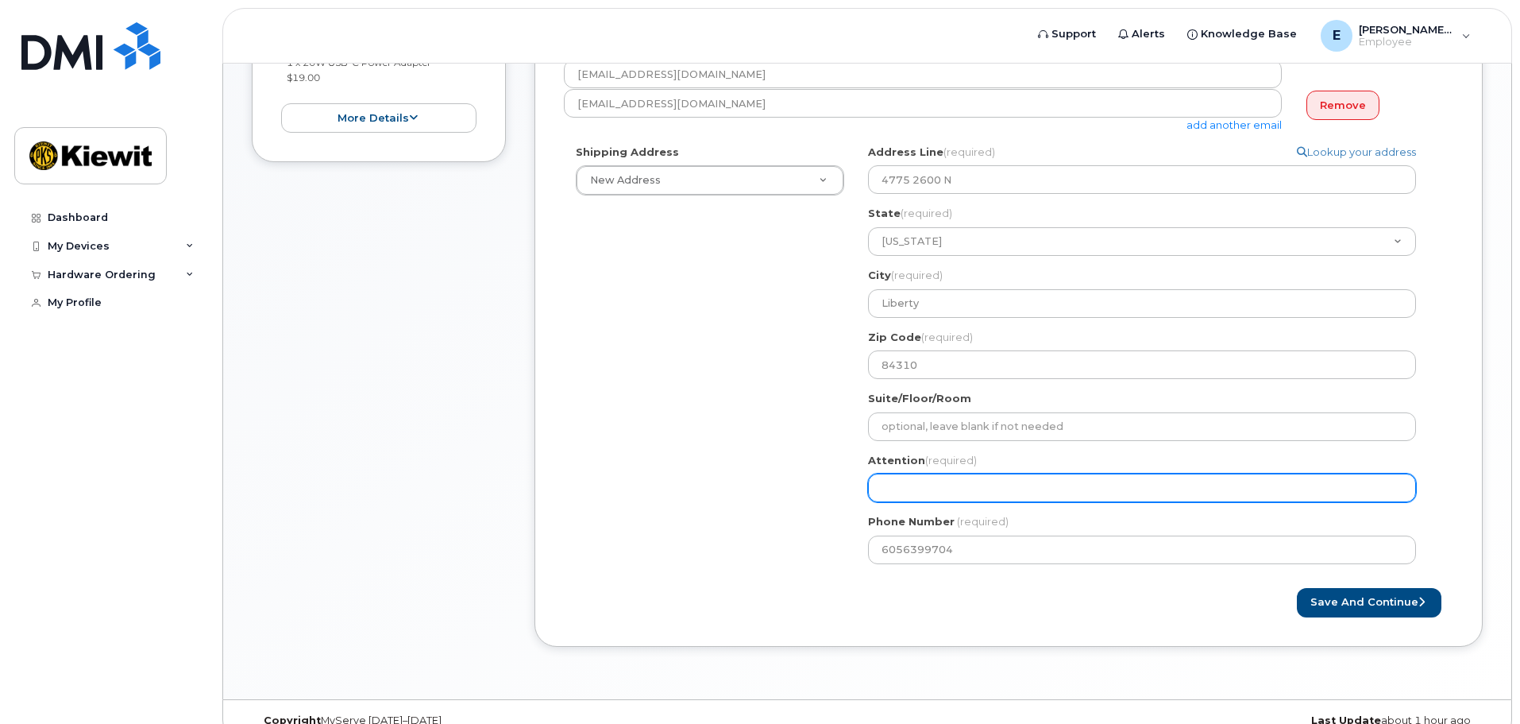
click at [893, 485] on input "Attention (required)" at bounding box center [1142, 487] width 548 height 29
click at [916, 492] on input "Attention (required)" at bounding box center [1142, 487] width 548 height 29
select select
type input "E"
select select
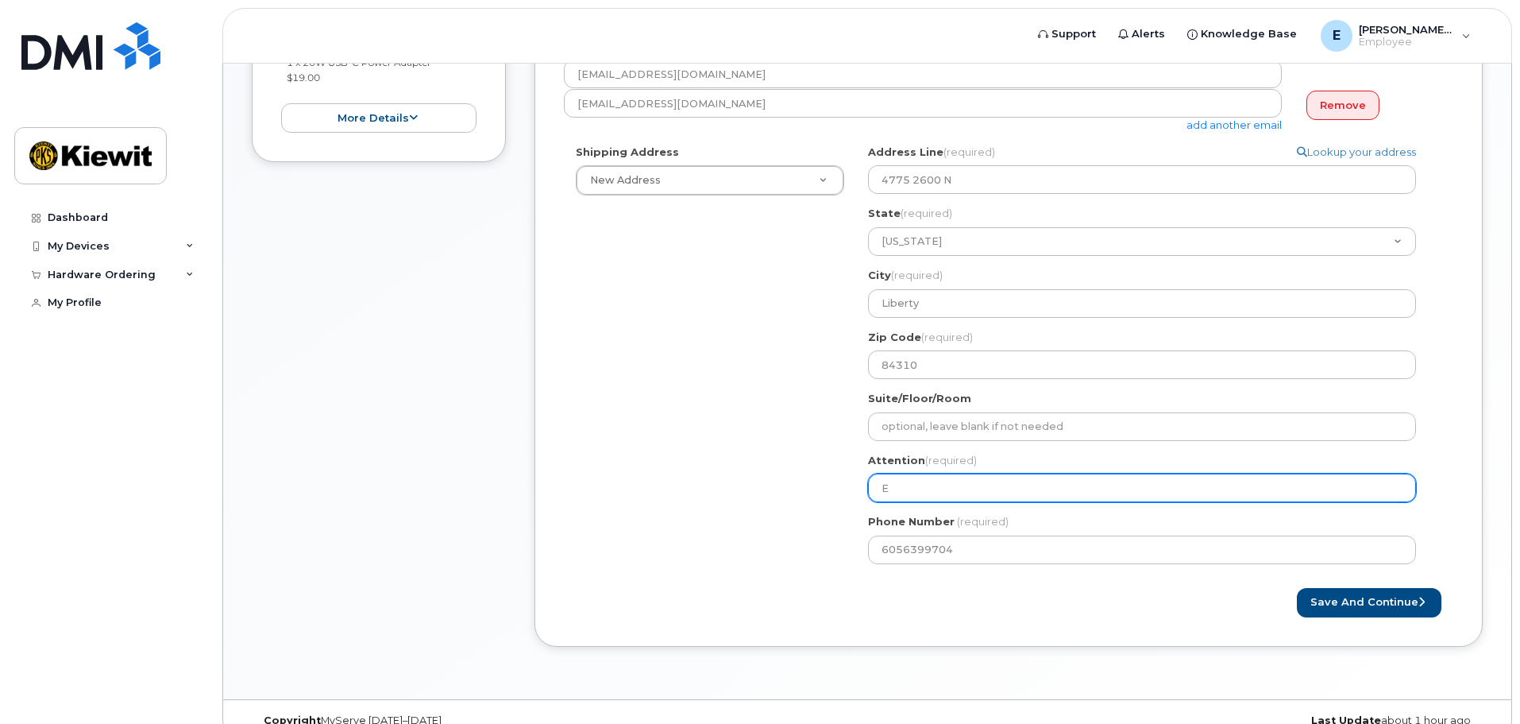
type input "Et"
select select
type input "Eth"
select select
type input "Etha"
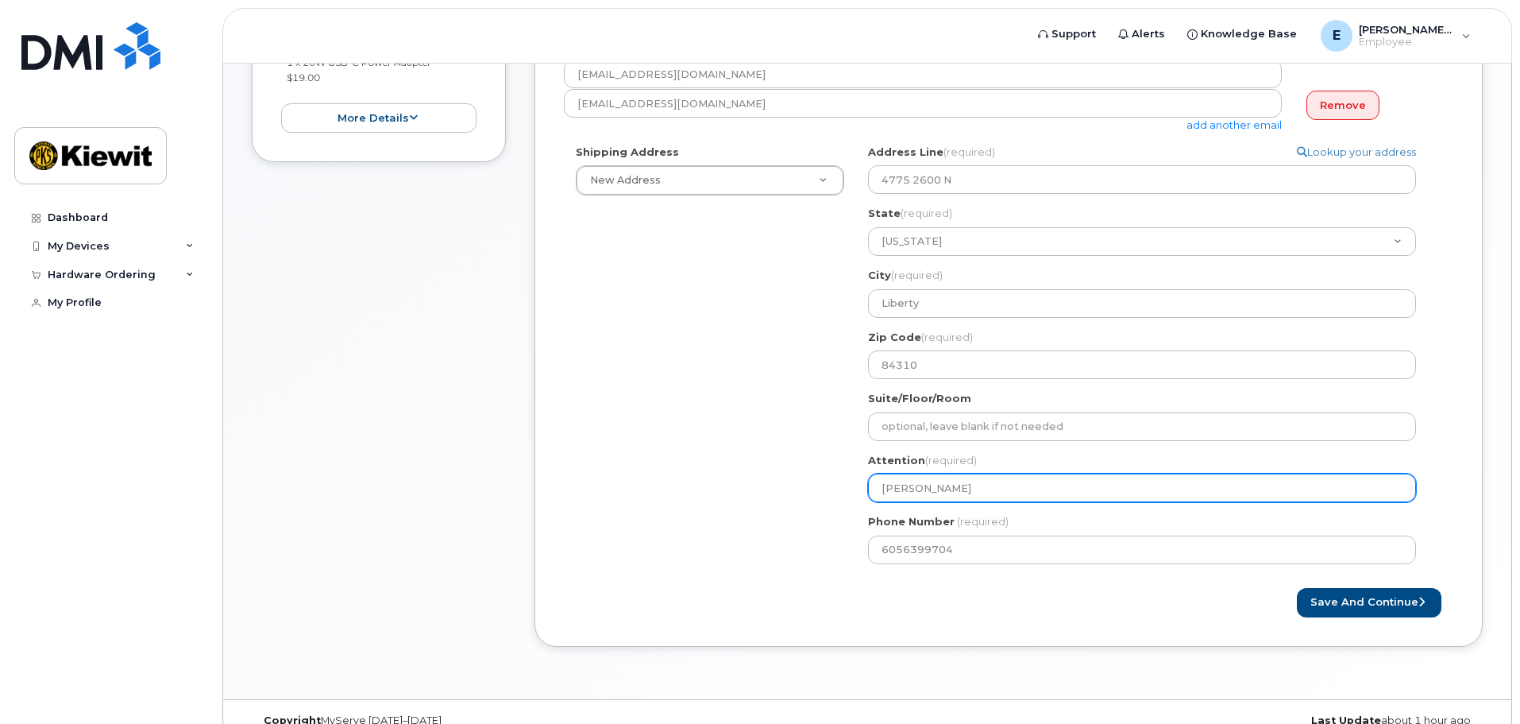
select select
type input "Ethan"
select select
type input "Ethan S"
select select
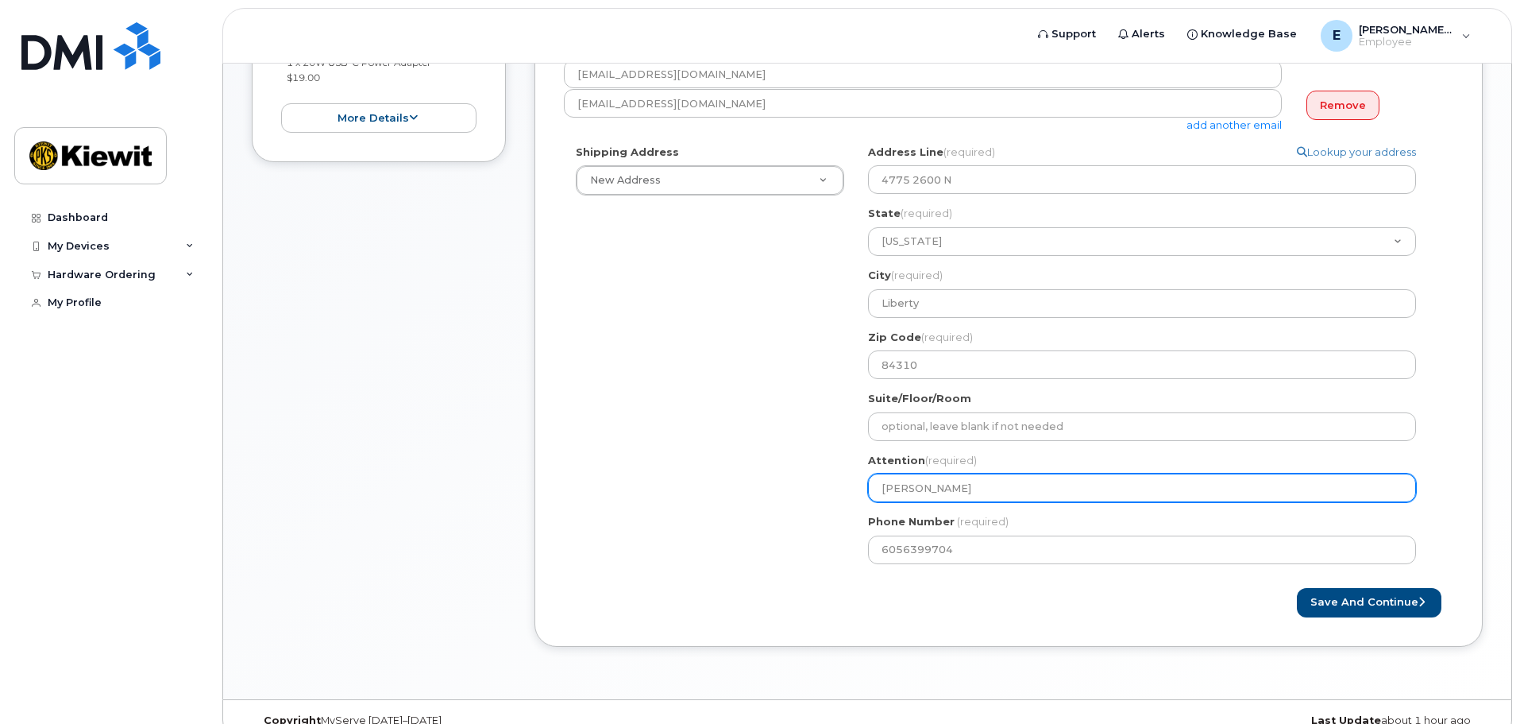
type input "Ethan Sm"
select select
type input "Ethan Sma"
select select
type input "Ethan Smal"
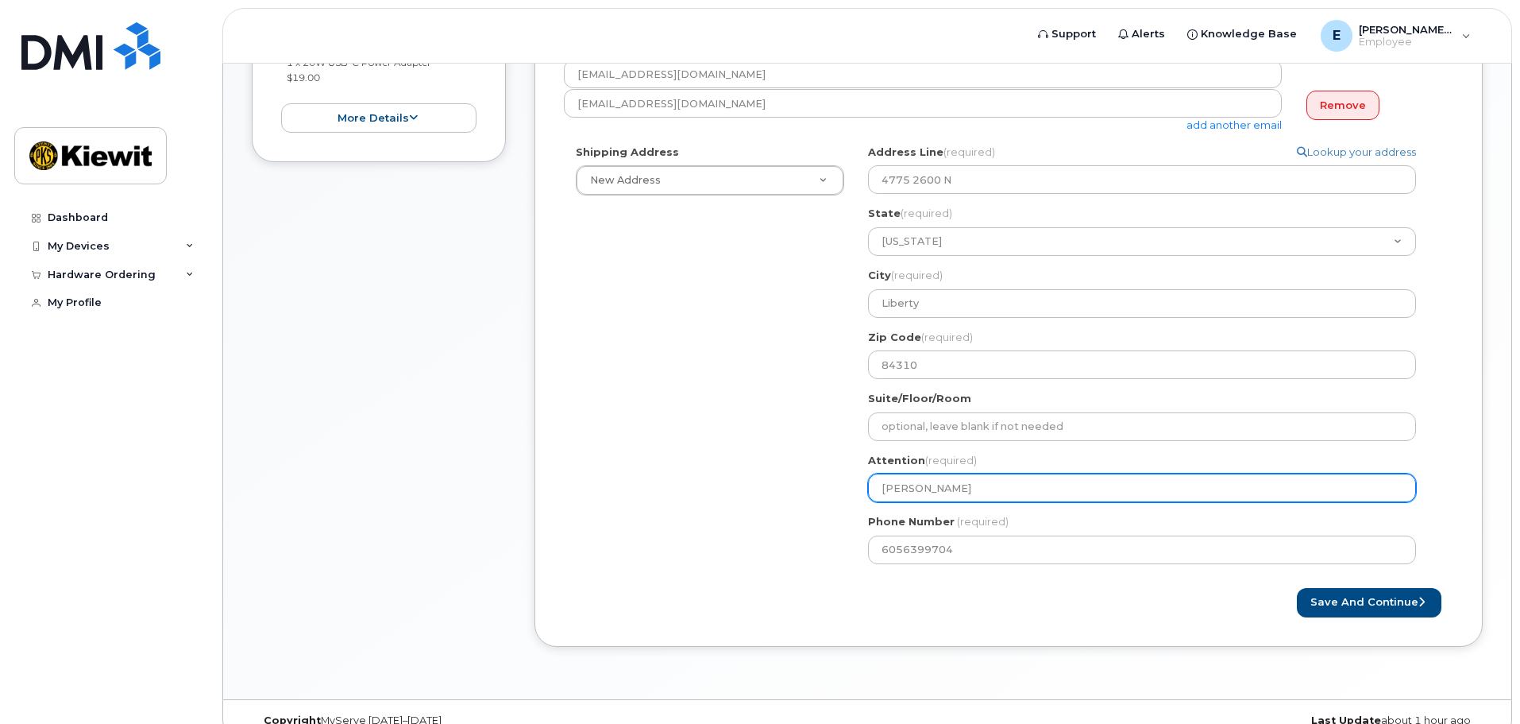
select select
type input "[PERSON_NAME]"
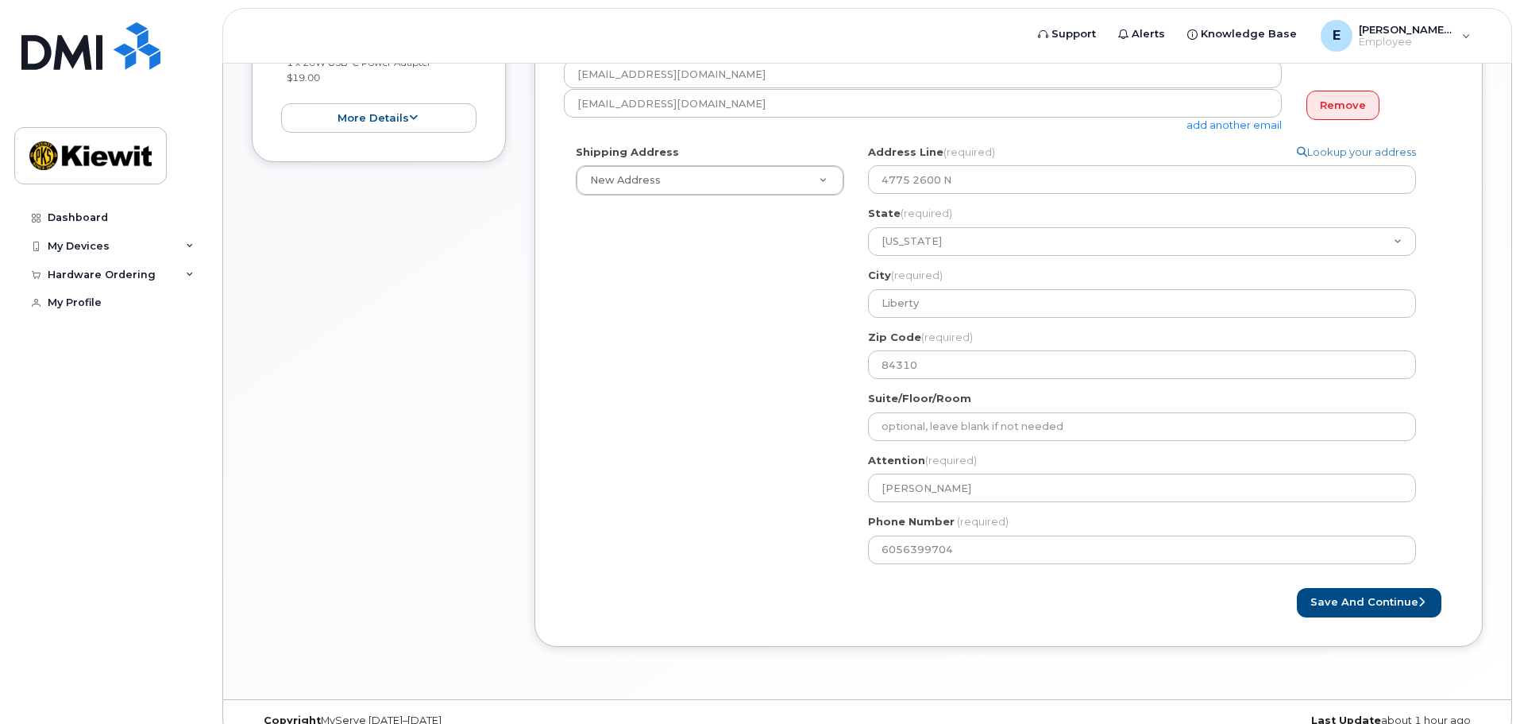
click at [813, 524] on div "Shipping Address New Address New Address UT Liberty Search your address... Manu…" at bounding box center [1002, 360] width 877 height 431
click at [1373, 598] on button "Save and Continue" at bounding box center [1369, 602] width 145 height 29
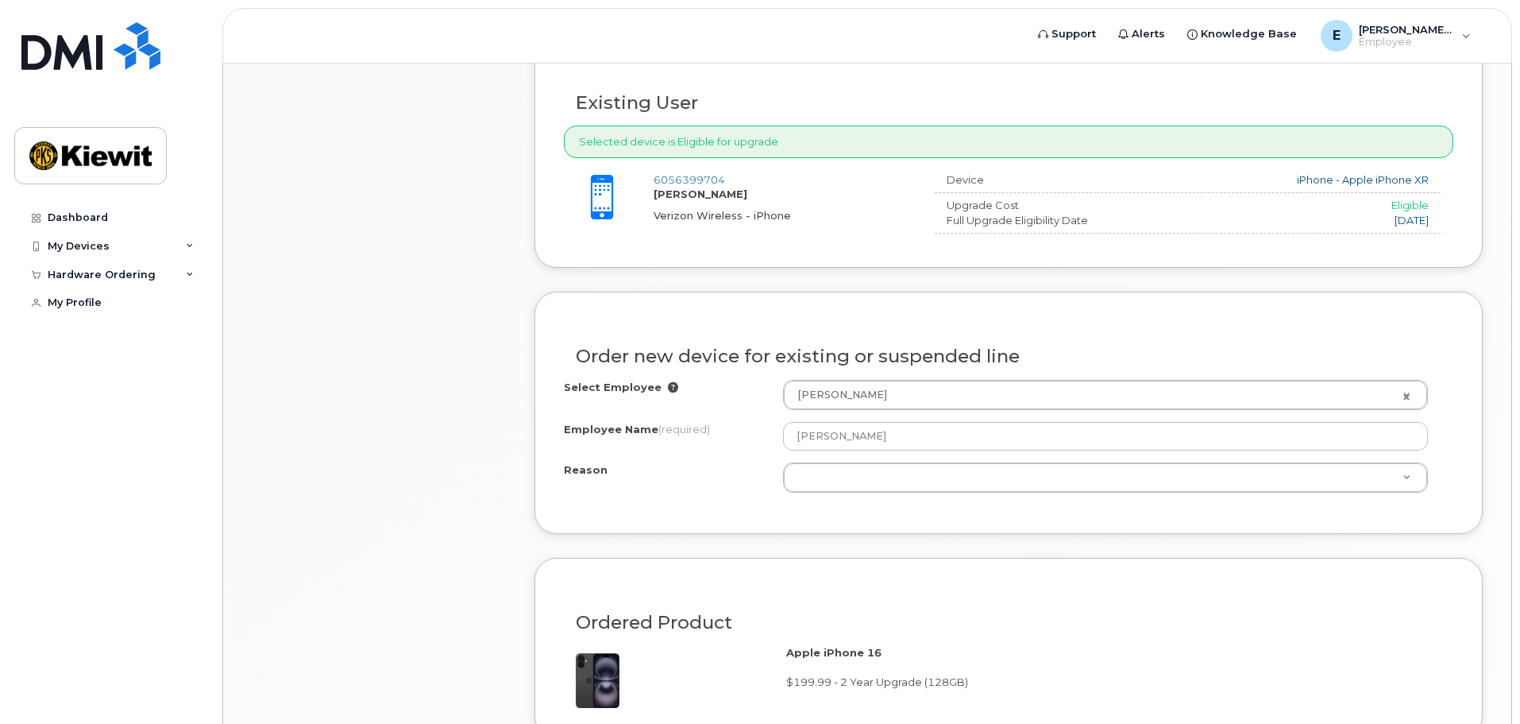
scroll to position [559, 0]
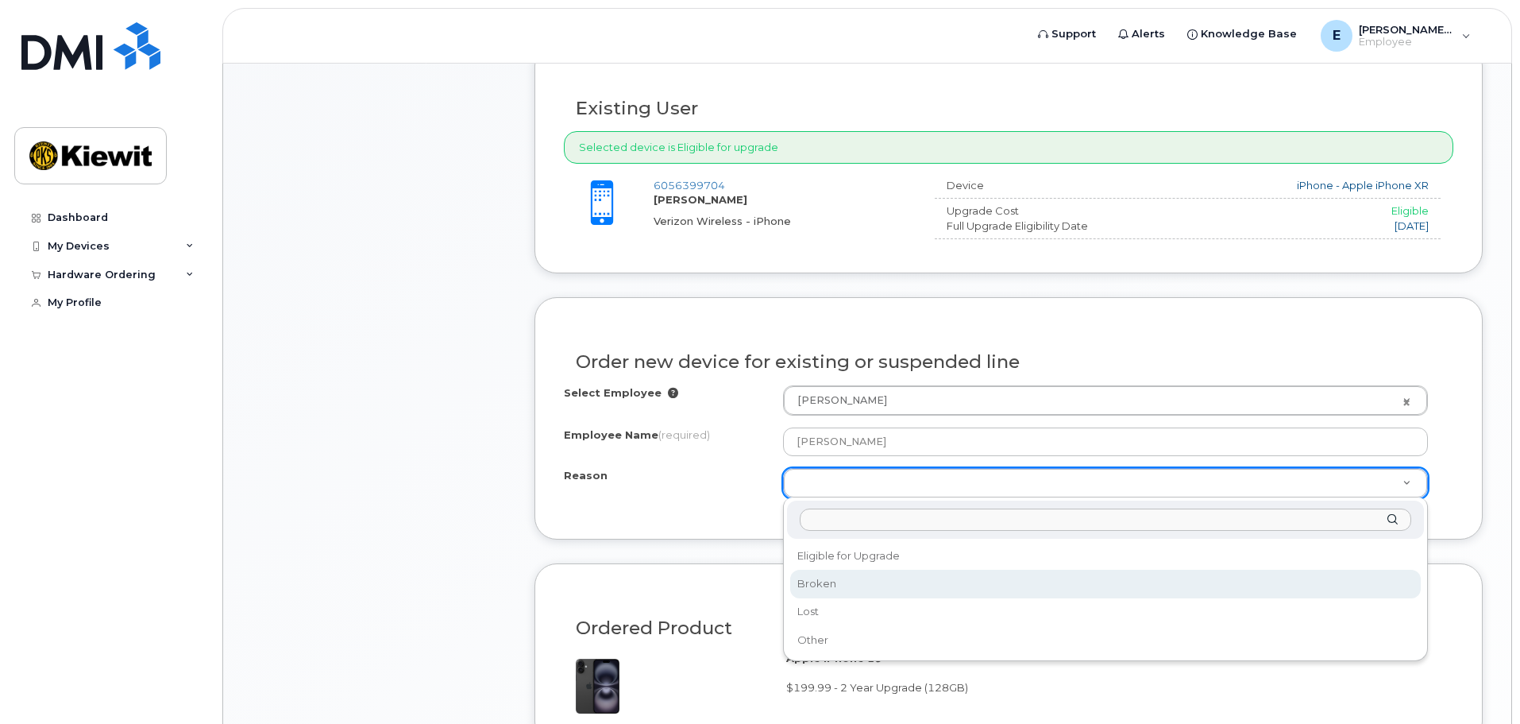
select select "broken"
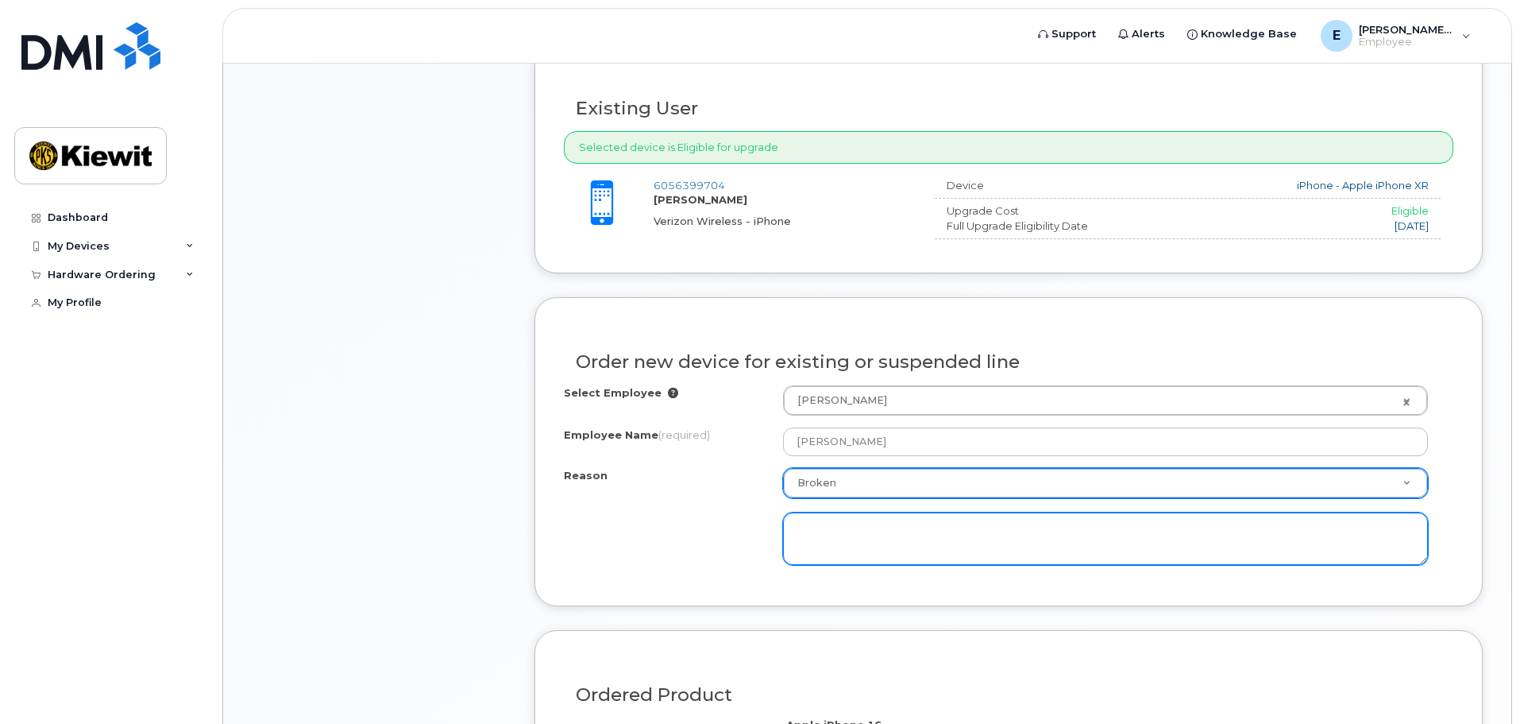
click at [862, 528] on textarea at bounding box center [1105, 538] width 645 height 52
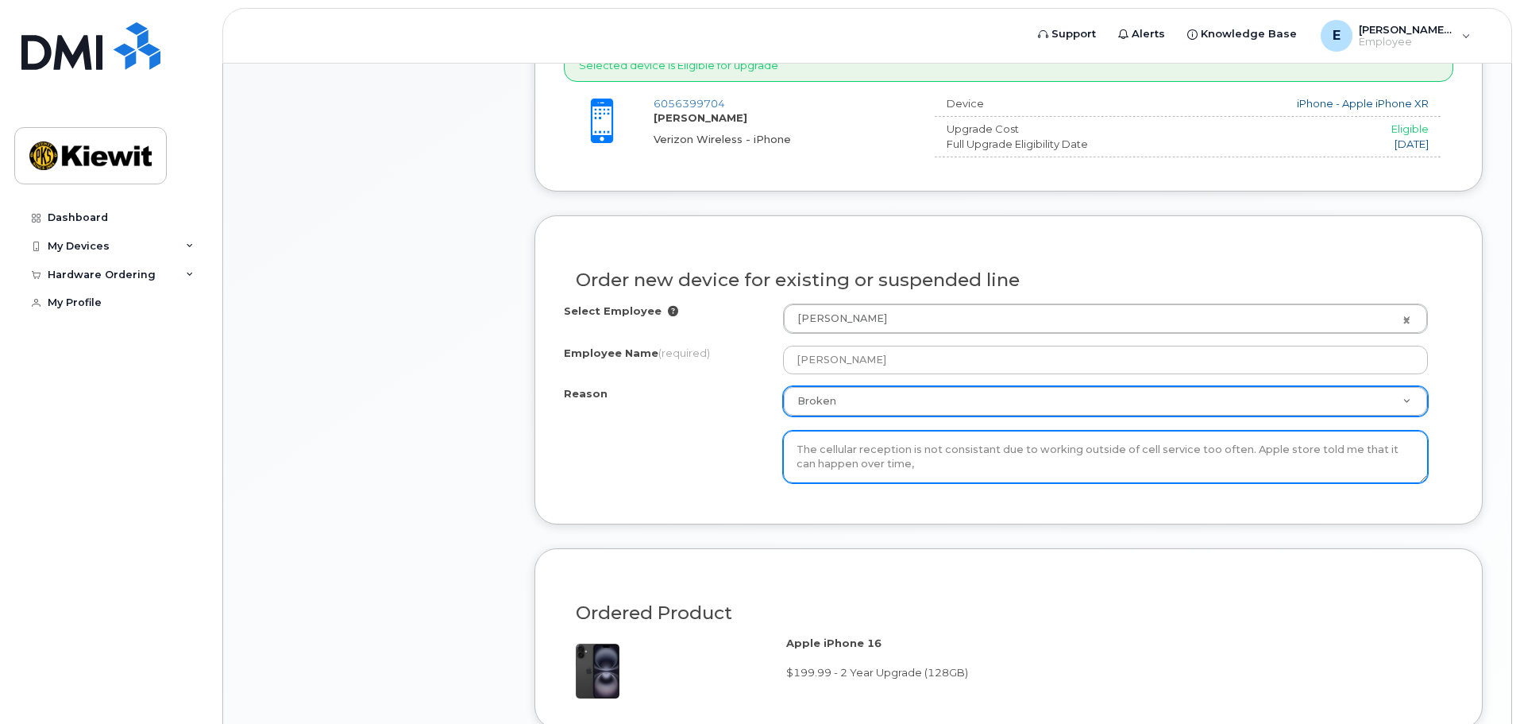
scroll to position [801, 0]
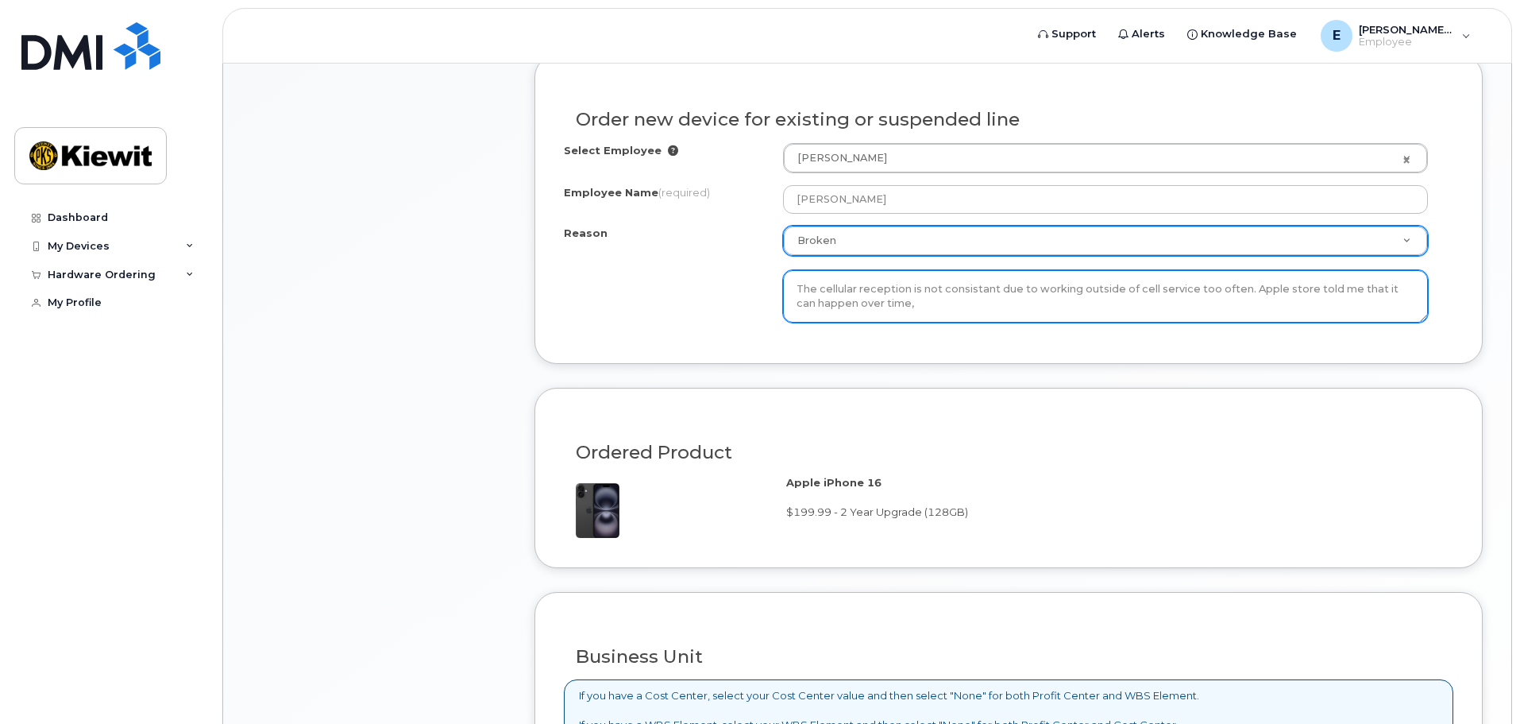
click at [976, 291] on textarea "The cellular reception is not consistant due to working outside of cell service…" at bounding box center [1105, 296] width 645 height 52
click at [903, 304] on textarea "The cellular reception is not consistent due to working outside of cell service…" at bounding box center [1105, 296] width 645 height 52
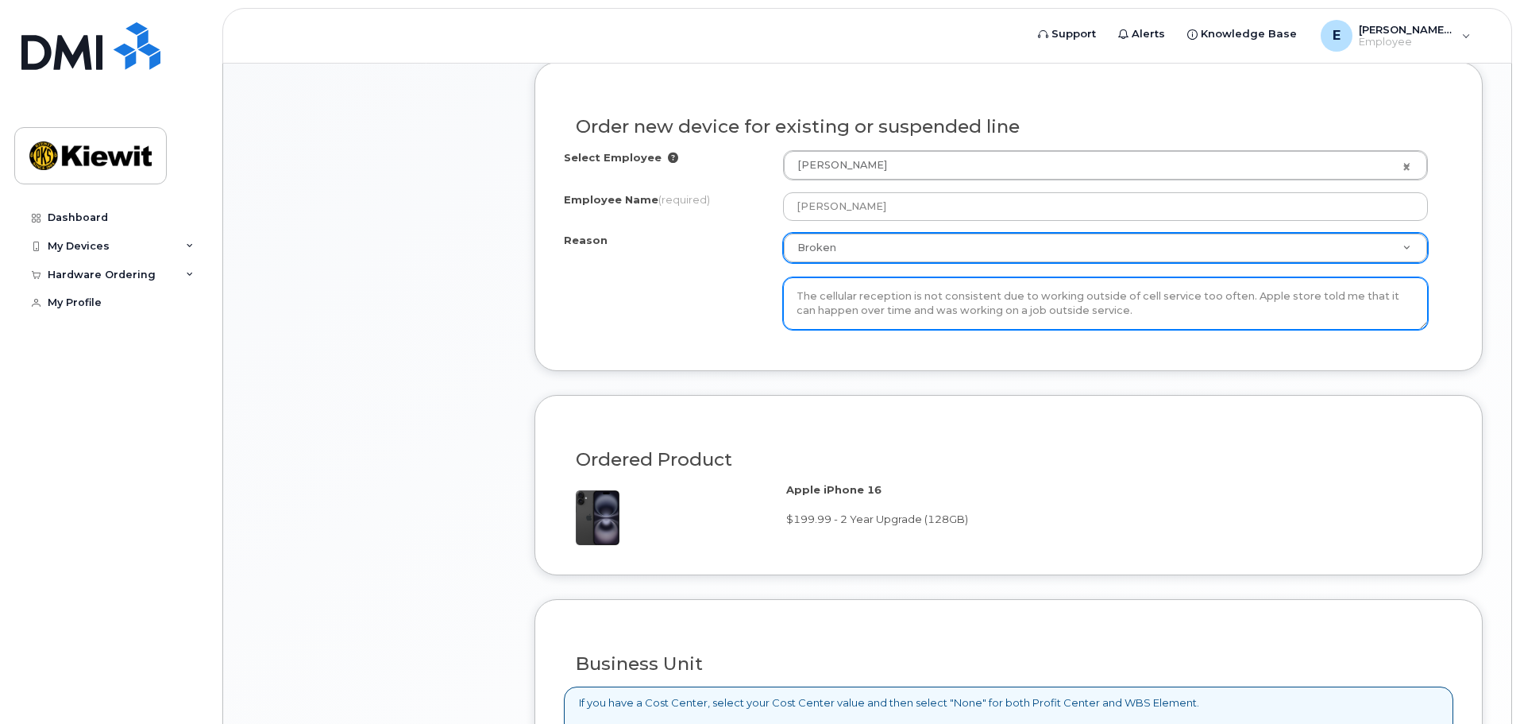
scroll to position [1198, 0]
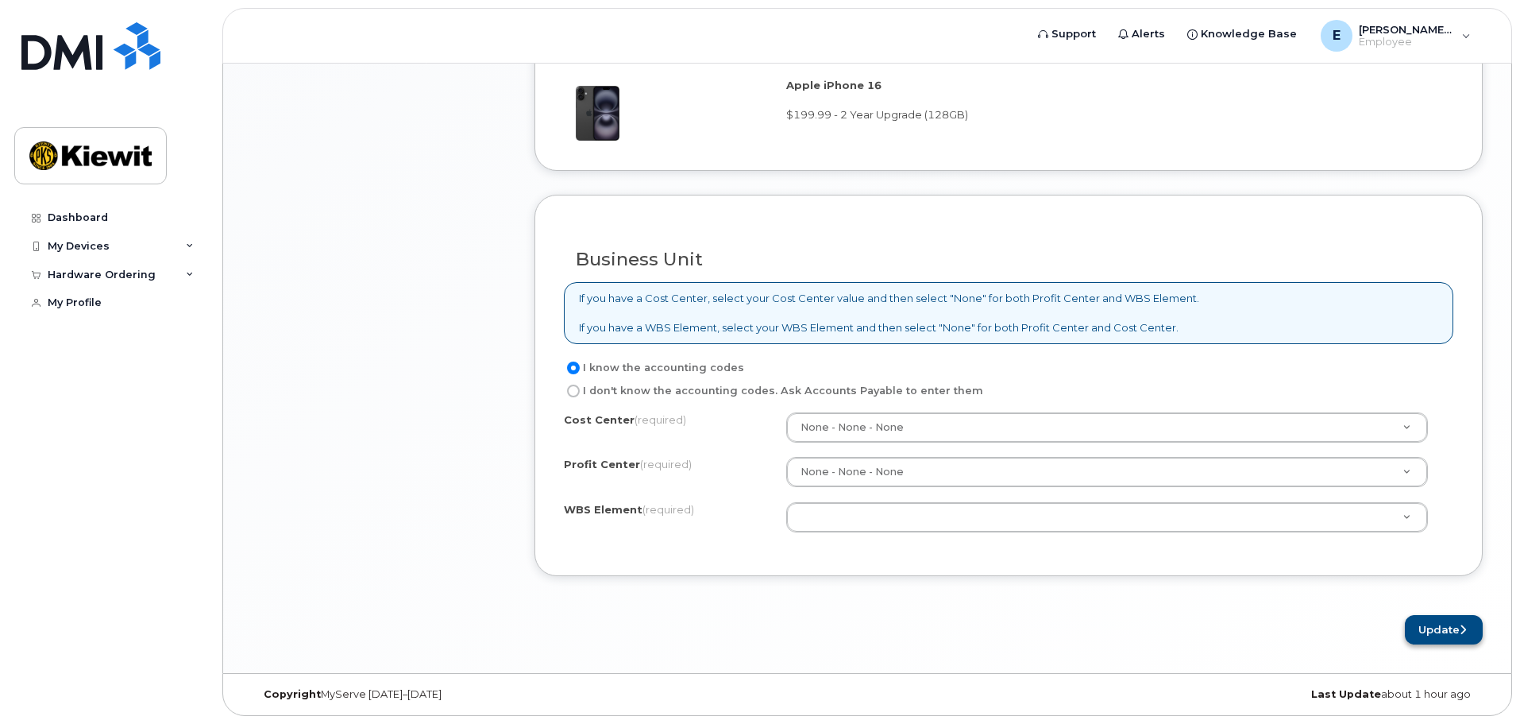
type textarea "The cellular reception is not consistent due to working outside of cell service…"
click at [1430, 628] on button "Update" at bounding box center [1444, 629] width 78 height 29
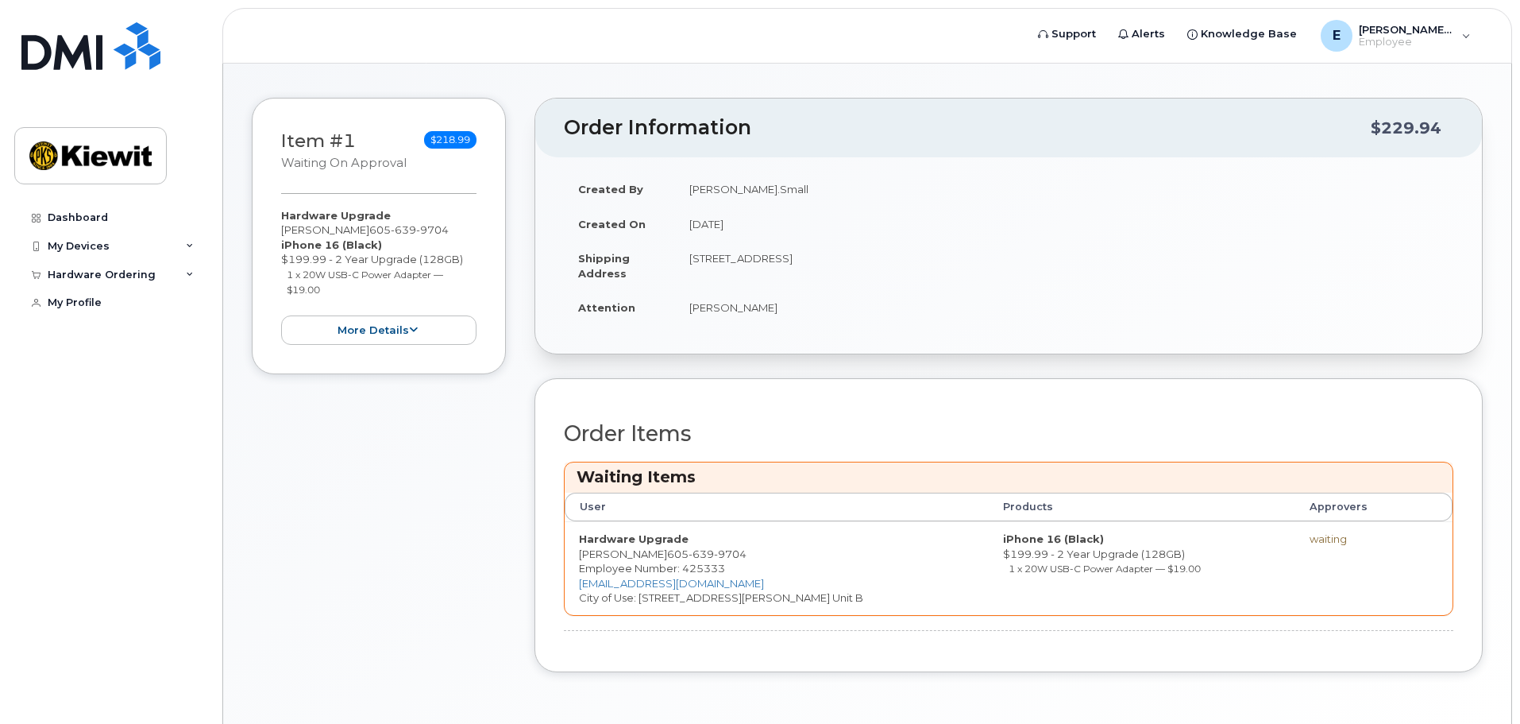
scroll to position [30, 0]
